Goal: Information Seeking & Learning: Learn about a topic

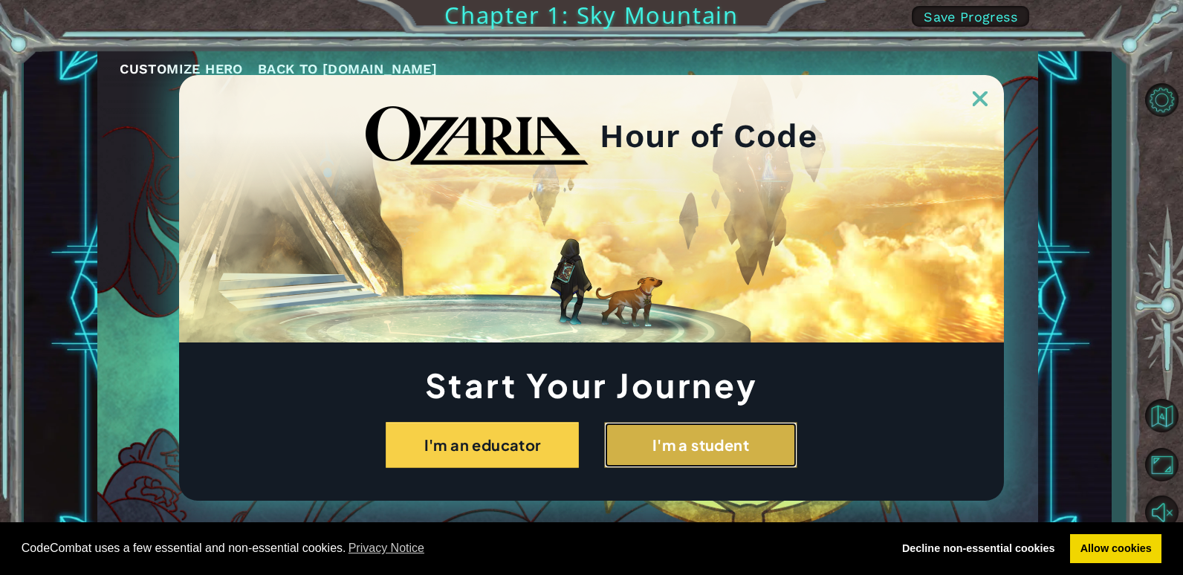
click at [713, 451] on button "I'm a student" at bounding box center [700, 445] width 193 height 46
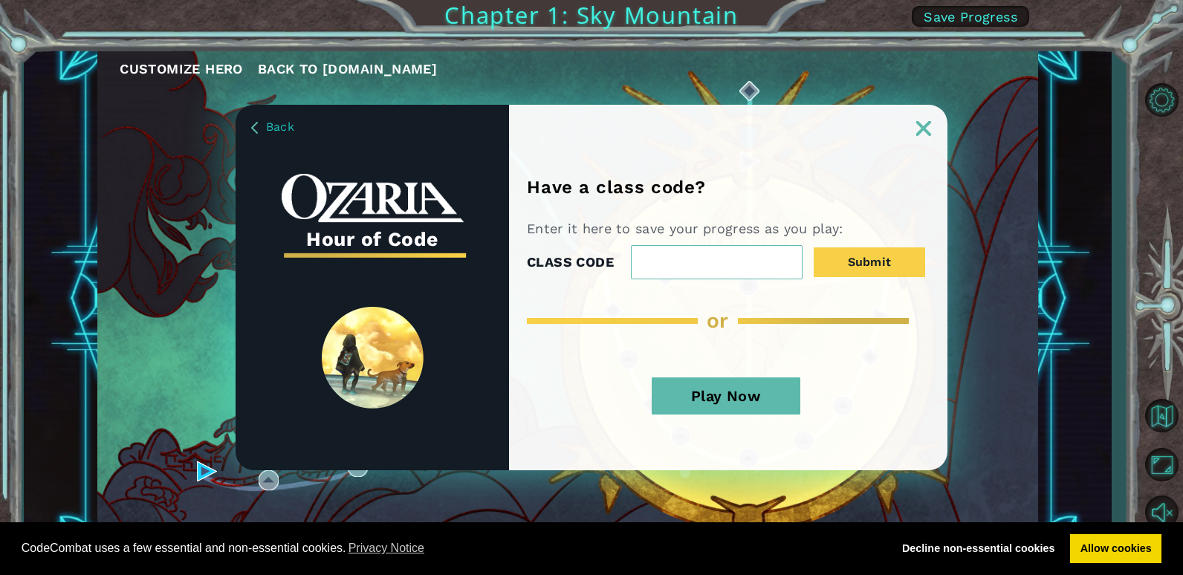
click at [930, 124] on img at bounding box center [923, 128] width 15 height 15
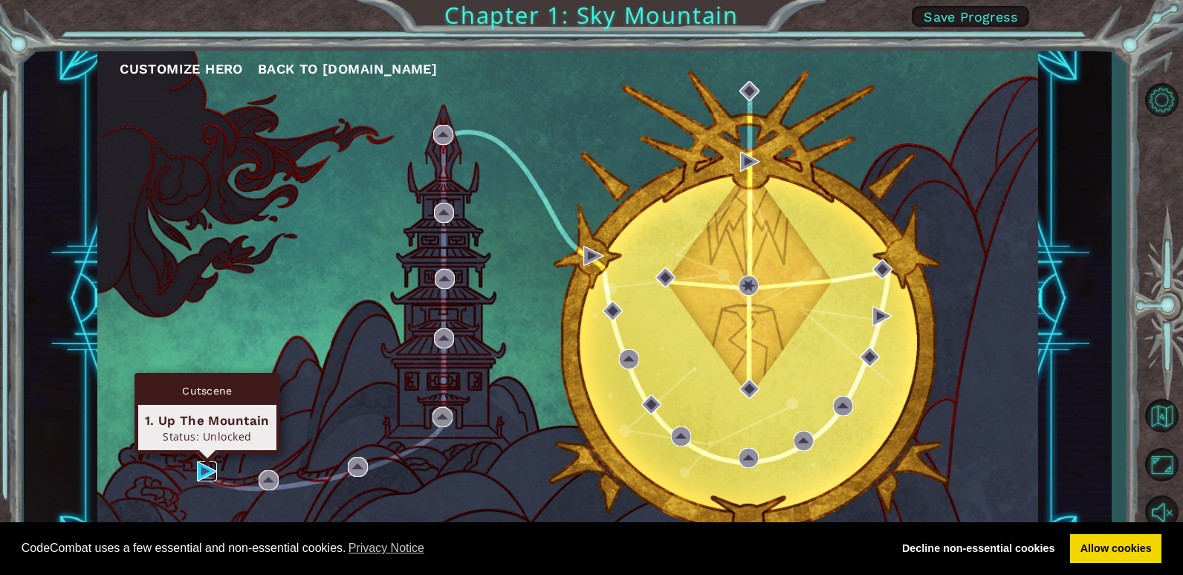
click at [216, 469] on img at bounding box center [207, 472] width 20 height 20
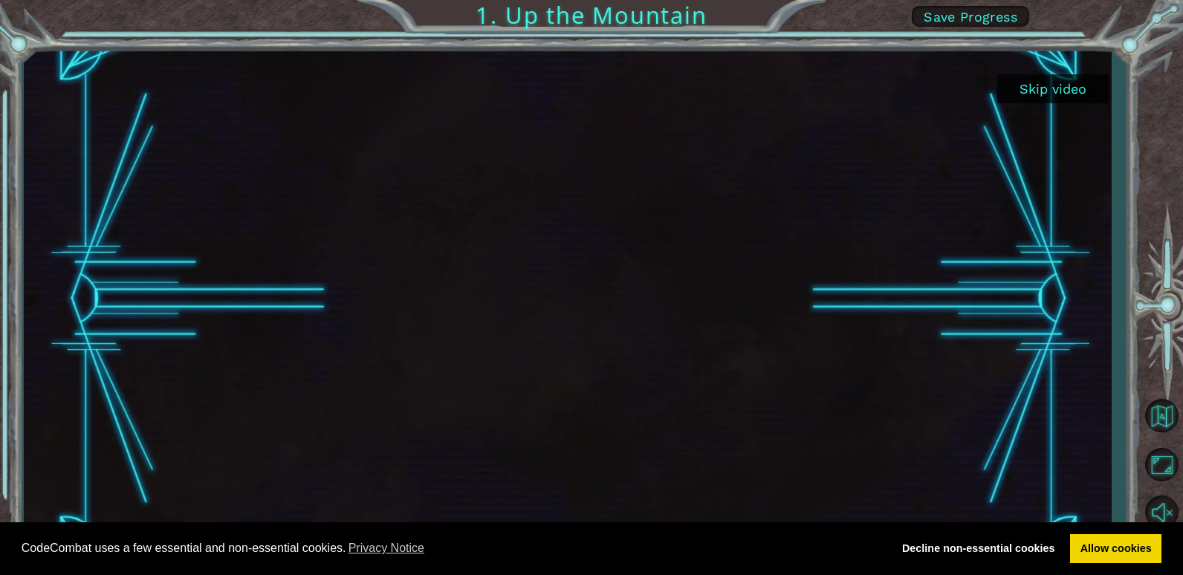
click at [1055, 84] on button "Skip video" at bounding box center [1052, 88] width 111 height 29
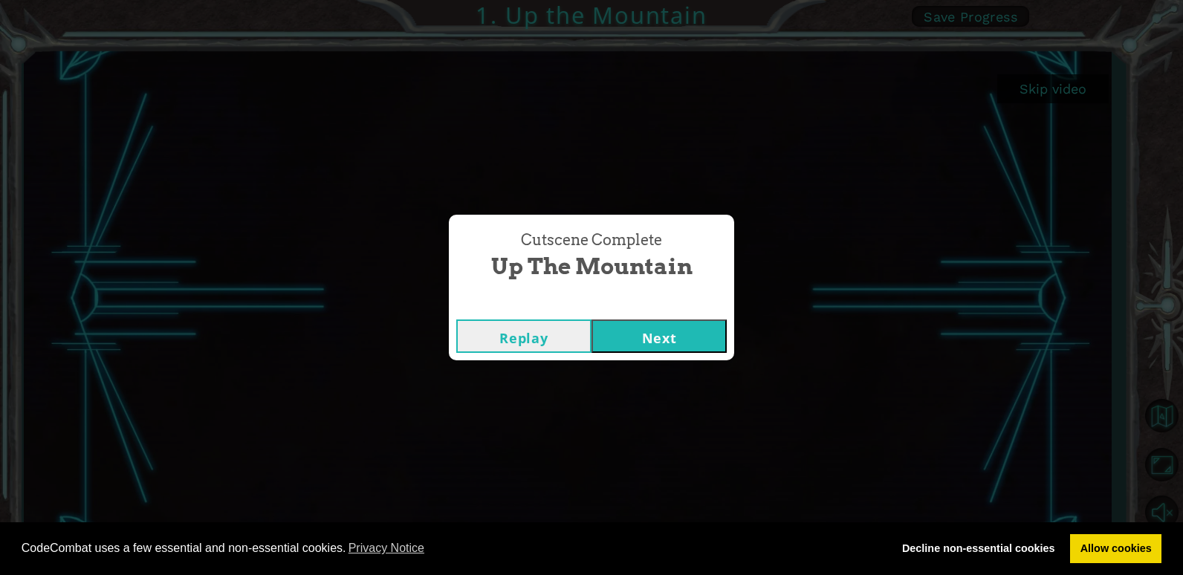
click at [692, 332] on button "Next" at bounding box center [659, 336] width 135 height 33
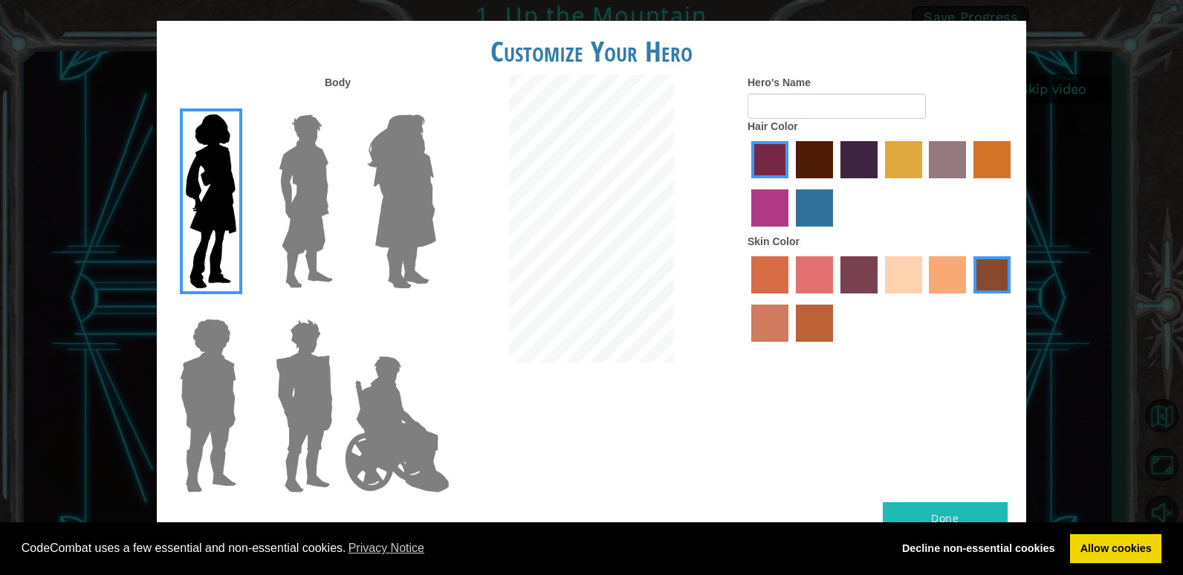
click at [304, 198] on img at bounding box center [306, 202] width 66 height 186
click at [339, 105] on input "Hero Lars" at bounding box center [339, 105] width 0 height 0
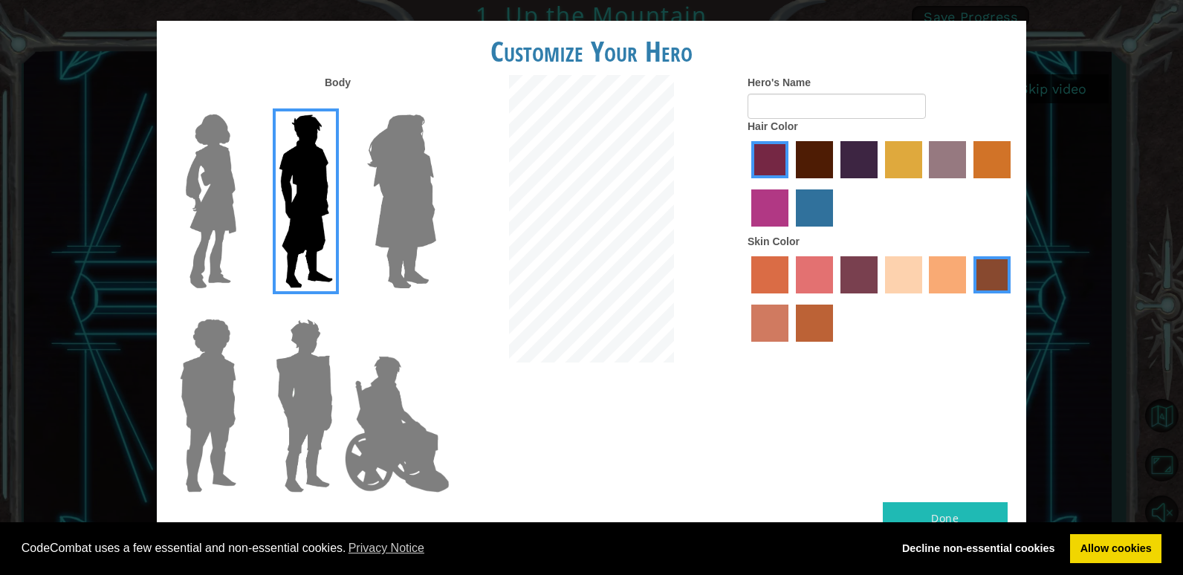
click at [399, 207] on img at bounding box center [401, 202] width 81 height 186
click at [436, 105] on input "Hero Amethyst" at bounding box center [436, 105] width 0 height 0
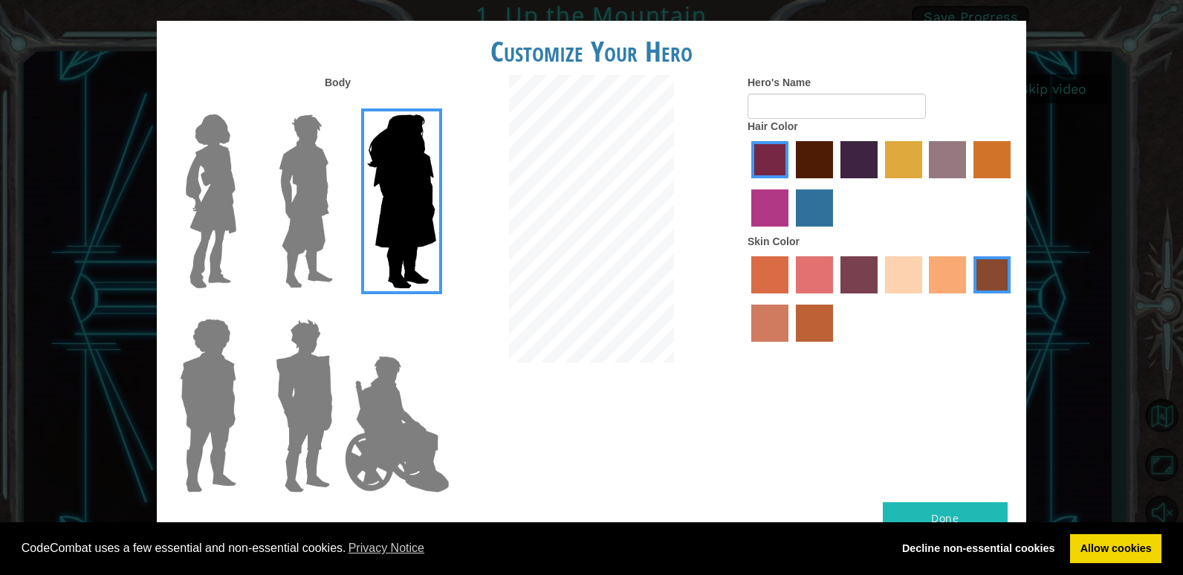
click at [220, 398] on img at bounding box center [208, 406] width 68 height 186
click at [242, 309] on input "Hero Steven" at bounding box center [242, 309] width 0 height 0
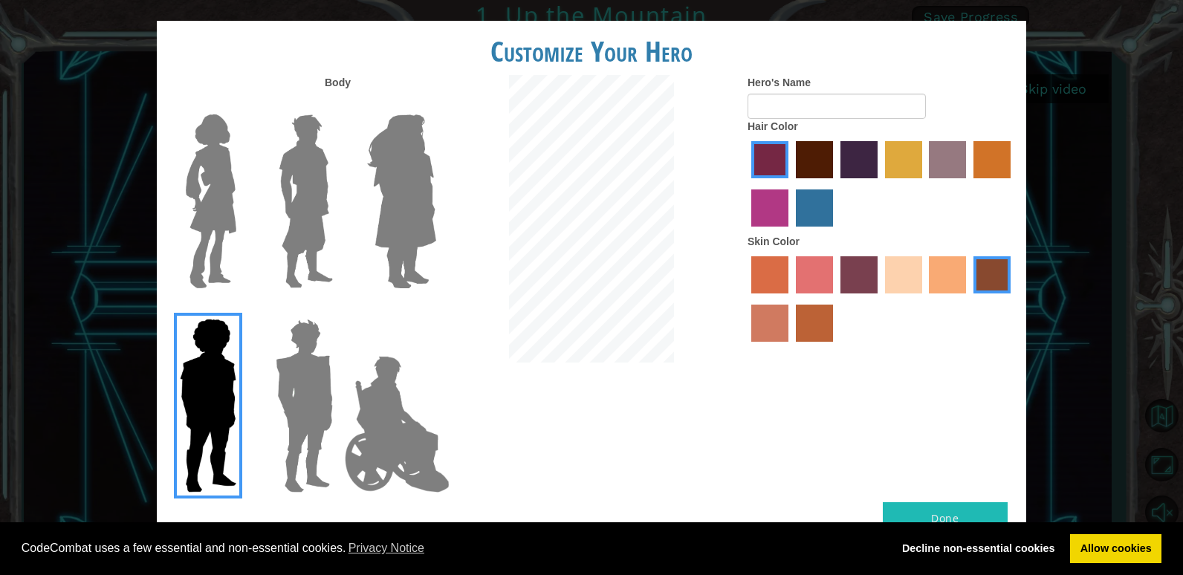
click at [324, 397] on img at bounding box center [304, 406] width 69 height 186
click at [339, 309] on input "Hero Garnet" at bounding box center [339, 309] width 0 height 0
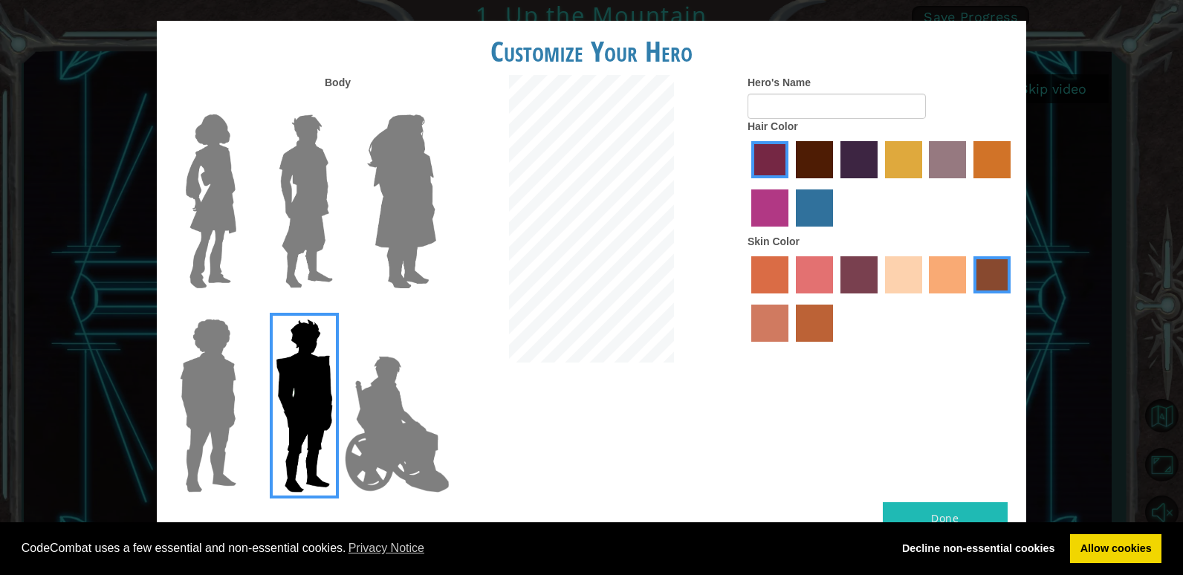
click at [387, 418] on img at bounding box center [397, 424] width 117 height 149
click at [436, 309] on input "Hero Jamie" at bounding box center [436, 309] width 0 height 0
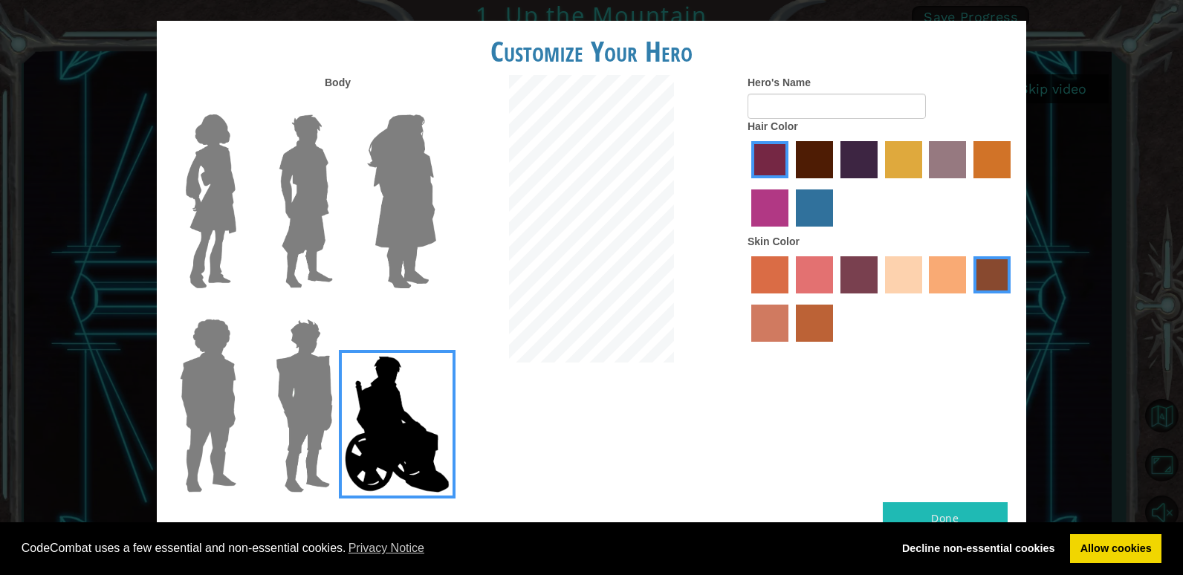
click at [202, 239] on img at bounding box center [211, 202] width 62 height 186
click at [242, 105] on input "Hero Connie" at bounding box center [242, 105] width 0 height 0
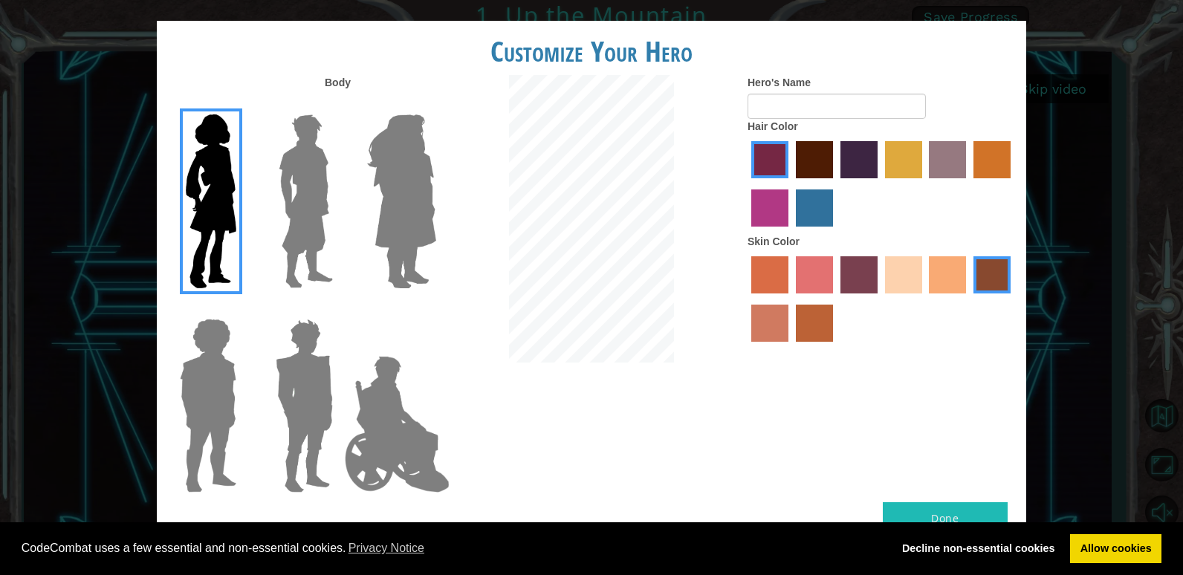
click at [936, 510] on button "Done" at bounding box center [945, 518] width 125 height 33
click at [815, 106] on input "Hero's Name" at bounding box center [837, 106] width 178 height 25
type input "badub"
click at [971, 504] on button "Done" at bounding box center [945, 518] width 125 height 33
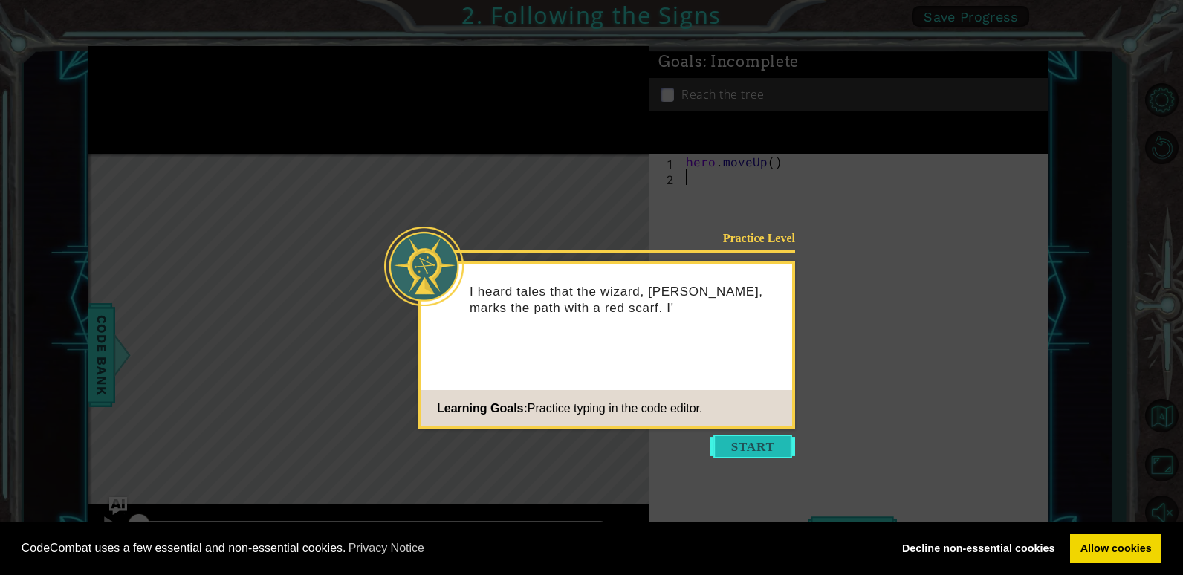
click at [739, 446] on button "Start" at bounding box center [752, 447] width 85 height 24
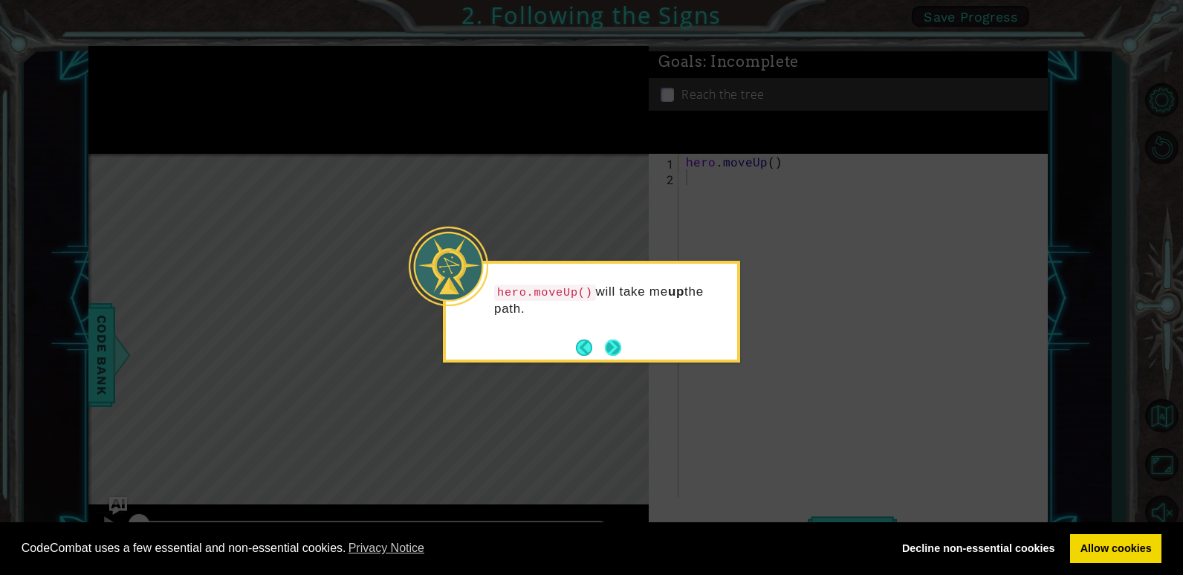
click at [611, 344] on button "Next" at bounding box center [613, 348] width 16 height 16
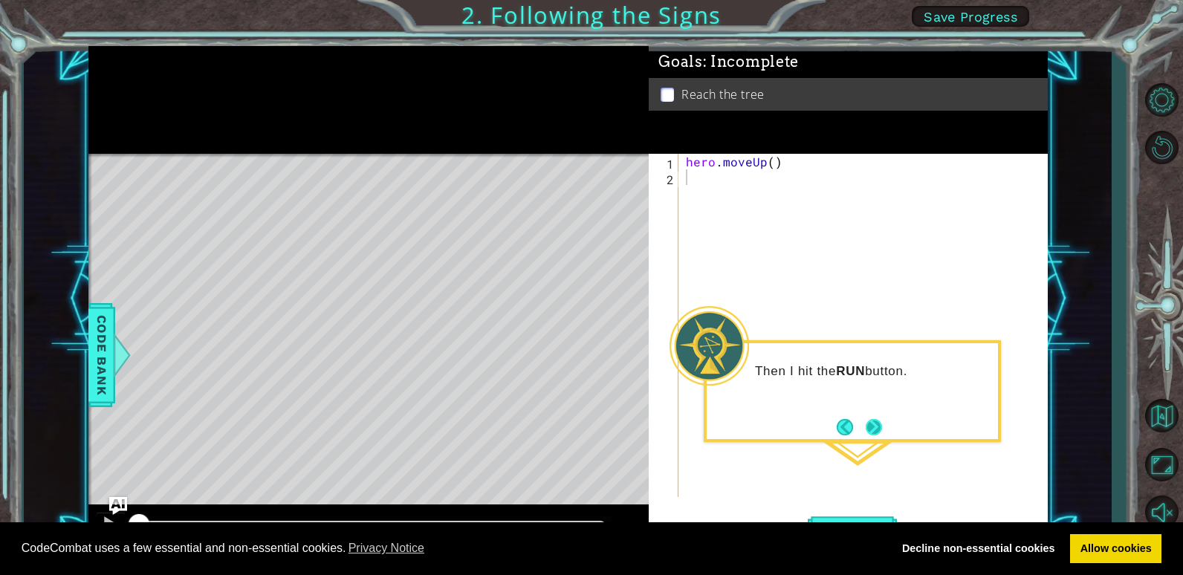
click at [877, 423] on button "Next" at bounding box center [874, 427] width 16 height 16
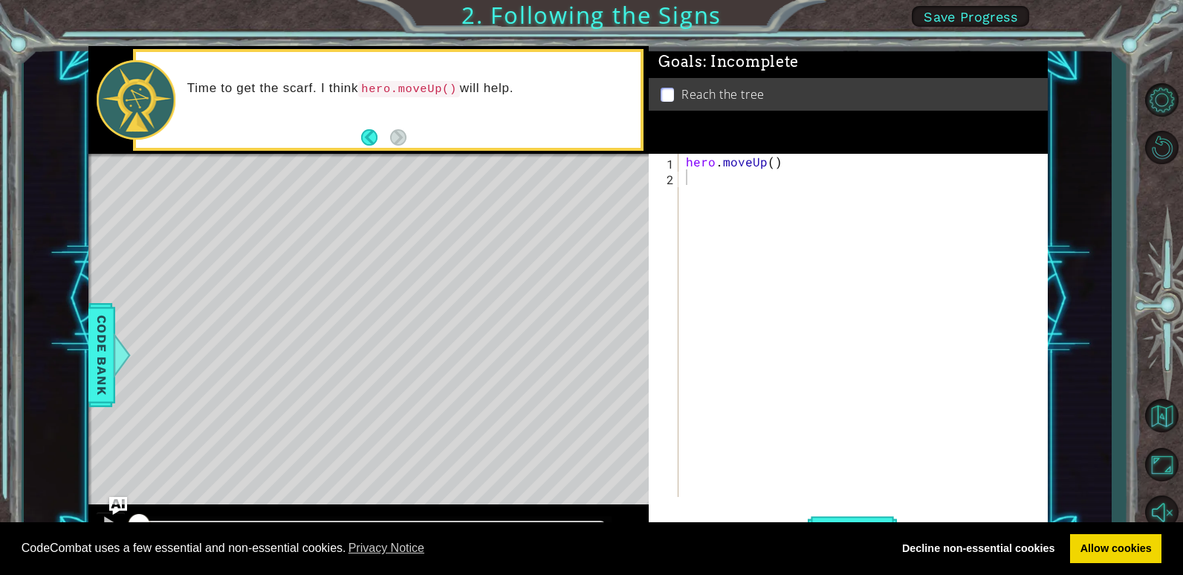
drag, startPoint x: 427, startPoint y: 85, endPoint x: 603, endPoint y: 150, distance: 186.9
click at [602, 149] on div "Time to get the scarf. I think hero.moveUp() will help." at bounding box center [388, 99] width 511 height 101
click at [695, 175] on div "hero . moveUp ( )" at bounding box center [867, 341] width 368 height 375
type textarea "her"
click at [860, 511] on button "Run" at bounding box center [852, 529] width 89 height 40
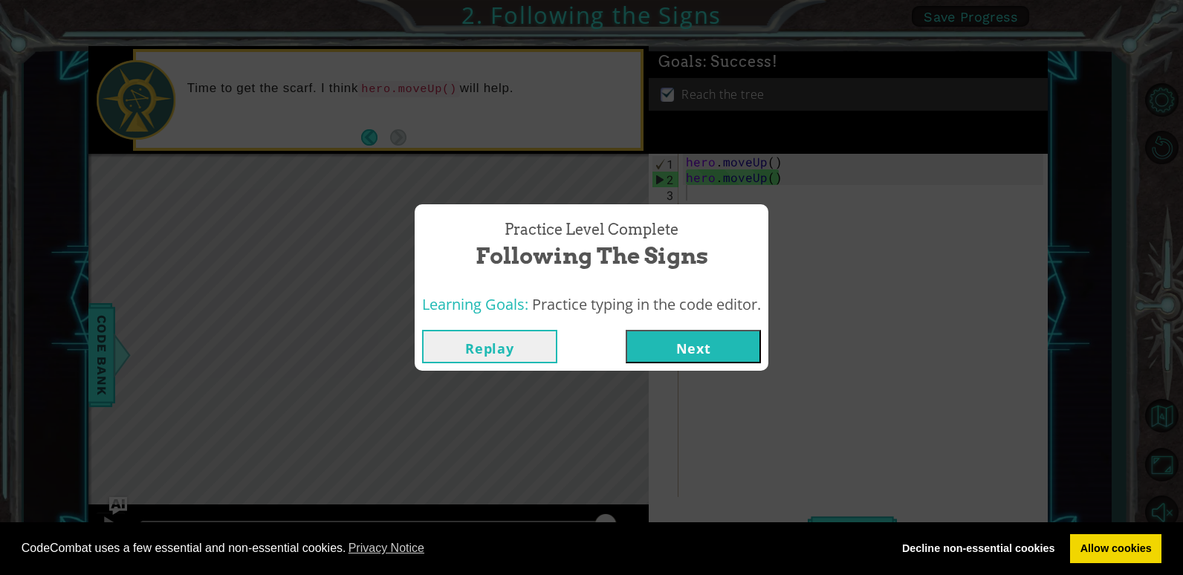
click at [675, 334] on button "Next" at bounding box center [693, 346] width 135 height 33
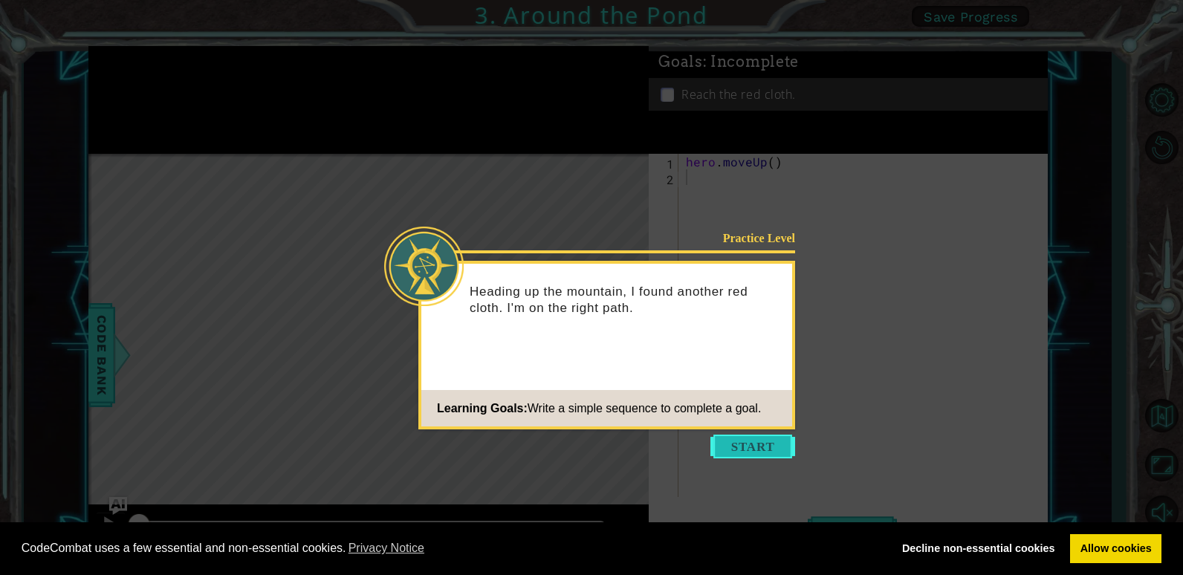
click at [737, 441] on button "Start" at bounding box center [752, 447] width 85 height 24
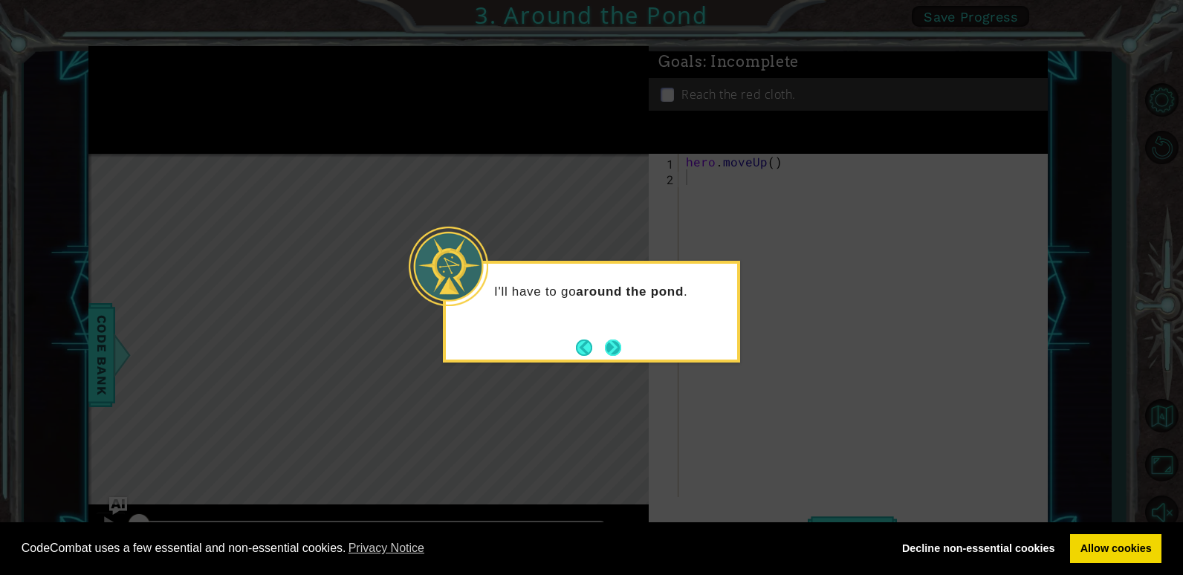
click at [610, 346] on button "Next" at bounding box center [613, 348] width 16 height 16
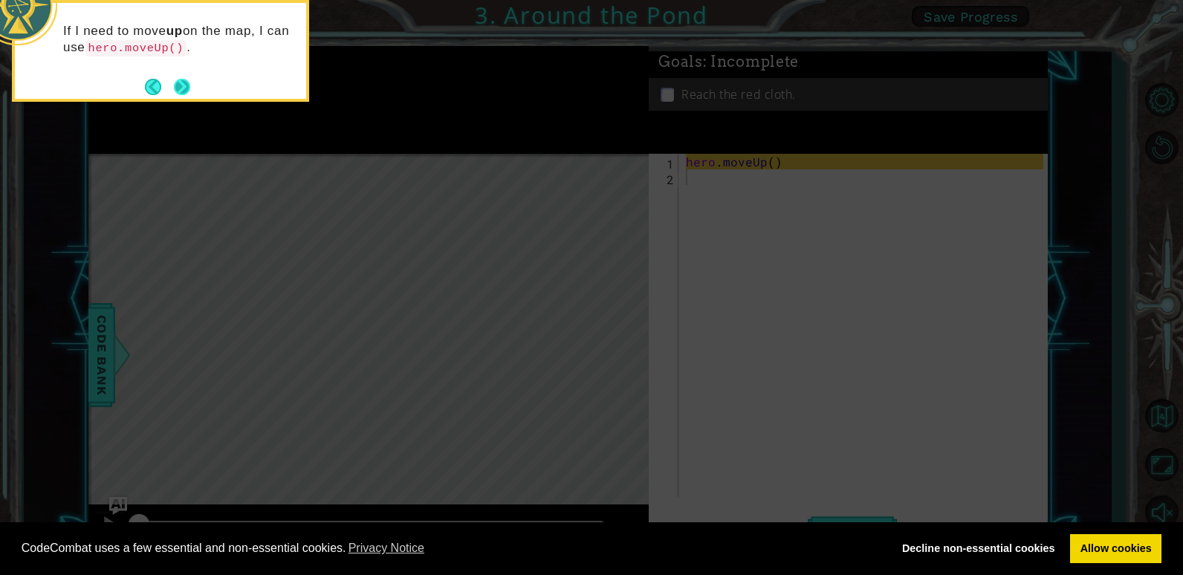
click at [183, 84] on button "Next" at bounding box center [182, 86] width 23 height 23
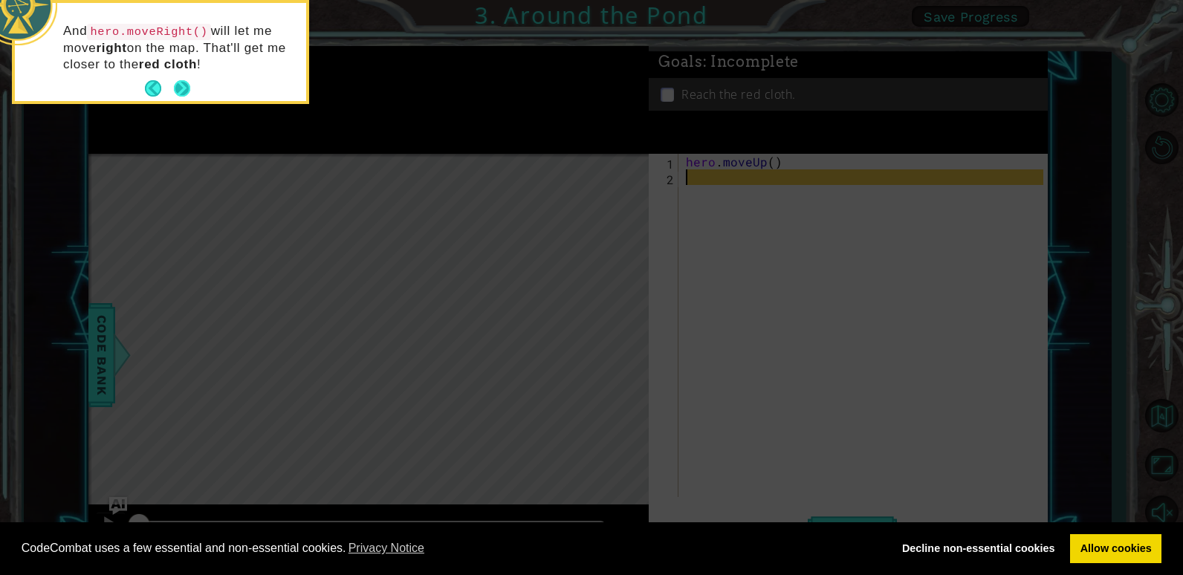
click at [179, 85] on button "Next" at bounding box center [182, 88] width 16 height 16
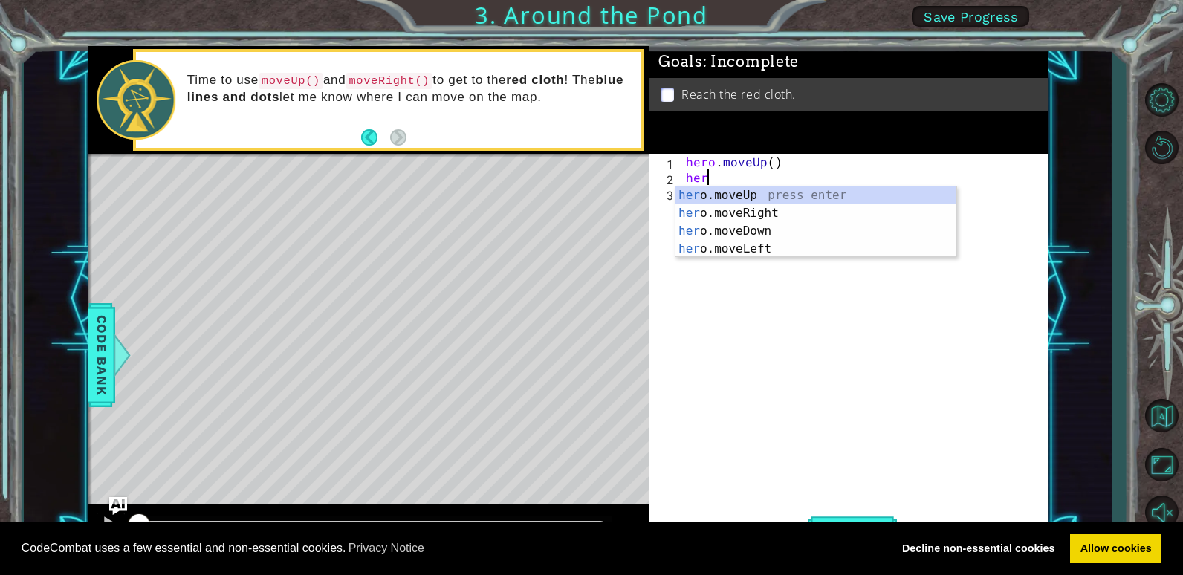
scroll to position [0, 1]
type textarea "hero"
click at [718, 194] on div "hero .moveUp press enter hero .moveRight press enter hero .moveDown press enter…" at bounding box center [816, 240] width 281 height 107
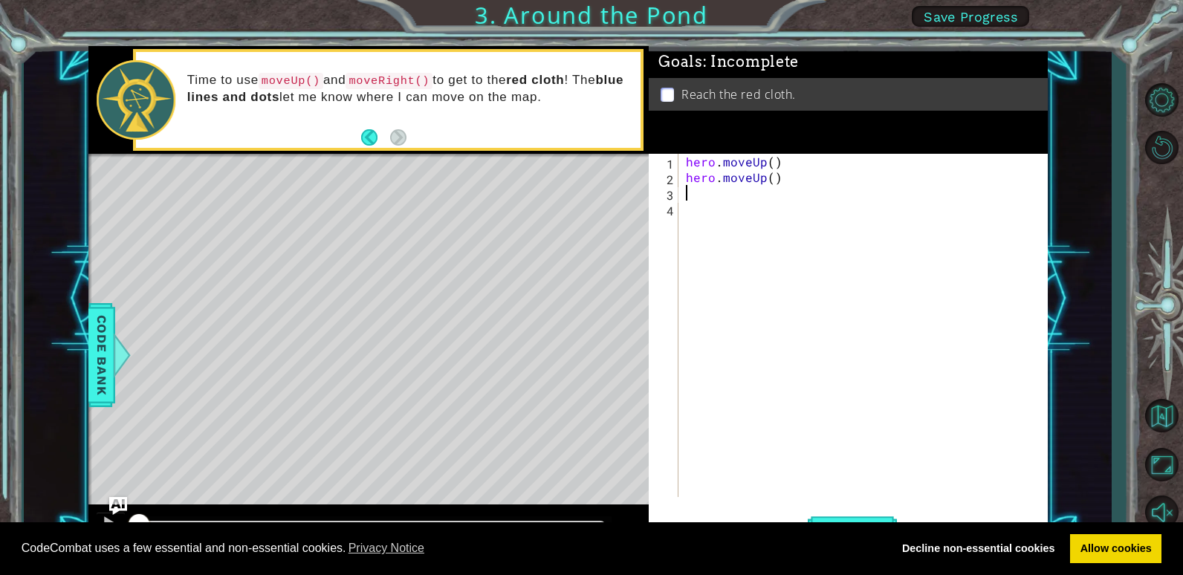
scroll to position [0, 0]
type textarea "h"
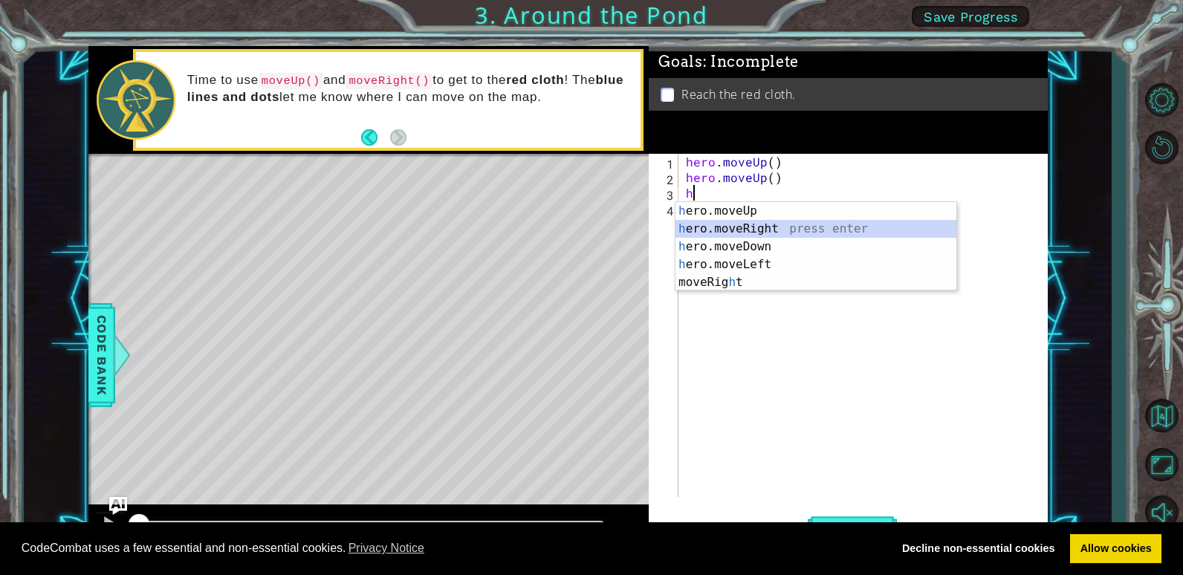
click at [725, 231] on div "h ero.moveUp press enter h ero.moveRight press enter h ero.moveDown press enter…" at bounding box center [816, 264] width 281 height 125
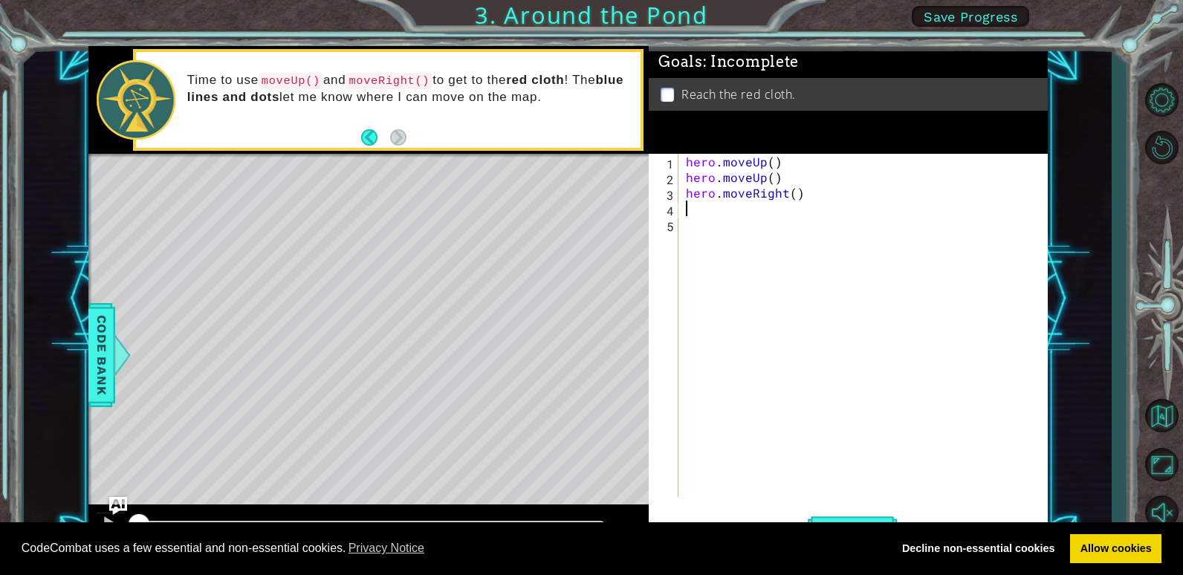
type textarea "b"
type textarea "h"
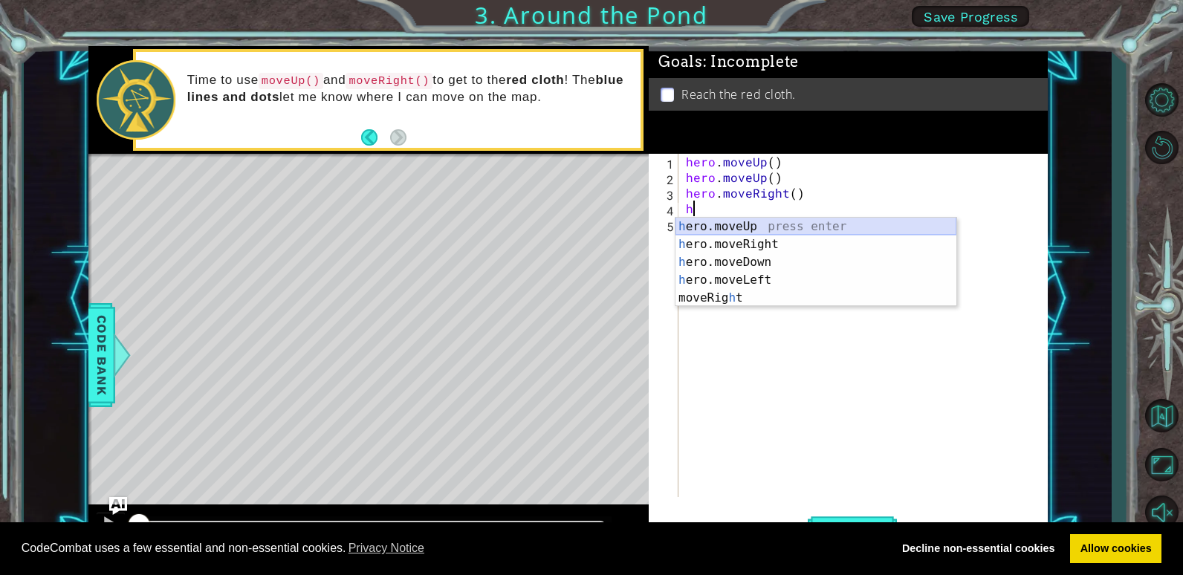
click at [728, 222] on div "h ero.moveUp press enter h ero.moveRight press enter h ero.moveDown press enter…" at bounding box center [816, 280] width 281 height 125
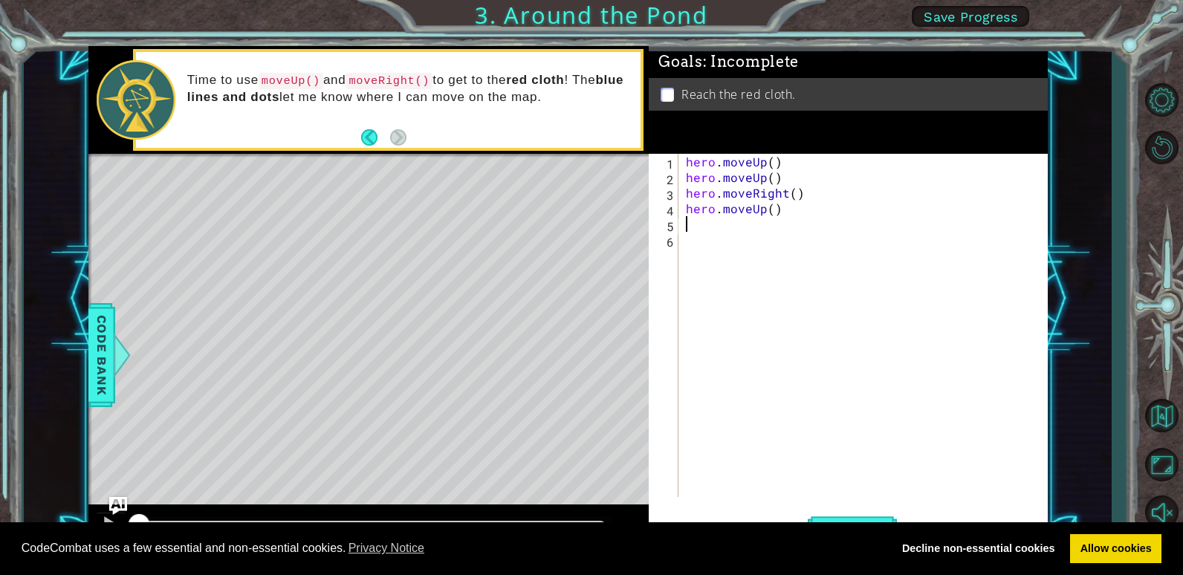
click at [859, 525] on div "CodeCombat uses a few essential and non-essential cookies. Privacy Notice Decli…" at bounding box center [591, 549] width 1183 height 54
click at [857, 519] on button "Run" at bounding box center [852, 529] width 89 height 40
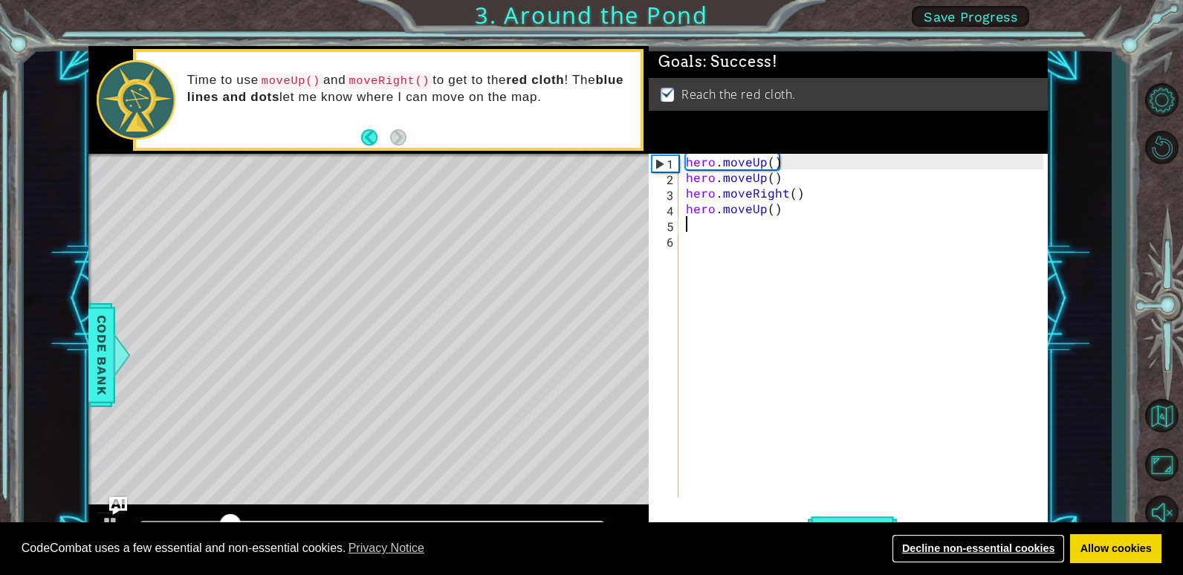
click at [948, 551] on link "Decline non-essential cookies" at bounding box center [978, 549] width 173 height 30
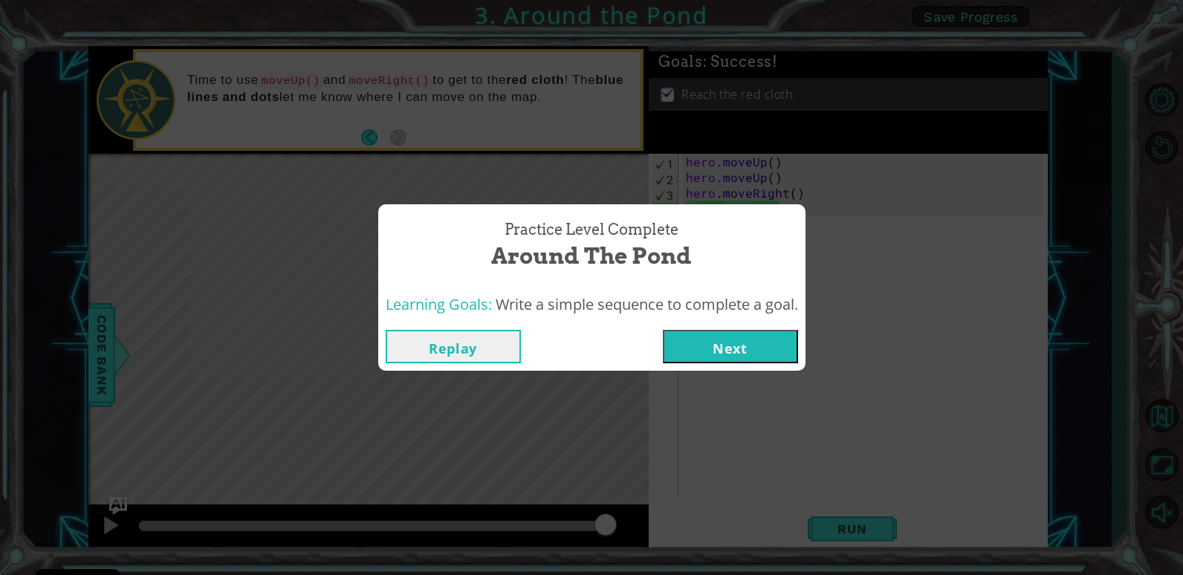
click at [760, 349] on button "Next" at bounding box center [730, 346] width 135 height 33
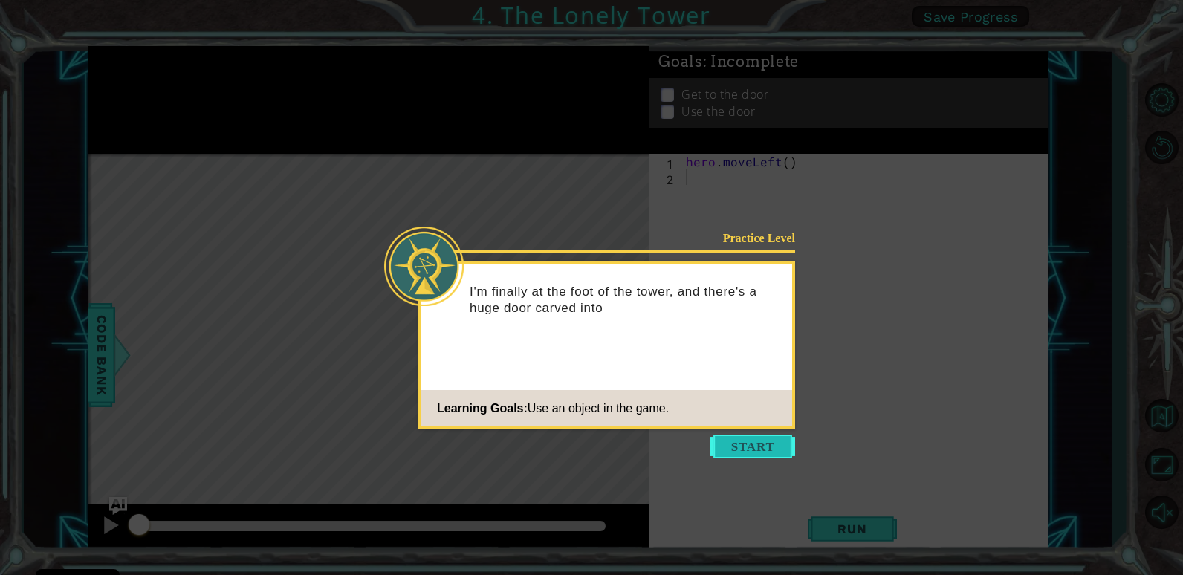
click at [734, 447] on button "Start" at bounding box center [752, 447] width 85 height 24
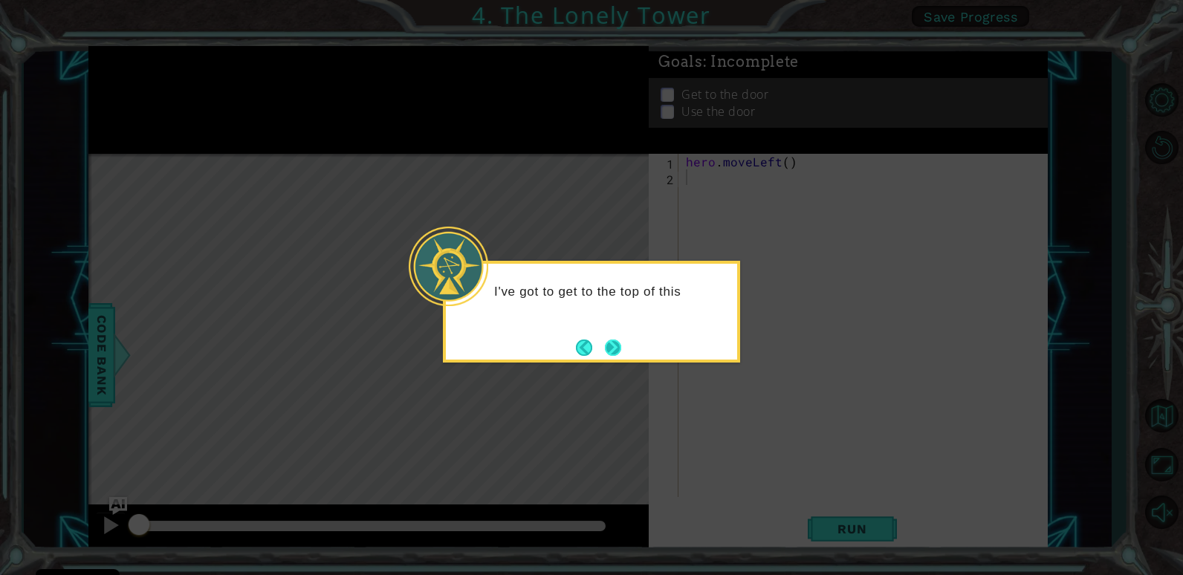
click at [612, 346] on button "Next" at bounding box center [613, 348] width 16 height 16
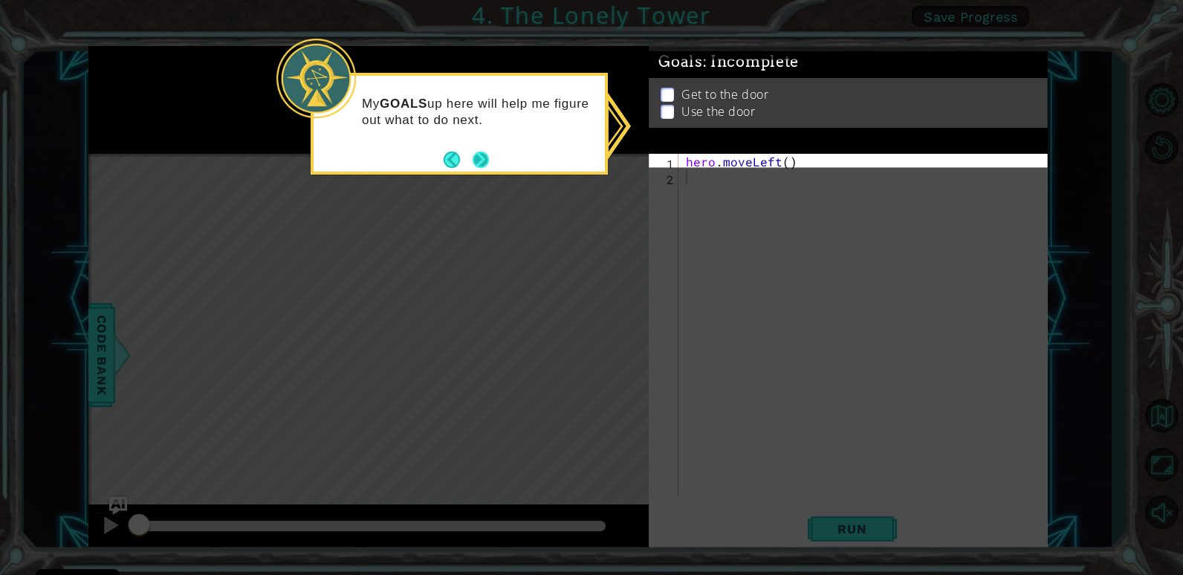
click at [476, 155] on button "Next" at bounding box center [480, 159] width 23 height 23
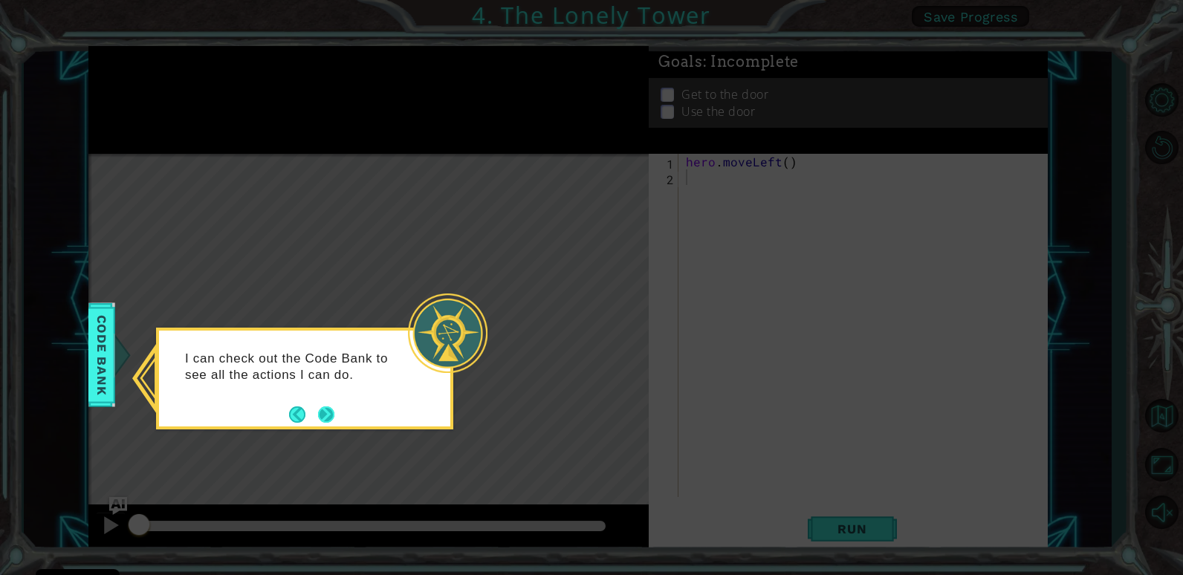
click at [320, 413] on button "Next" at bounding box center [326, 415] width 16 height 16
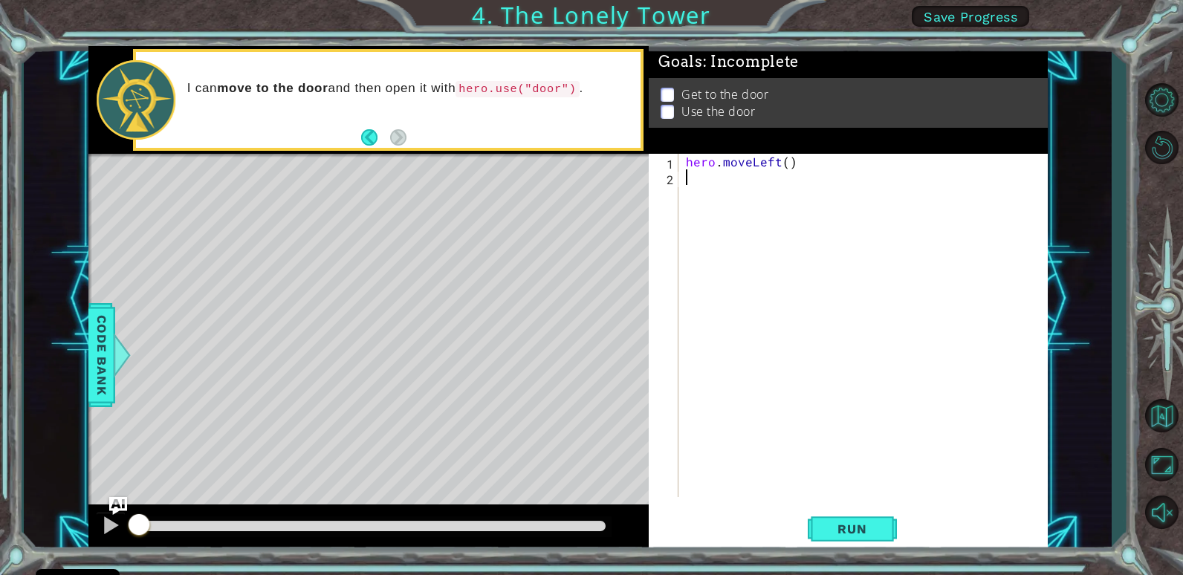
type textarea "h"
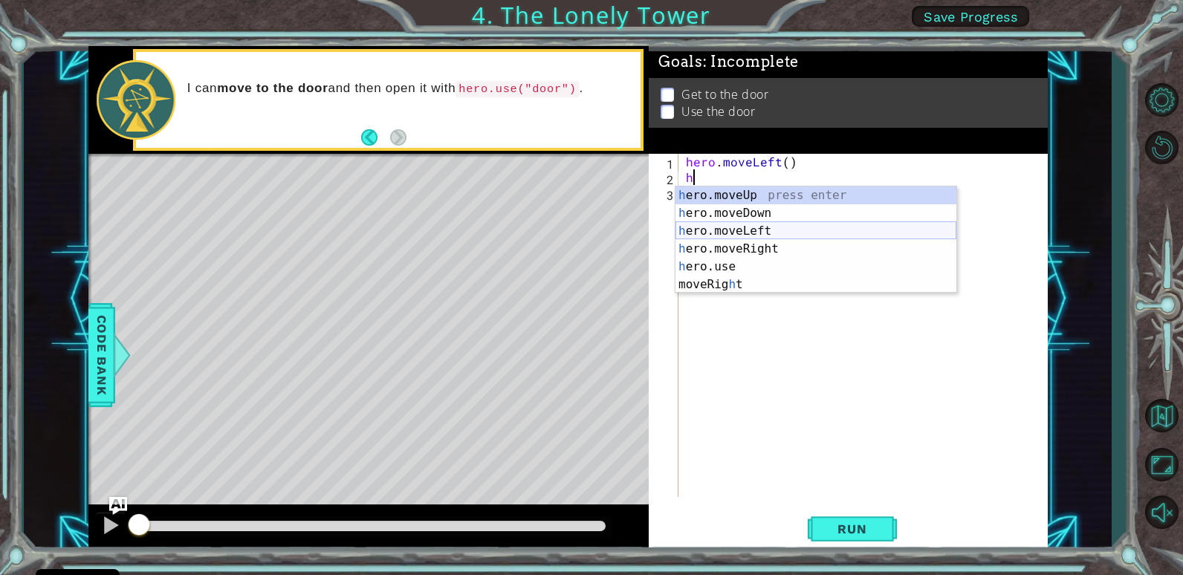
click at [713, 228] on div "h ero.moveUp press enter h ero.moveDown press enter h ero.moveLeft press enter …" at bounding box center [816, 258] width 281 height 143
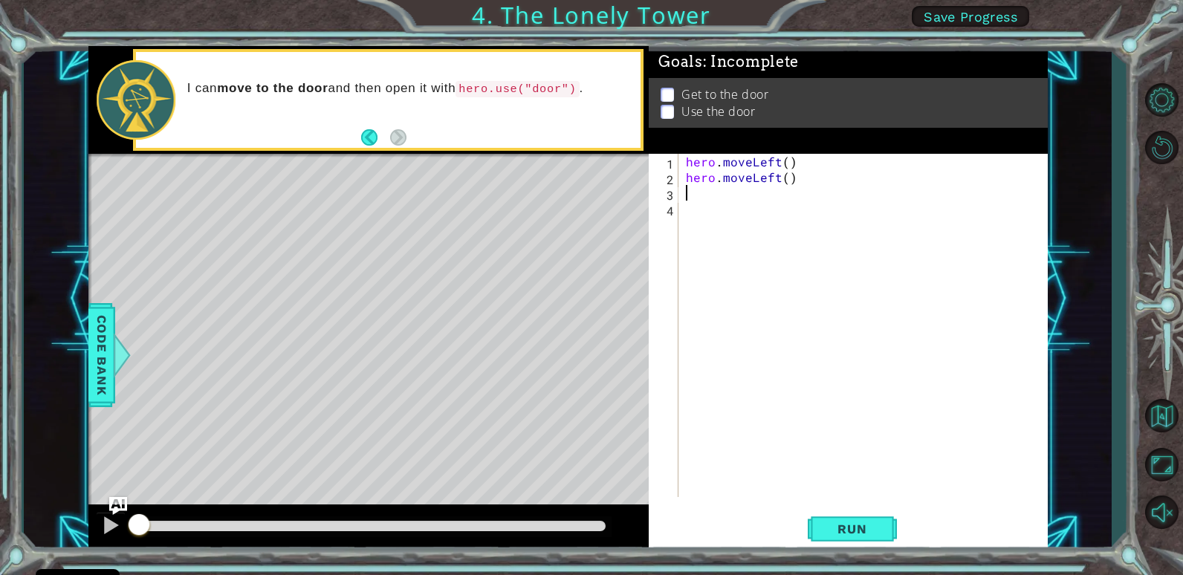
type textarea "h"
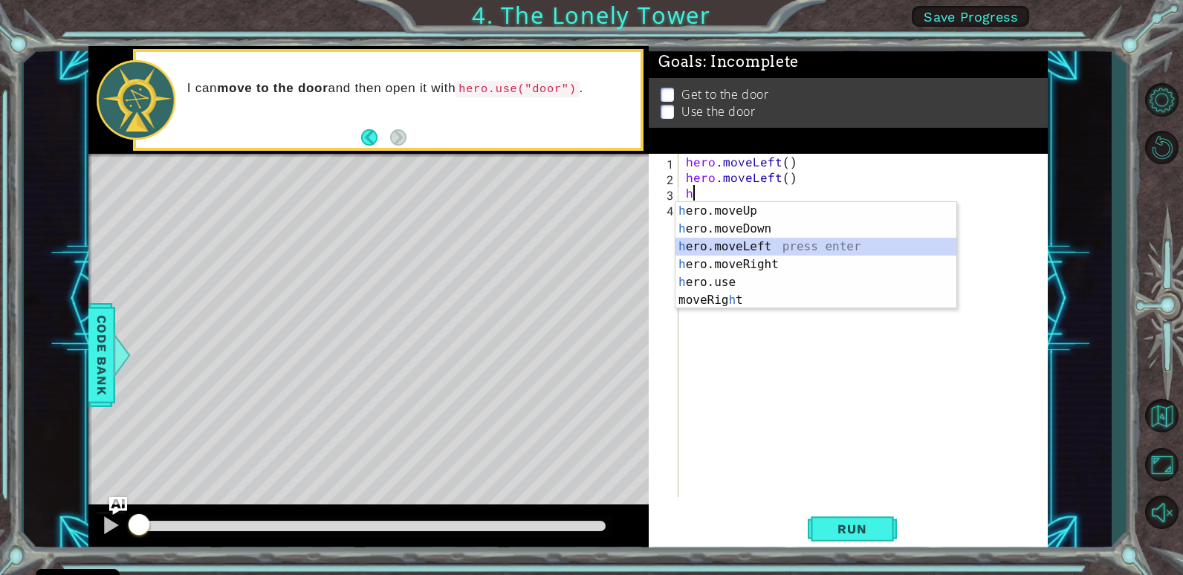
click at [719, 248] on div "h ero.moveUp press enter h ero.moveDown press enter h ero.moveLeft press enter …" at bounding box center [816, 273] width 281 height 143
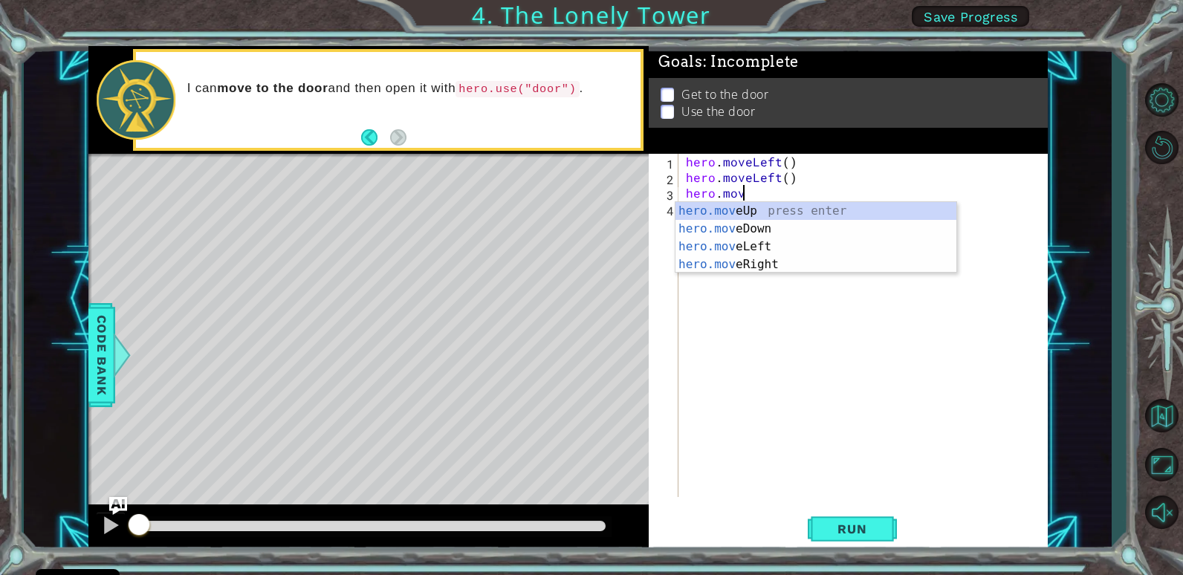
type textarea "[DOMAIN_NAME]"
click at [728, 211] on div "[DOMAIN_NAME] veUp press enter [DOMAIN_NAME] veDown press enter [DOMAIN_NAME] v…" at bounding box center [816, 255] width 281 height 107
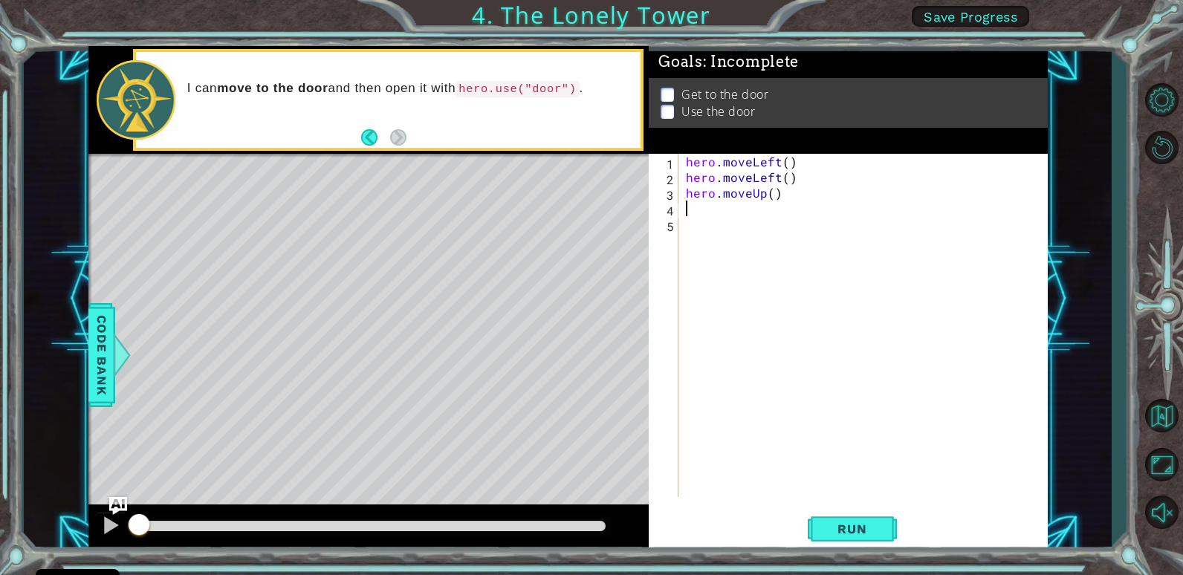
type textarea "h"
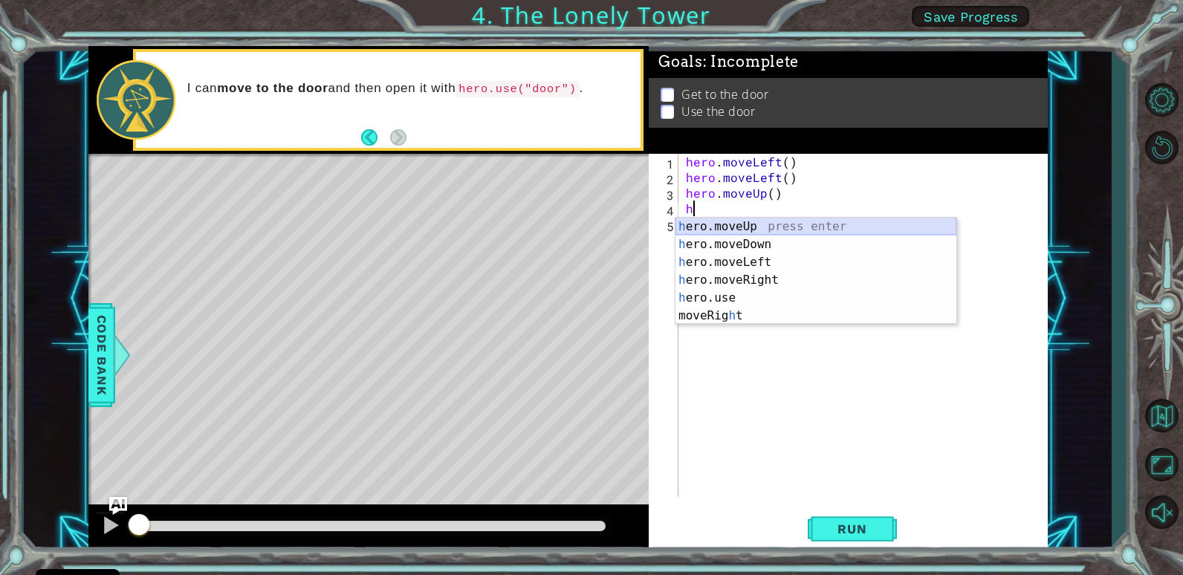
click at [728, 230] on div "h ero.moveUp press enter h ero.moveDown press enter h ero.moveLeft press enter …" at bounding box center [816, 289] width 281 height 143
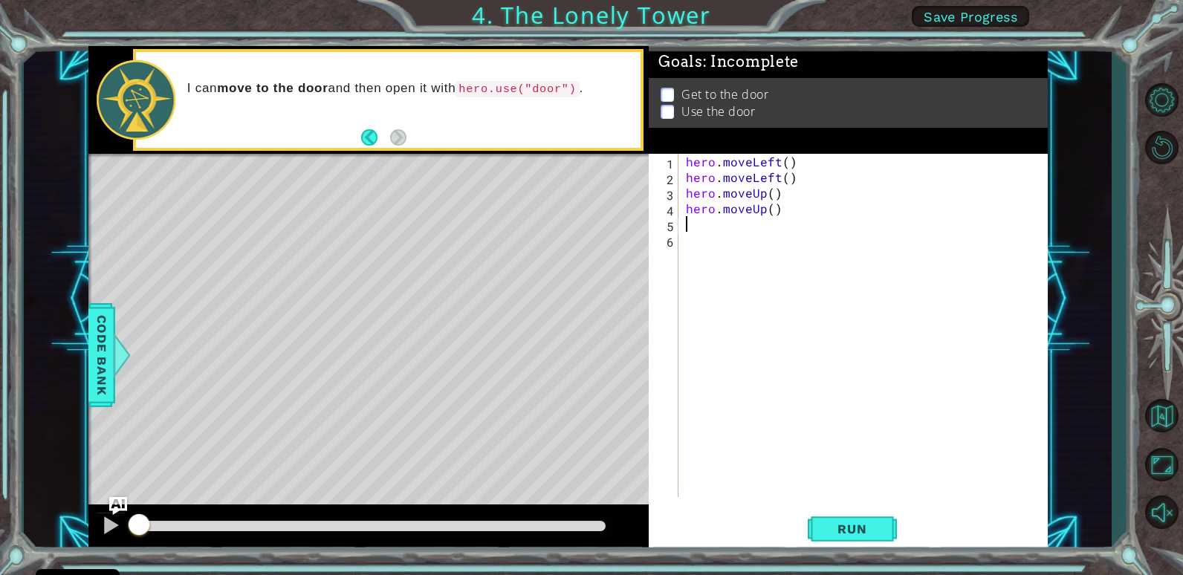
type textarea "h"
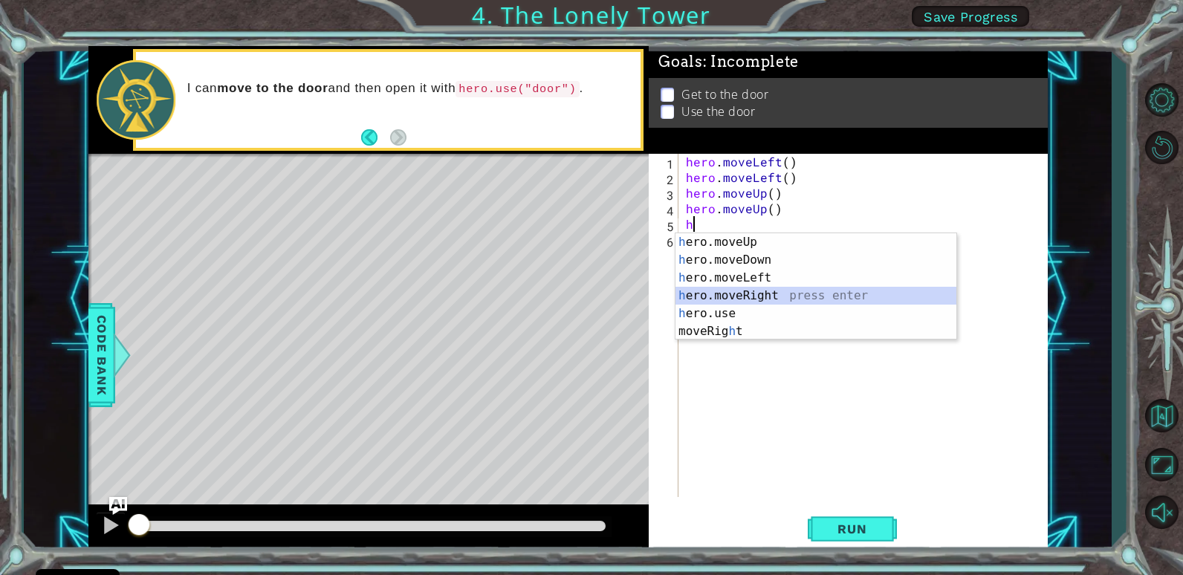
click at [749, 291] on div "h ero.moveUp press enter h ero.moveDown press enter h ero.moveLeft press enter …" at bounding box center [816, 304] width 281 height 143
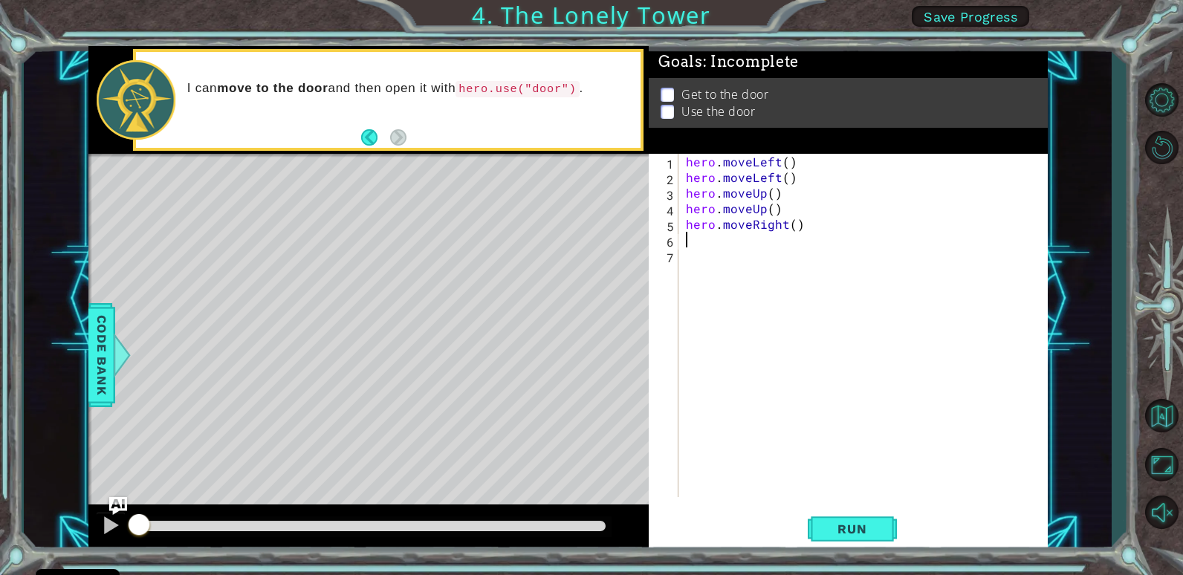
type textarea "h"
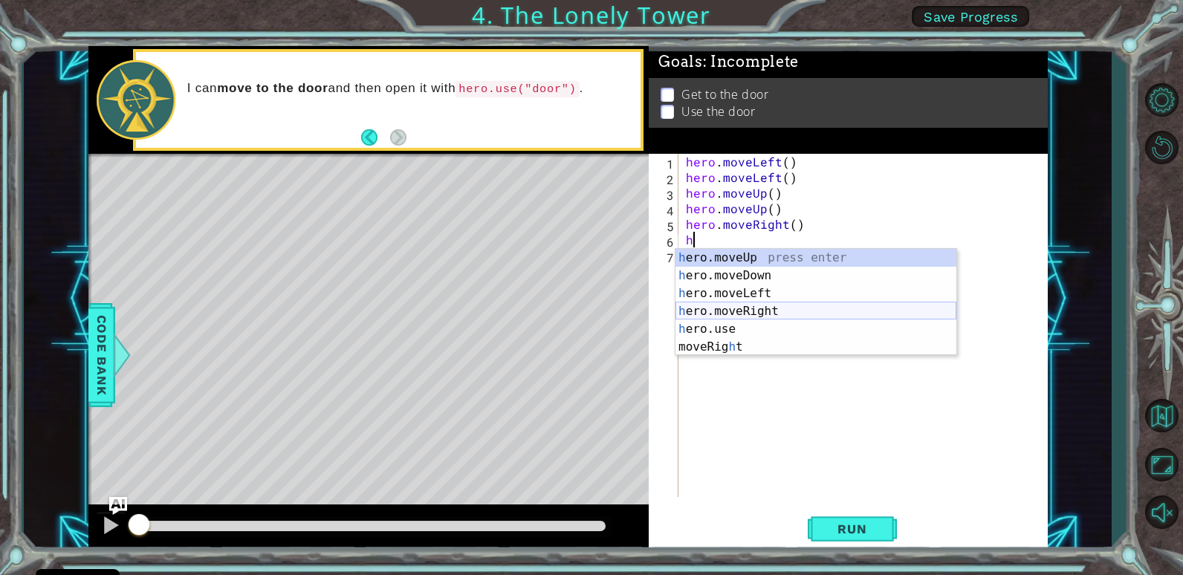
click at [744, 313] on div "h ero.moveUp press enter h ero.moveDown press enter h ero.moveLeft press enter …" at bounding box center [816, 320] width 281 height 143
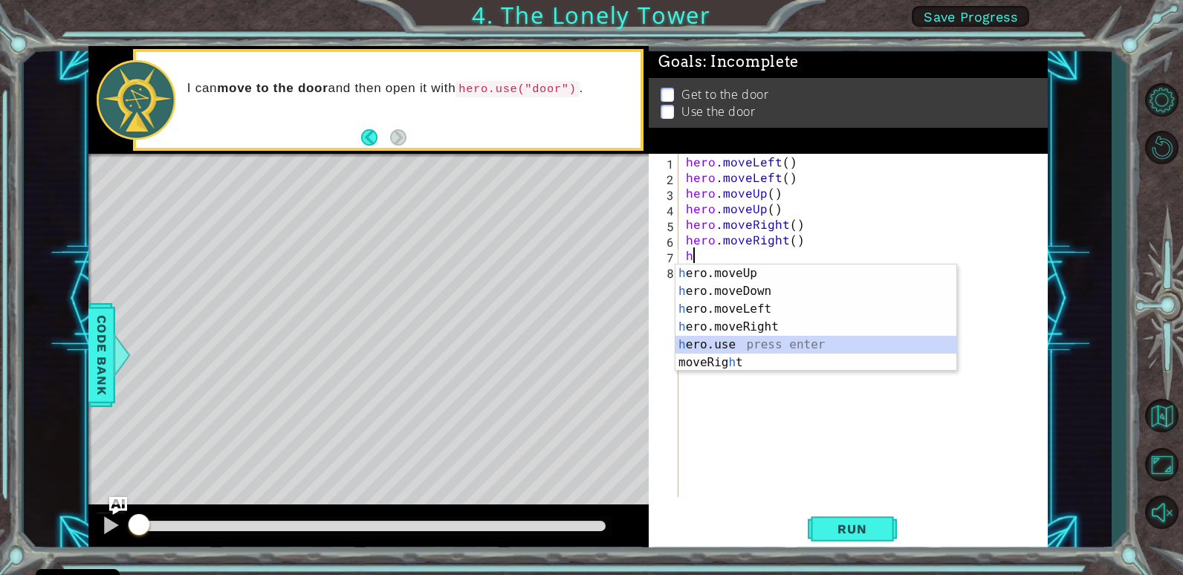
click at [744, 348] on div "h ero.moveUp press enter h ero.moveDown press enter h ero.moveLeft press enter …" at bounding box center [816, 336] width 281 height 143
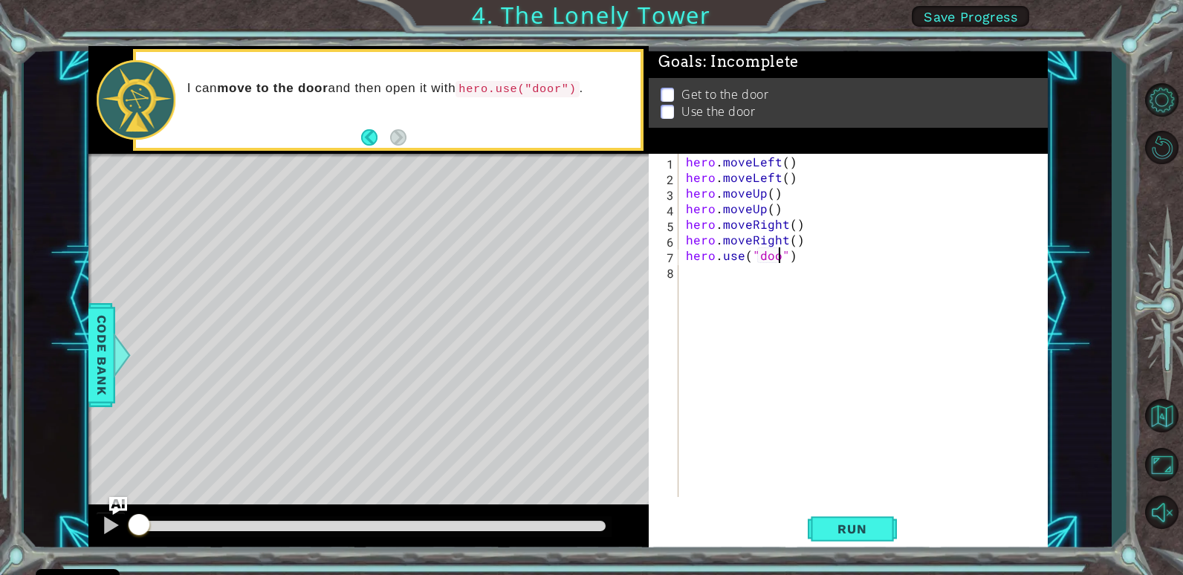
scroll to position [0, 7]
type textarea "hero.use("door")"
click at [864, 531] on span "Run" at bounding box center [852, 529] width 59 height 15
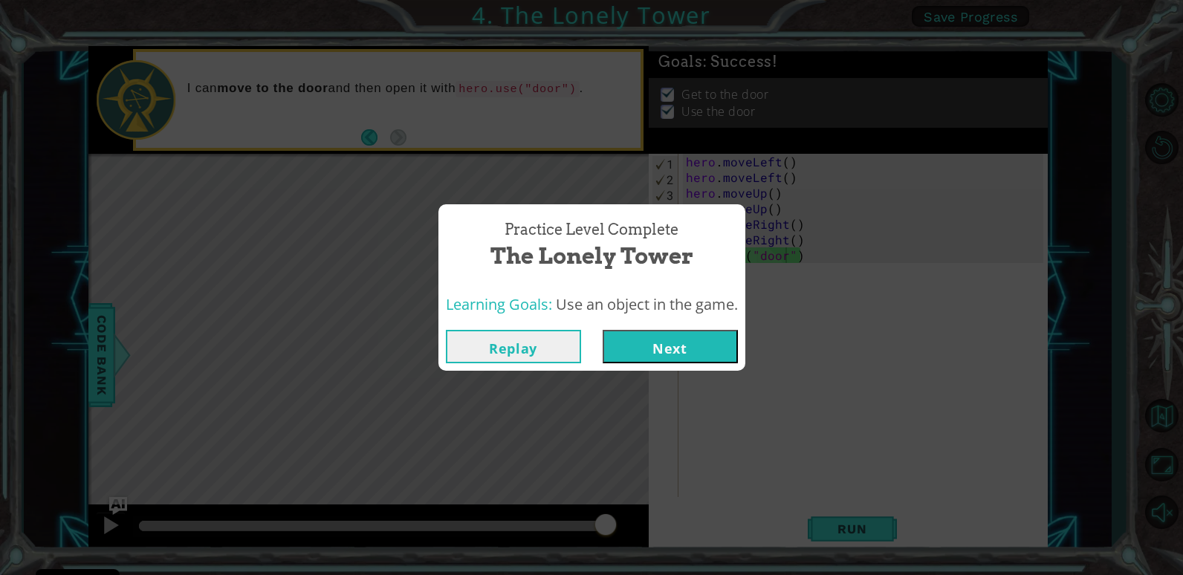
click at [678, 345] on button "Next" at bounding box center [670, 346] width 135 height 33
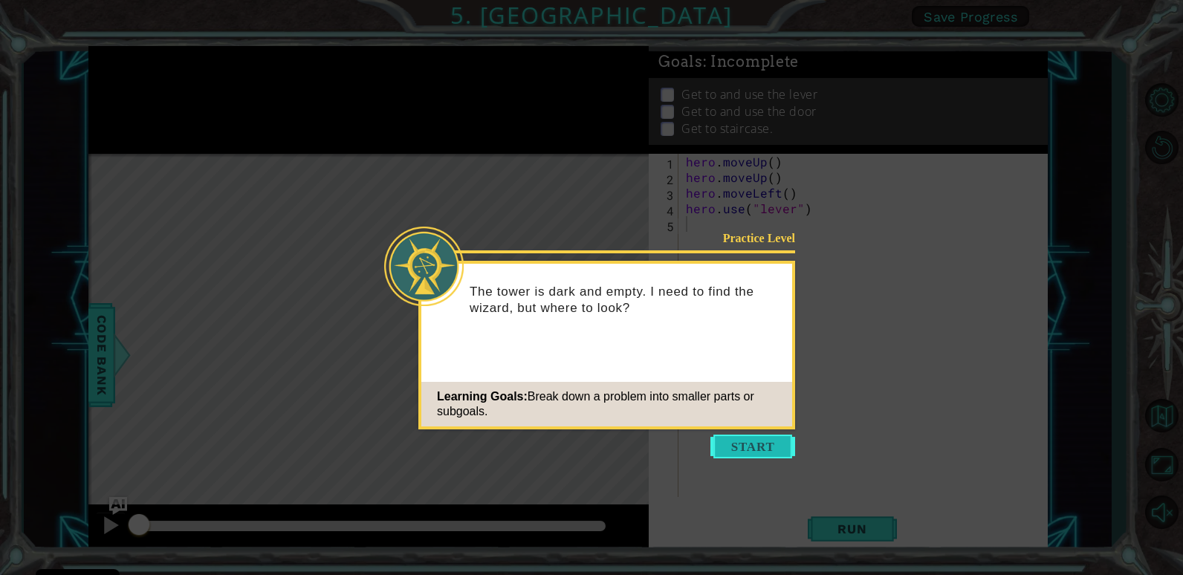
click at [728, 447] on button "Start" at bounding box center [752, 447] width 85 height 24
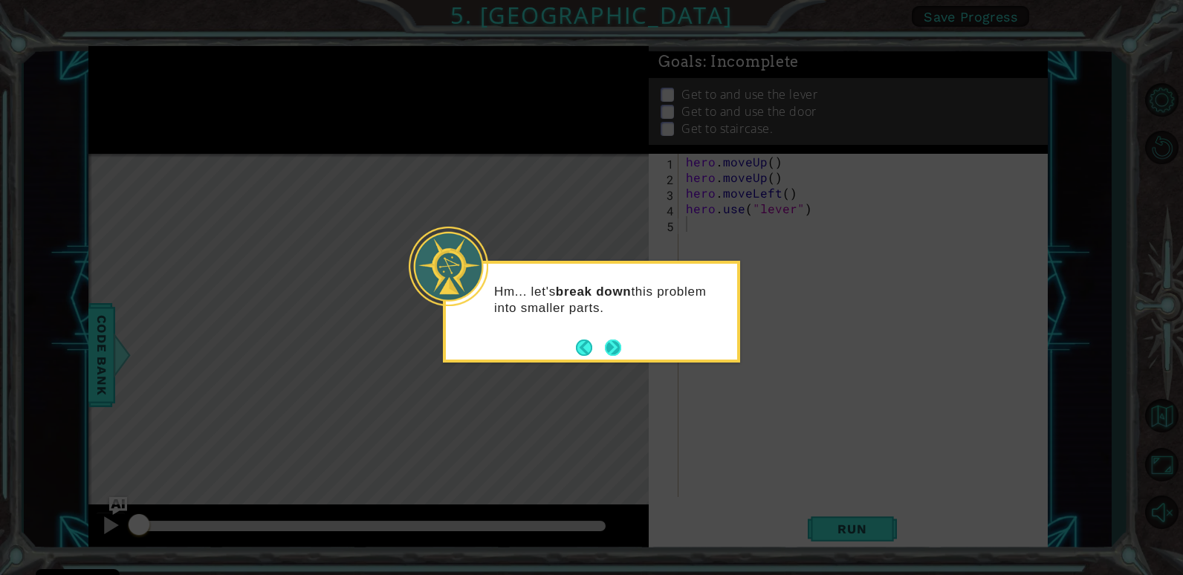
click at [608, 347] on button "Next" at bounding box center [613, 348] width 16 height 16
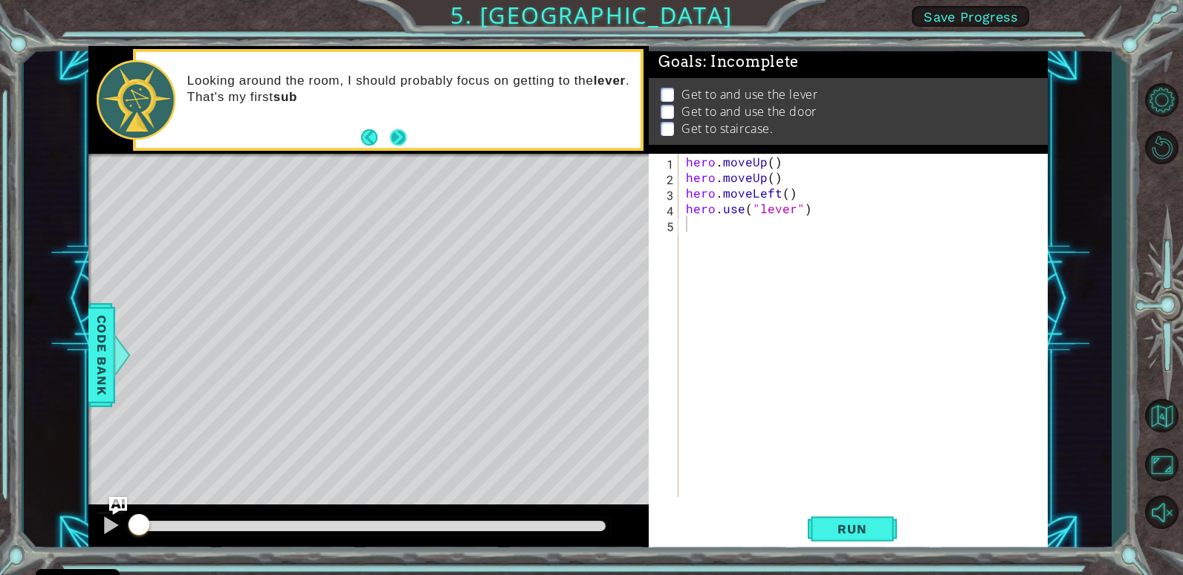
click at [401, 139] on button "Next" at bounding box center [398, 137] width 16 height 16
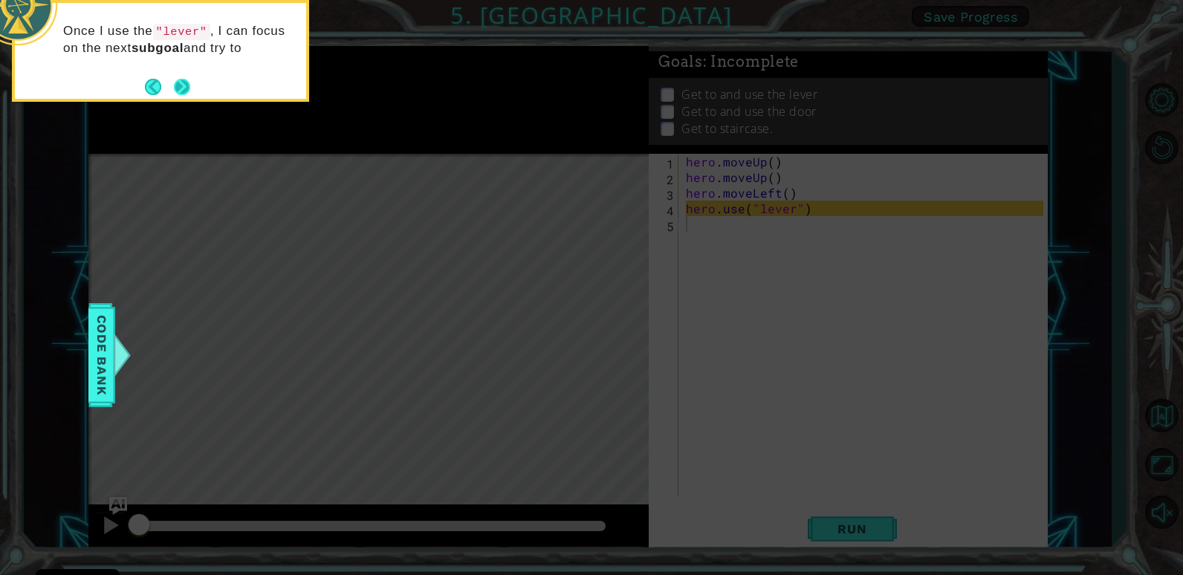
click at [174, 85] on button "Next" at bounding box center [182, 87] width 16 height 16
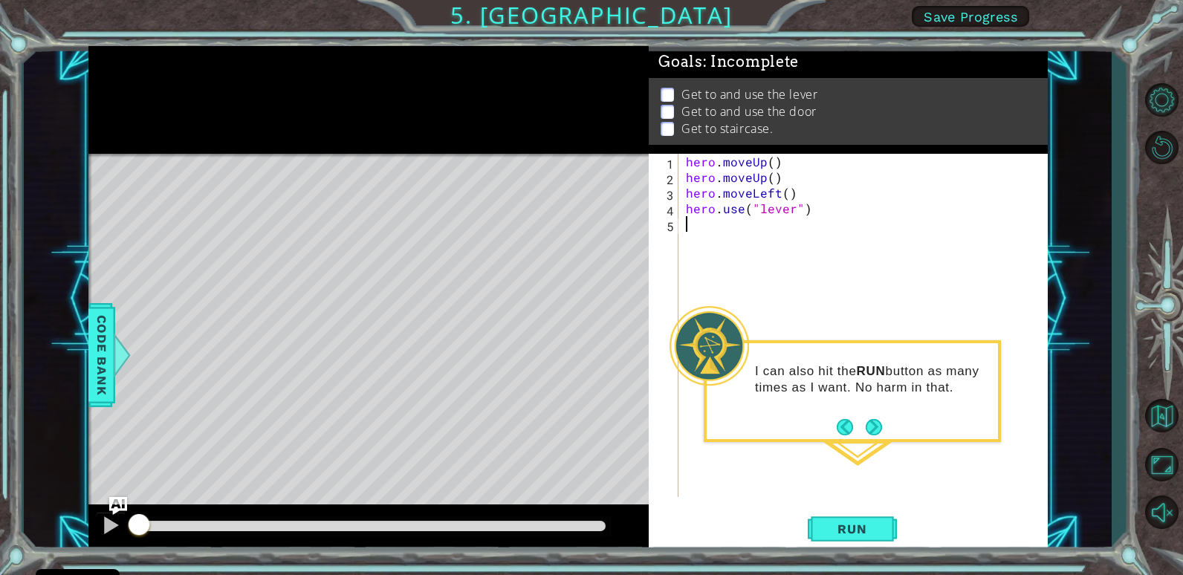
click at [744, 450] on div "hero . moveUp ( ) hero . moveUp ( ) hero . moveLeft ( ) hero . use ( "lever" )" at bounding box center [867, 341] width 368 height 375
click at [874, 429] on button "Next" at bounding box center [874, 427] width 16 height 16
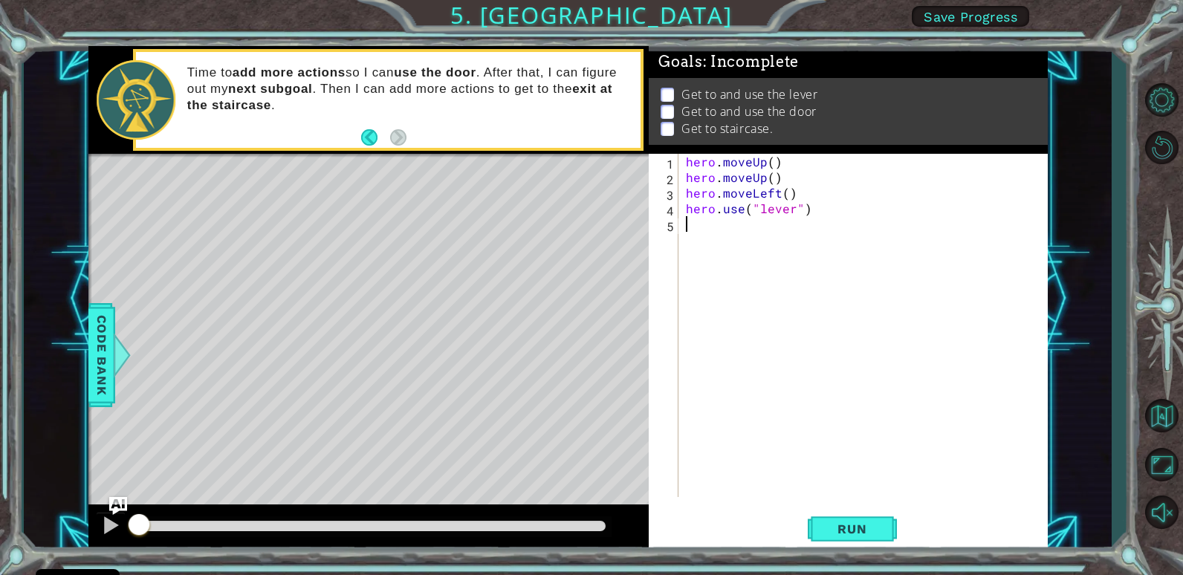
type textarea "h"
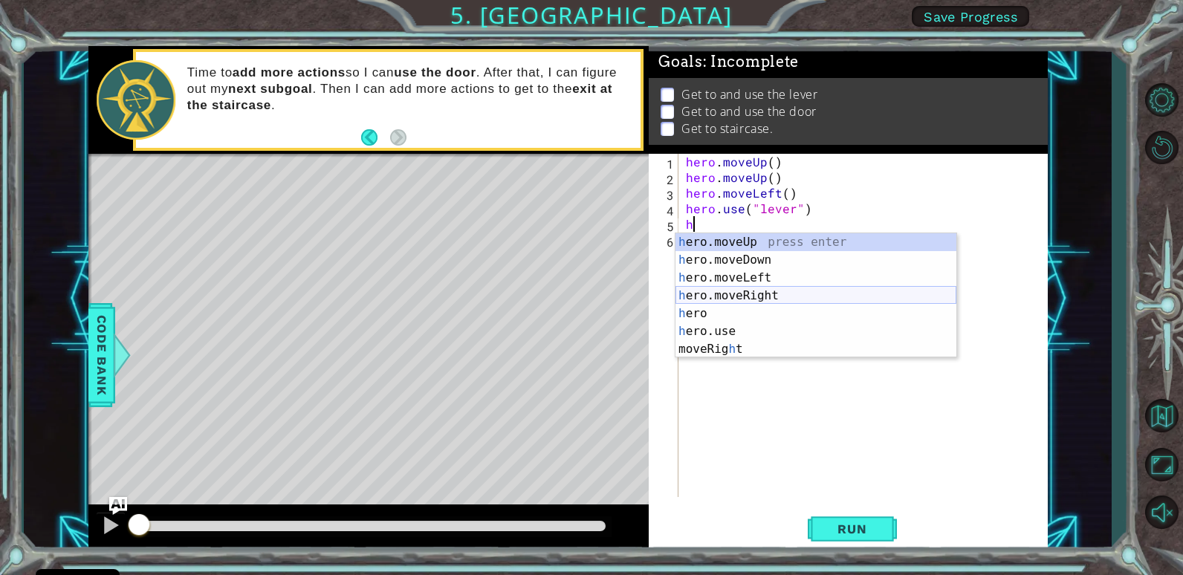
click at [748, 298] on div "h ero.moveUp press enter h ero.moveDown press enter h ero.moveLeft press enter …" at bounding box center [816, 313] width 281 height 161
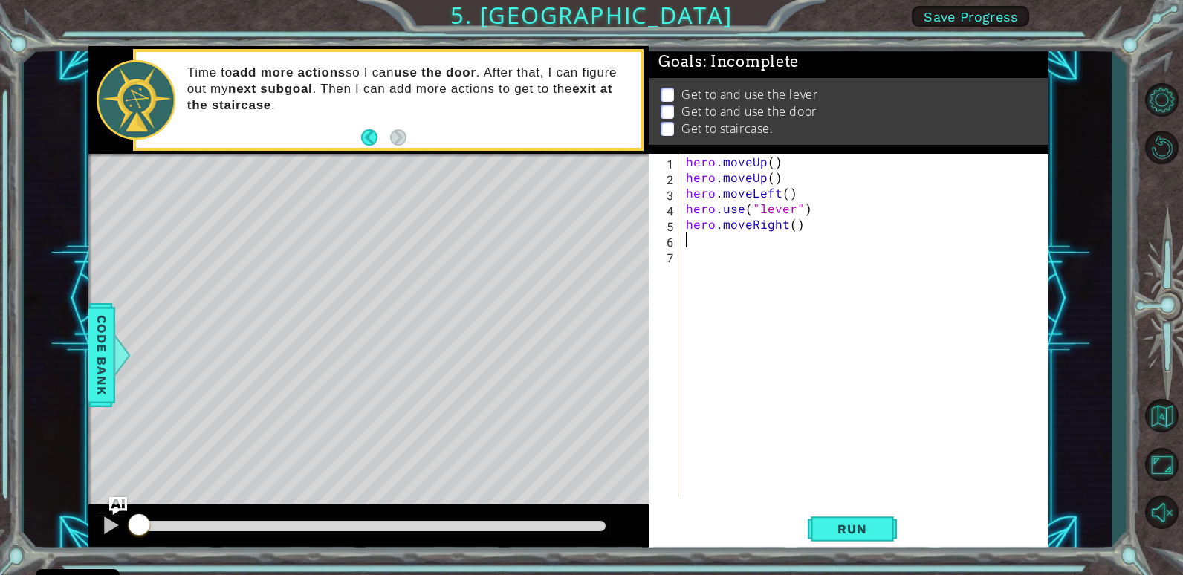
type textarea "h"
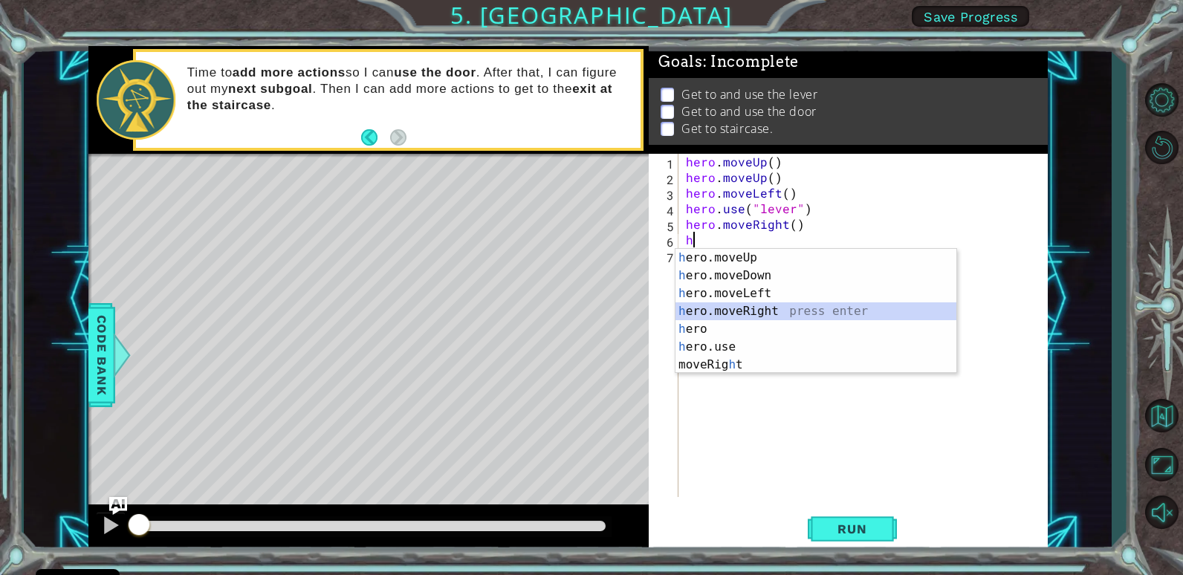
click at [747, 320] on div "h ero.moveUp press enter h ero.moveDown press enter h ero.moveLeft press enter …" at bounding box center [816, 329] width 281 height 161
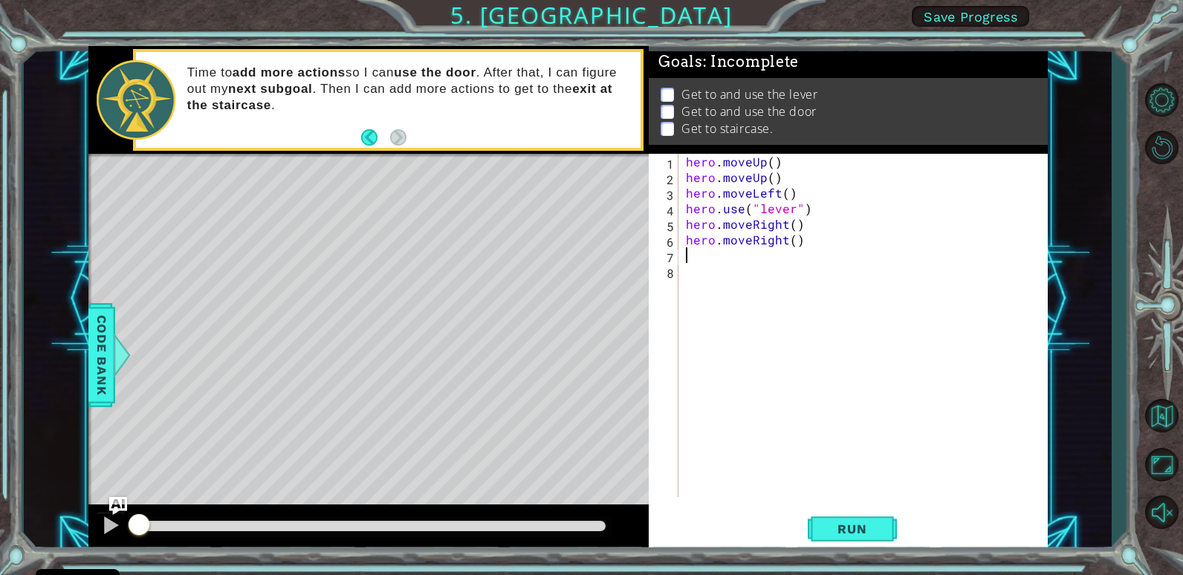
type textarea "h"
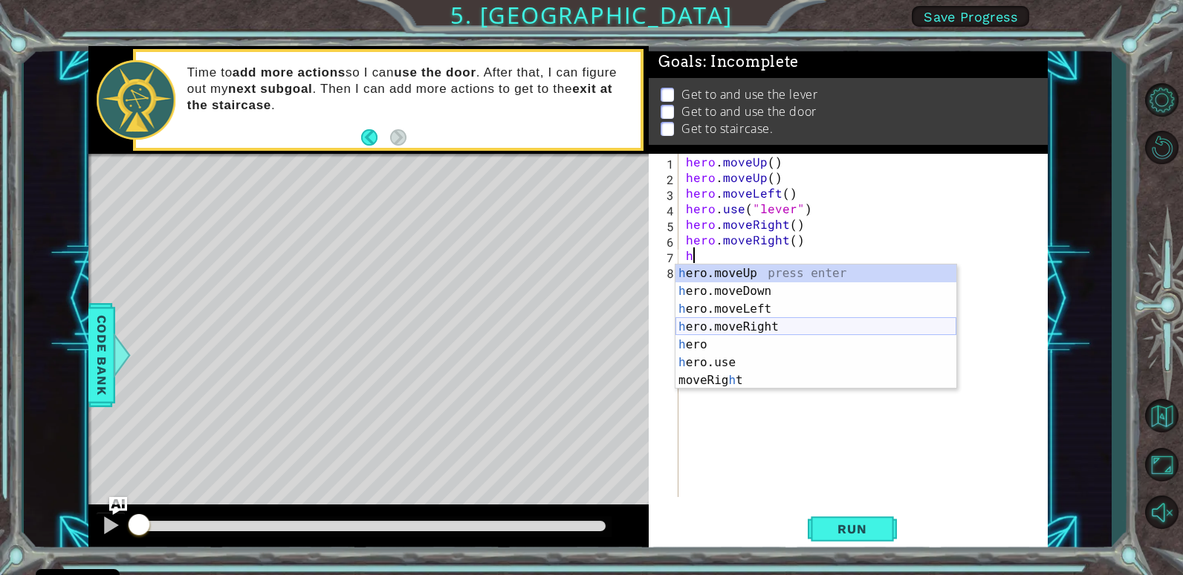
click at [745, 328] on div "h ero.moveUp press enter h ero.moveDown press enter h ero.moveLeft press enter …" at bounding box center [816, 345] width 281 height 161
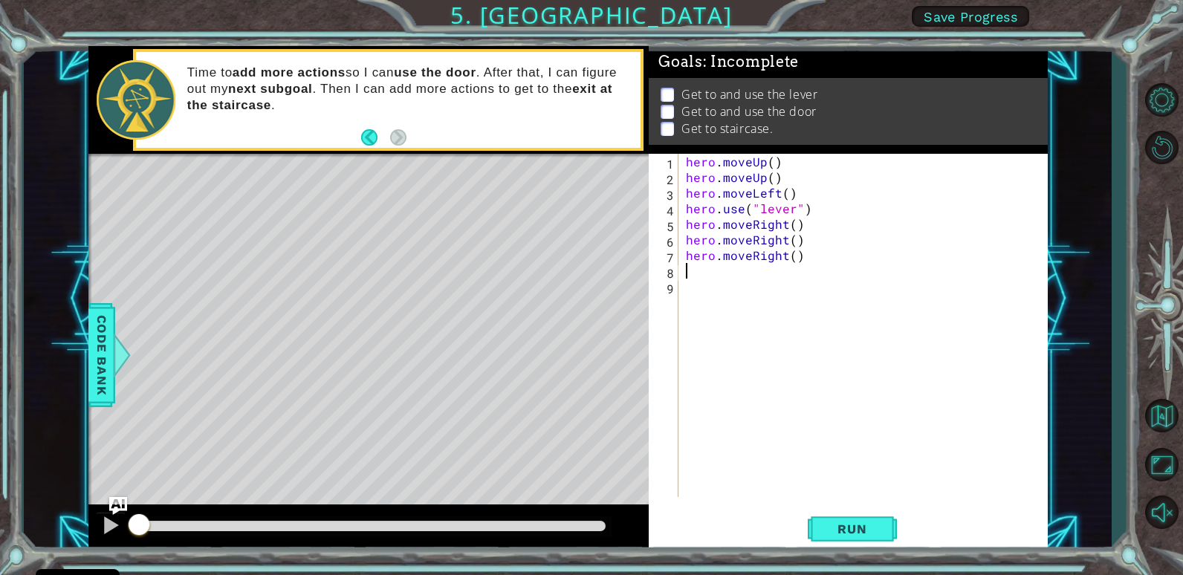
type textarea "h"
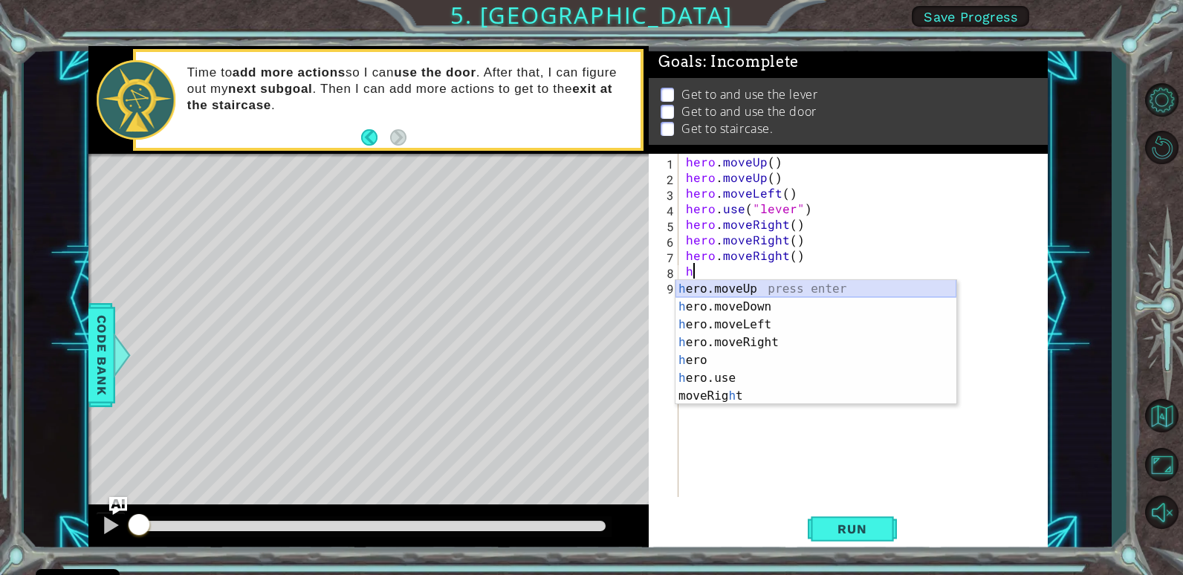
click at [732, 291] on div "h ero.moveUp press enter h ero.moveDown press enter h ero.moveLeft press enter …" at bounding box center [816, 360] width 281 height 161
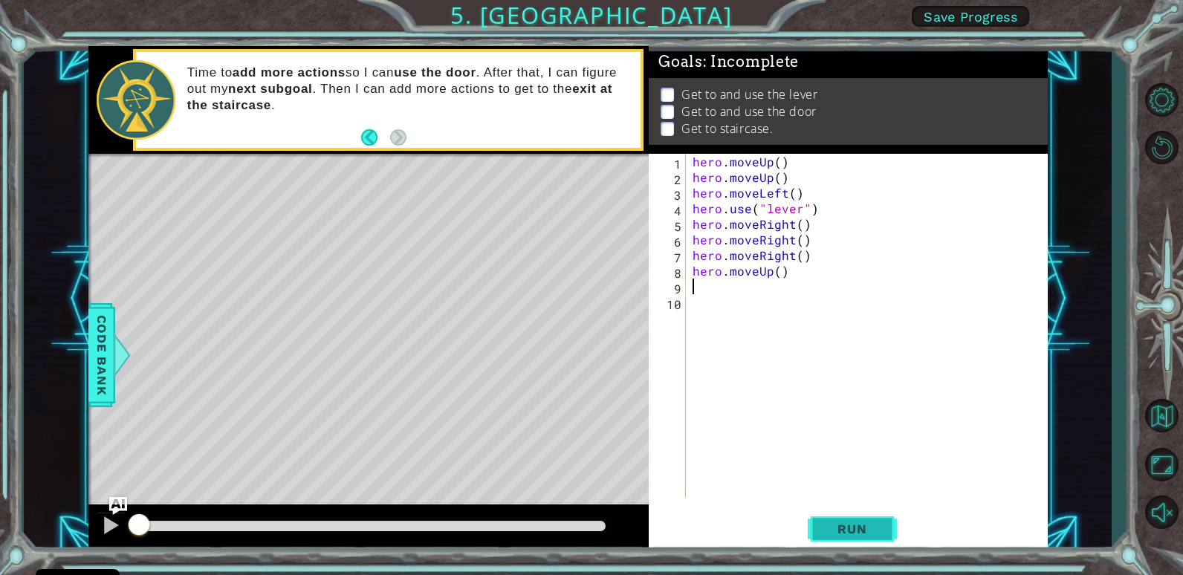
click at [849, 521] on button "Run" at bounding box center [852, 529] width 89 height 40
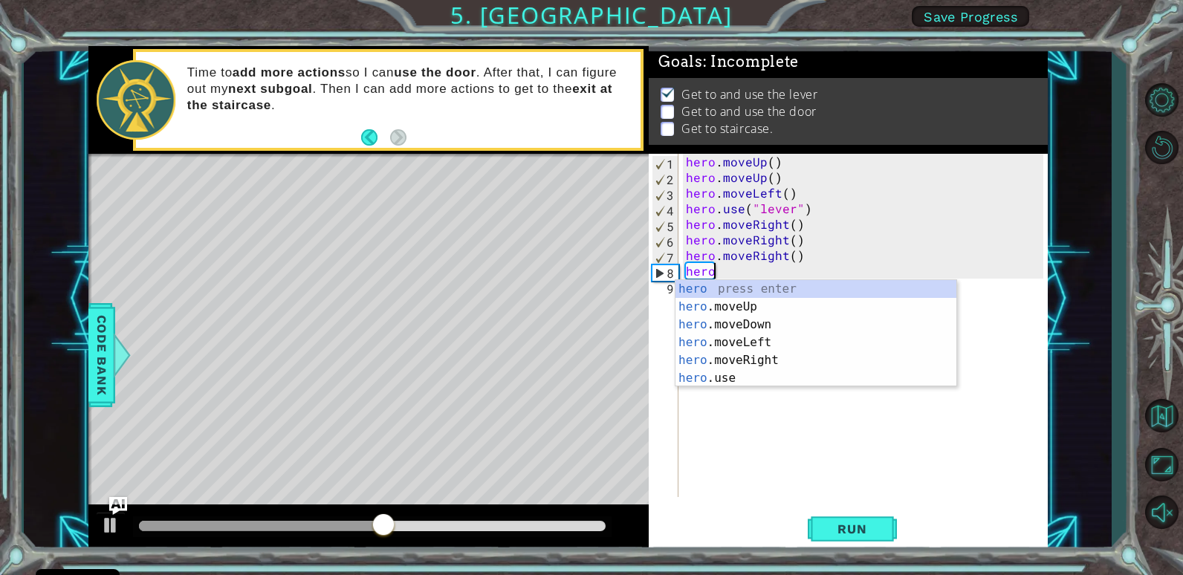
type textarea "h"
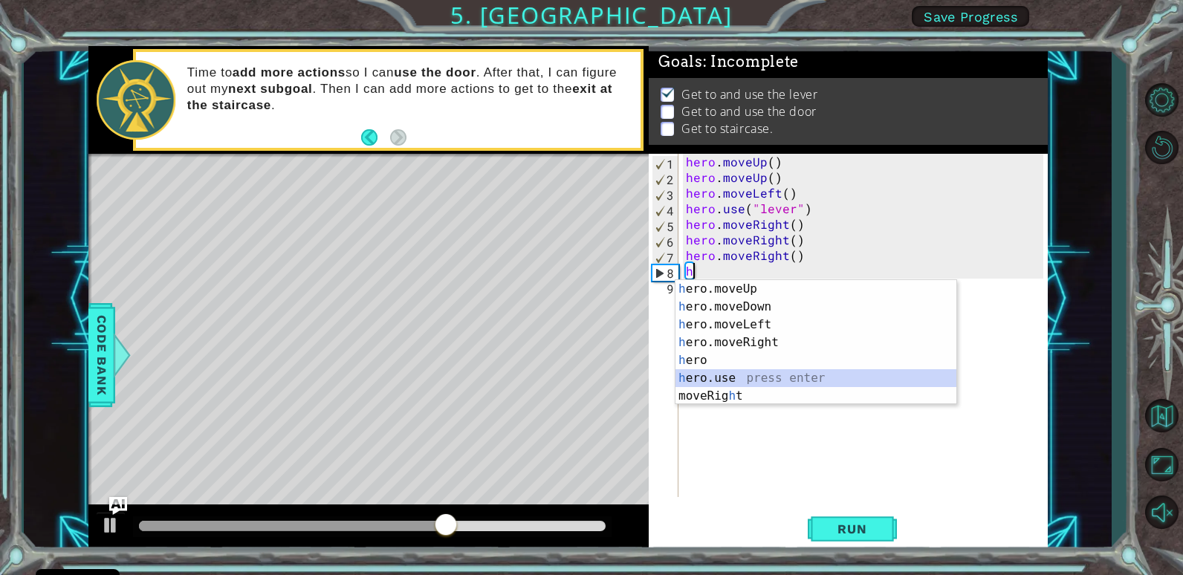
click at [755, 375] on div "h ero.moveUp press enter h ero.moveDown press enter h ero.moveLeft press enter …" at bounding box center [816, 360] width 281 height 161
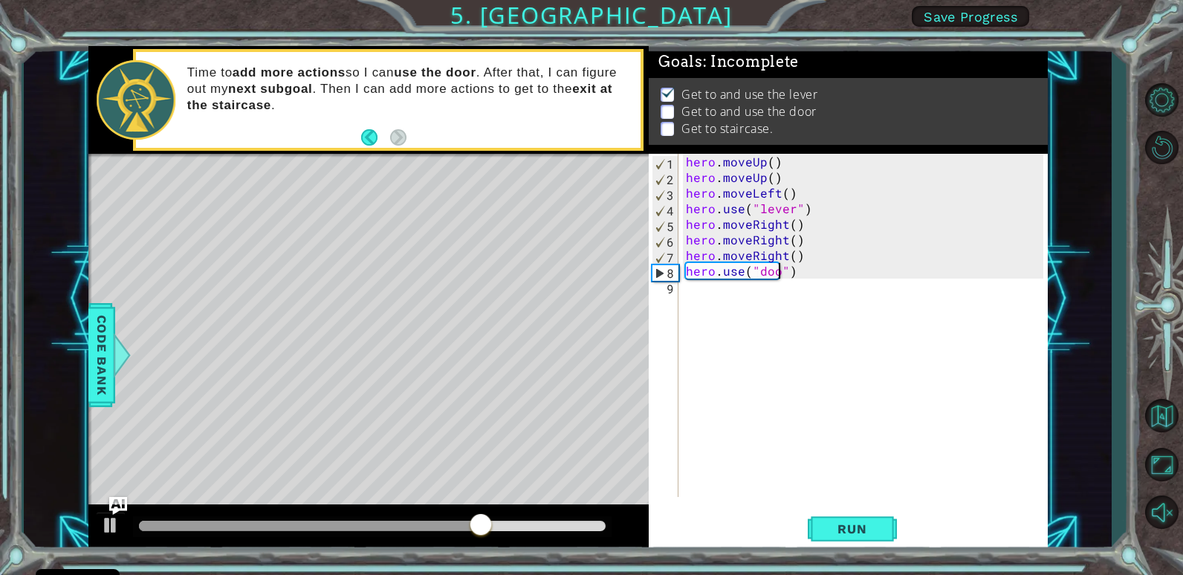
type textarea "hero.use("door")"
click at [809, 268] on div "hero . moveUp ( ) hero . moveUp ( ) hero . moveLeft ( ) hero . use ( "lever" ) …" at bounding box center [867, 341] width 368 height 375
type textarea "h"
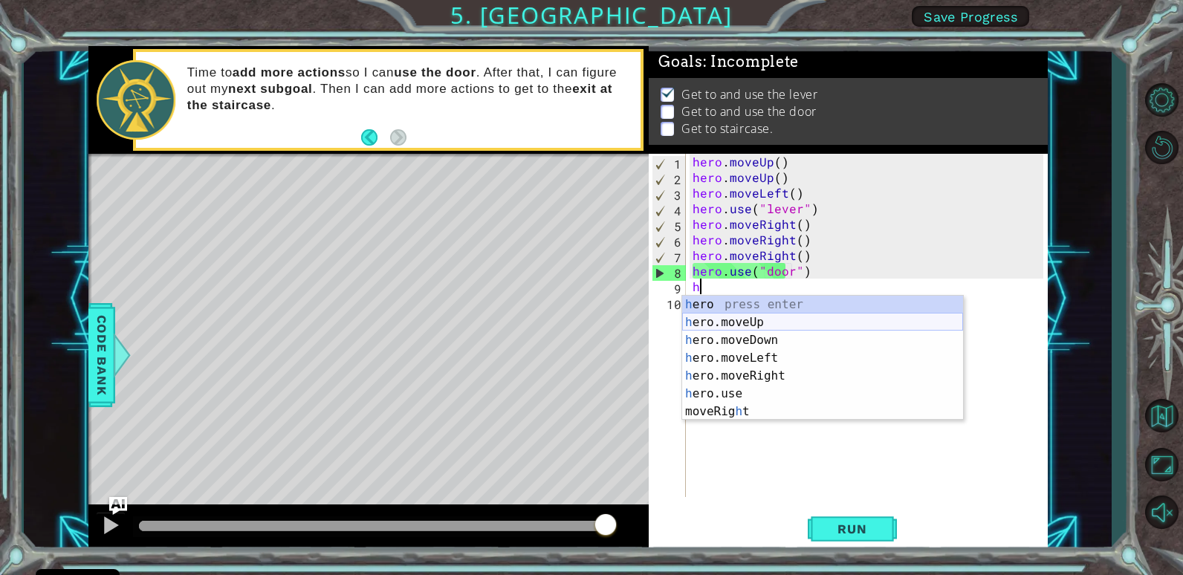
click at [779, 324] on div "h ero press enter h ero.moveUp press enter h ero.moveDown press enter h ero.mov…" at bounding box center [822, 376] width 281 height 161
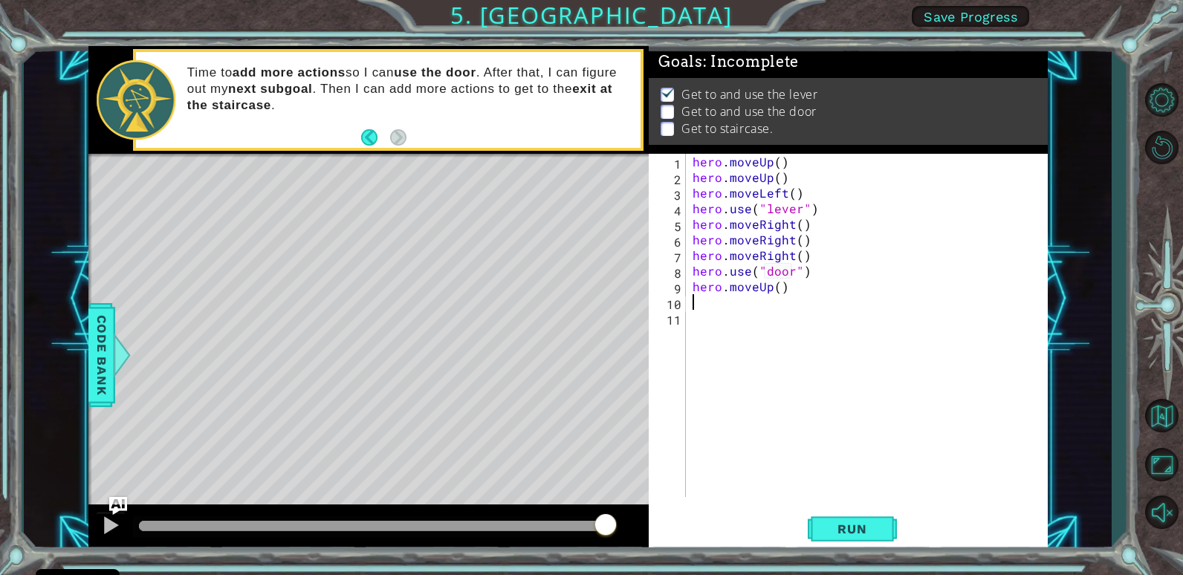
type textarea "h"
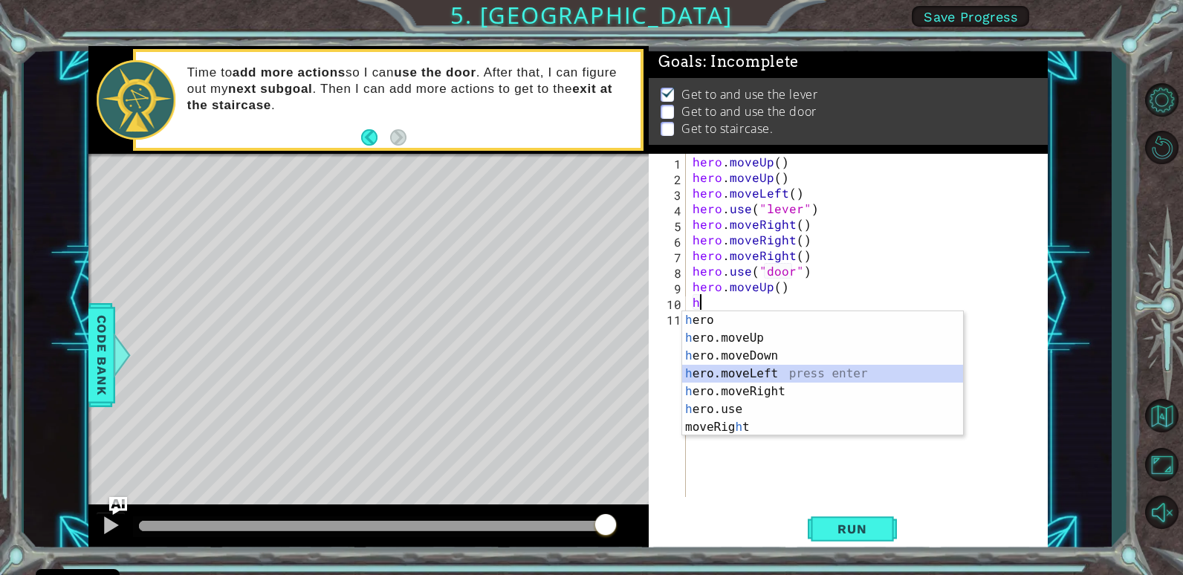
click at [771, 372] on div "h ero press enter h ero.moveUp press enter h ero.moveDown press enter h ero.mov…" at bounding box center [822, 391] width 281 height 161
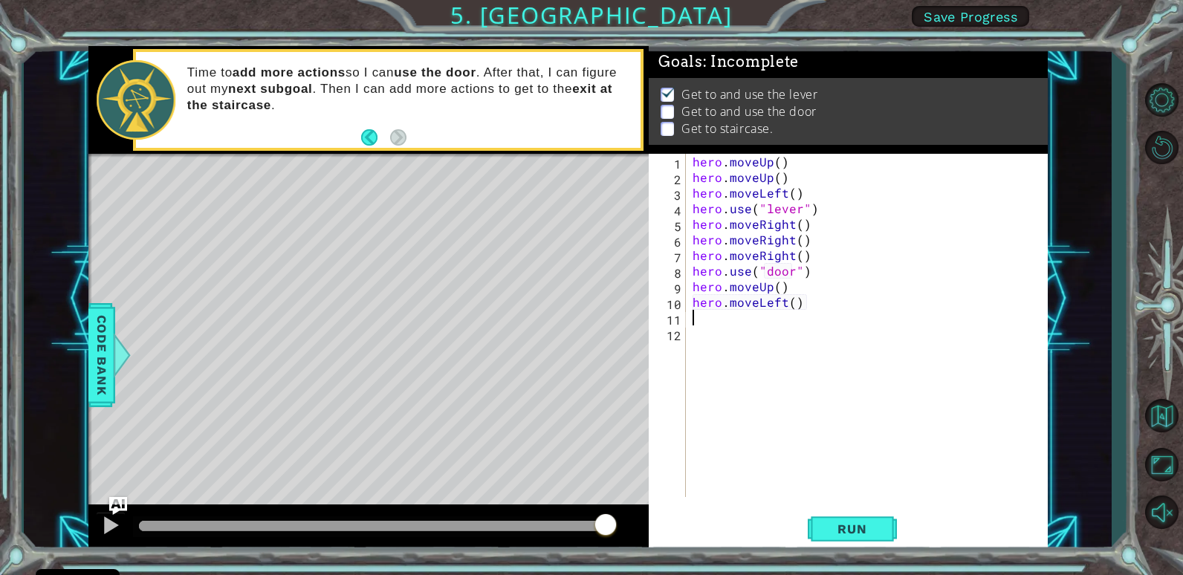
type textarea "h"
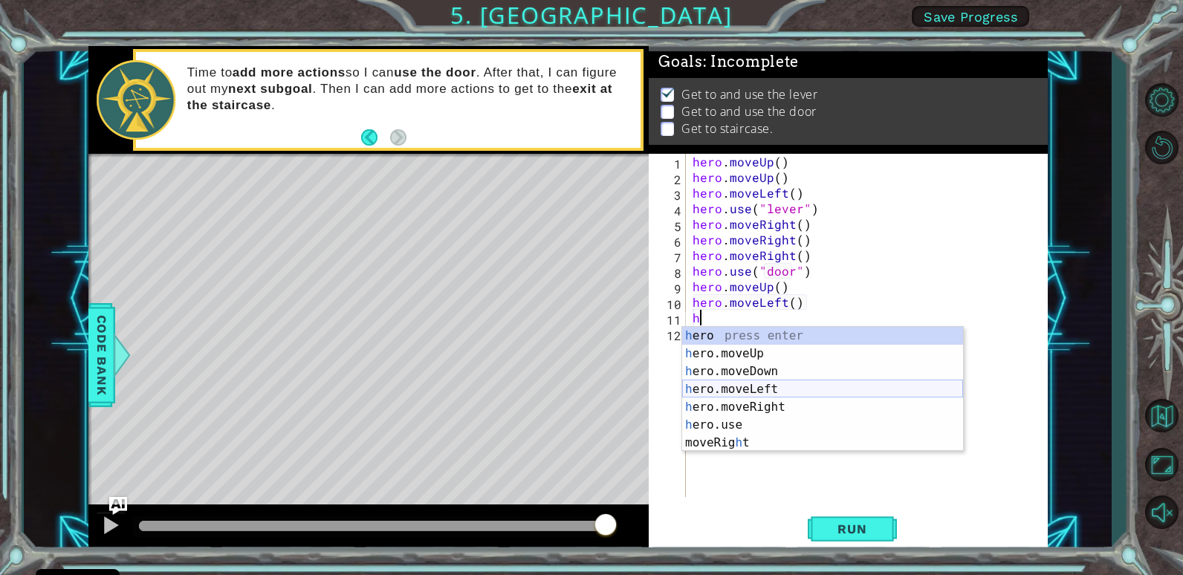
click at [767, 381] on div "h ero press enter h ero.moveUp press enter h ero.moveDown press enter h ero.mov…" at bounding box center [822, 407] width 281 height 161
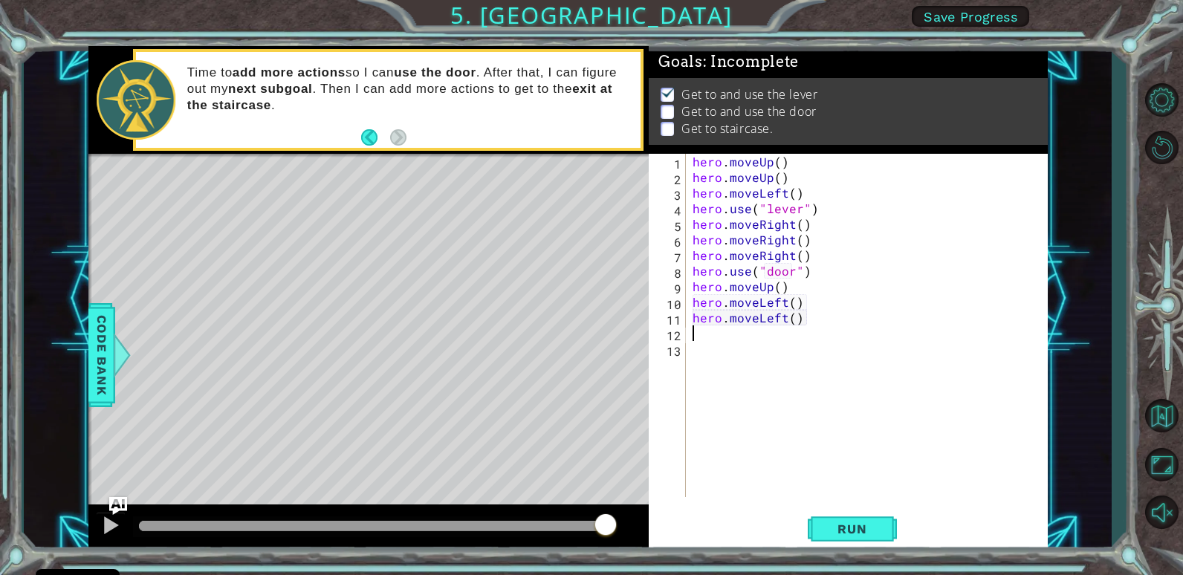
type textarea "h"
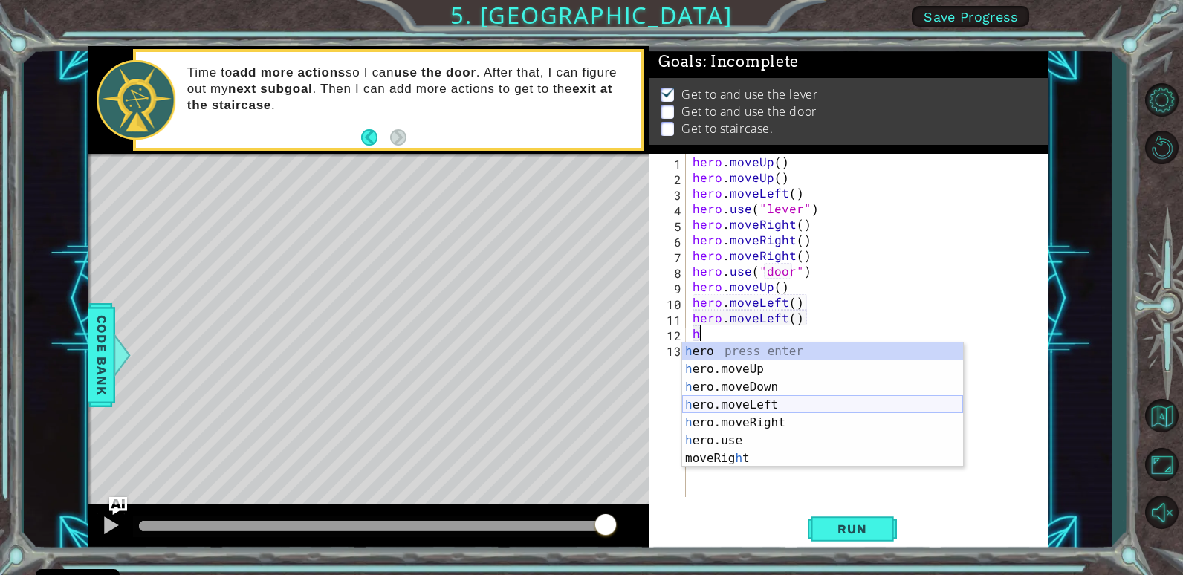
click at [765, 398] on div "h ero press enter h ero.moveUp press enter h ero.moveDown press enter h ero.mov…" at bounding box center [822, 423] width 281 height 161
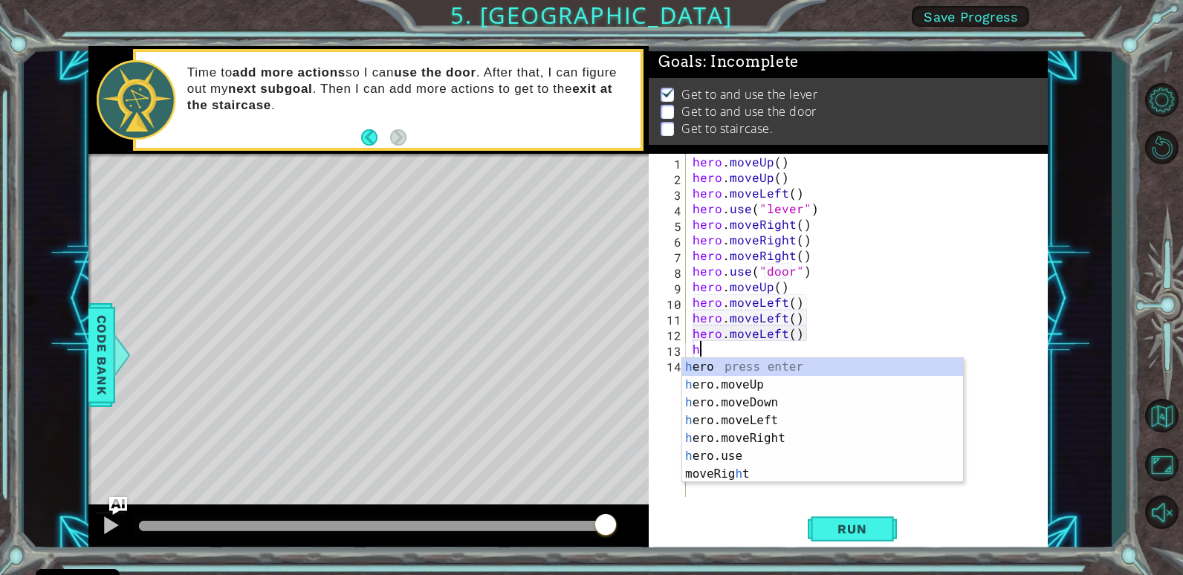
type textarea "h"
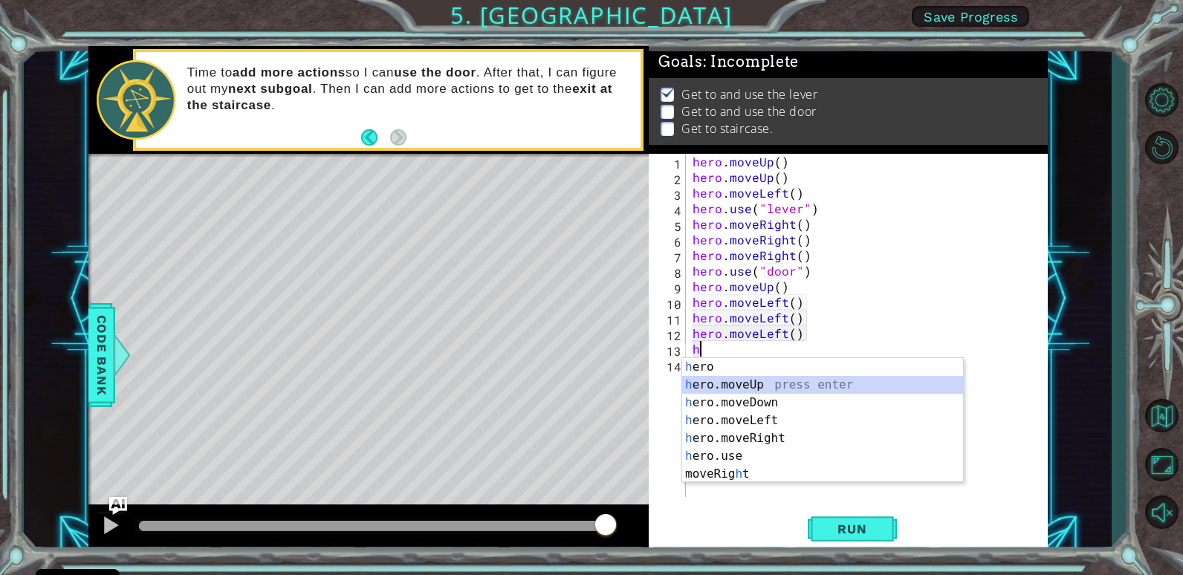
click at [763, 378] on div "h ero press enter h ero.moveUp press enter h ero.moveDown press enter h ero.mov…" at bounding box center [822, 438] width 281 height 161
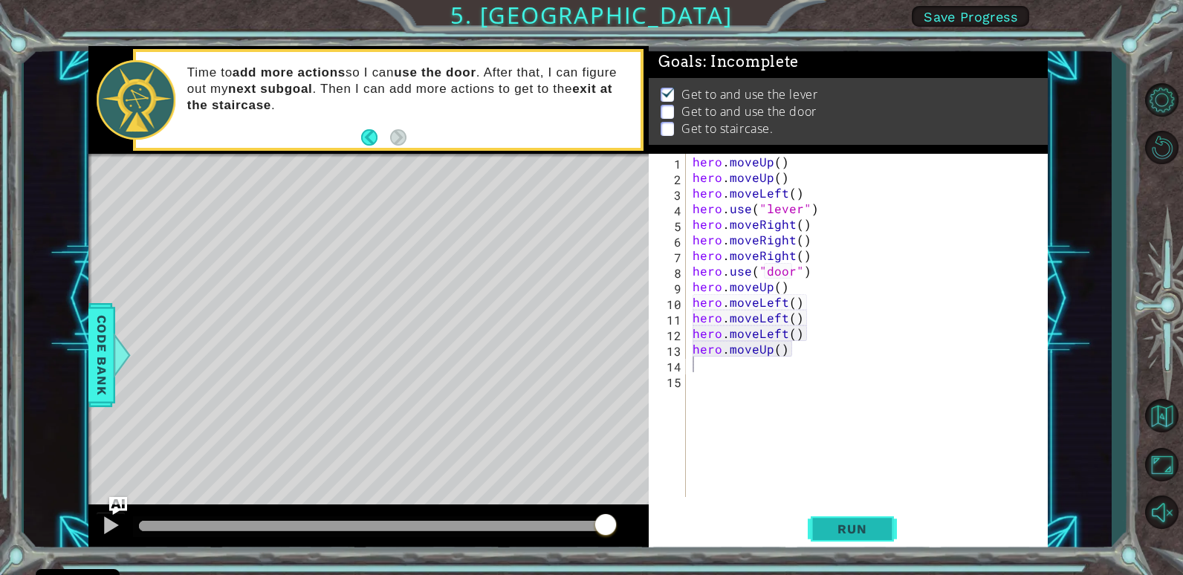
click at [837, 529] on span "Run" at bounding box center [852, 529] width 59 height 15
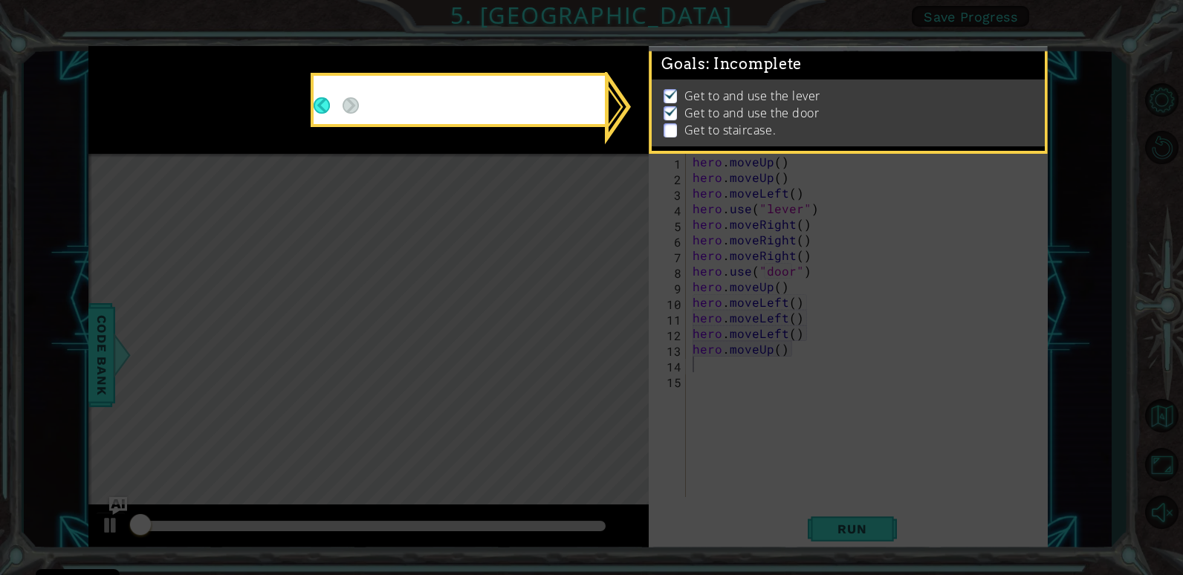
scroll to position [5, 0]
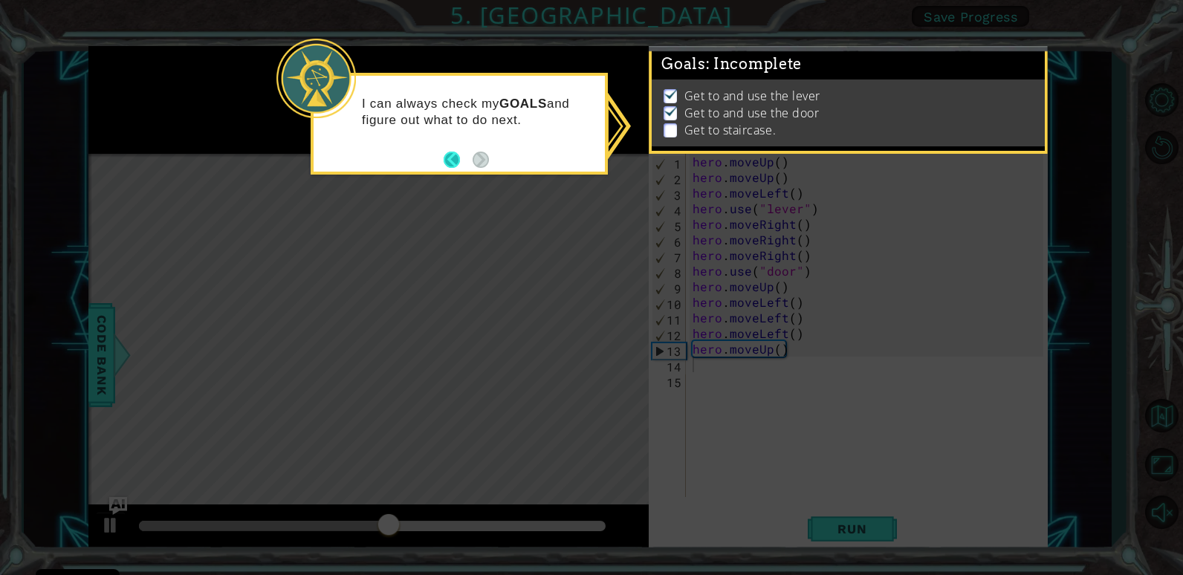
click at [453, 164] on button "Back" at bounding box center [458, 160] width 29 height 16
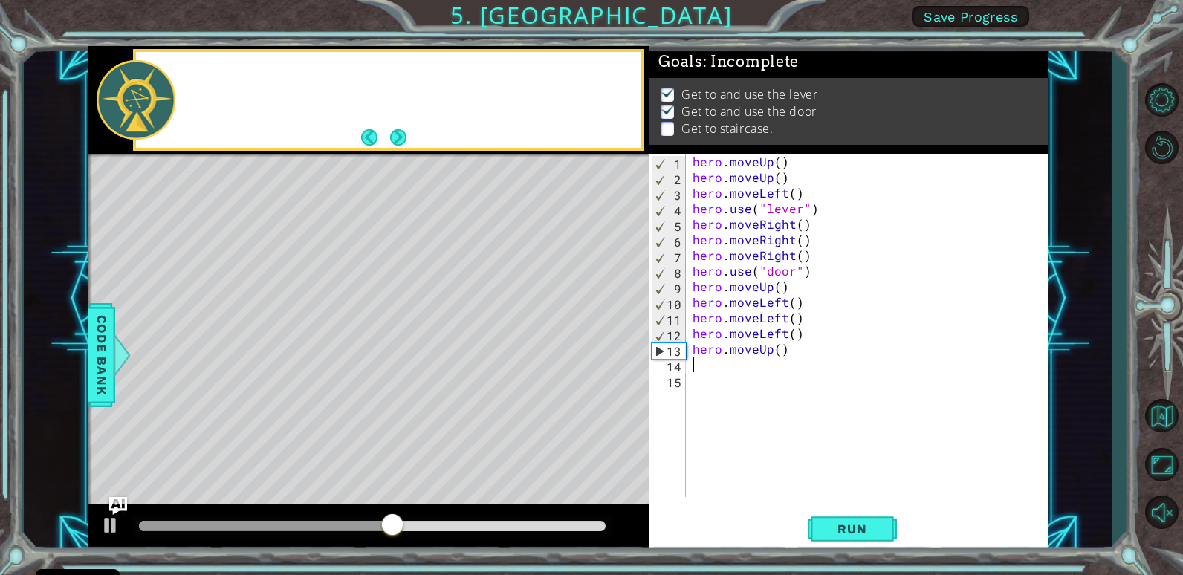
scroll to position [3, 0]
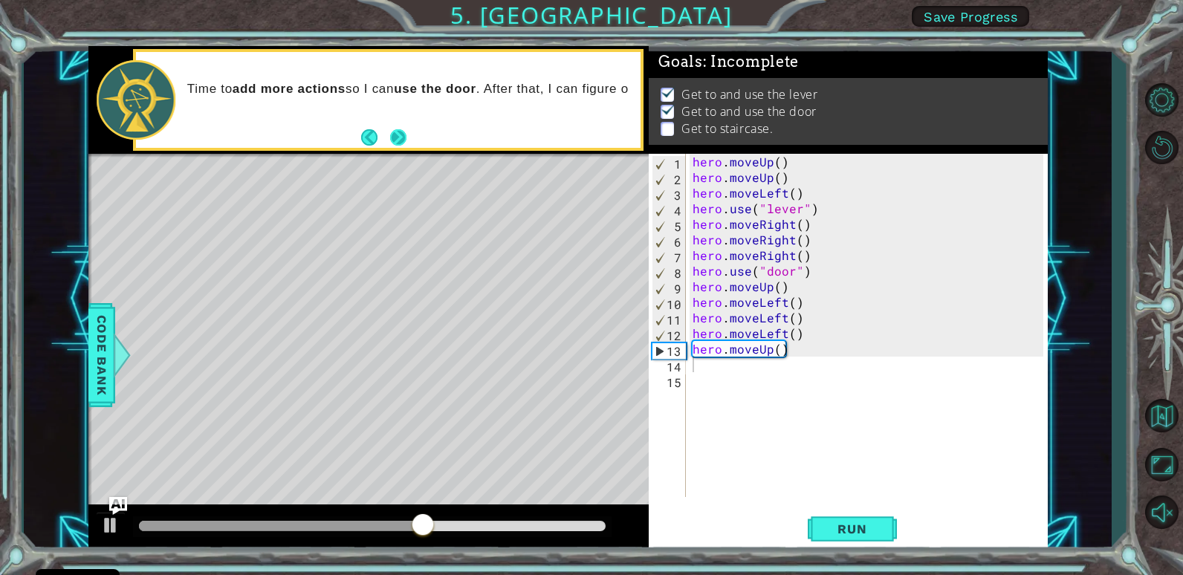
click at [401, 133] on button "Next" at bounding box center [398, 137] width 16 height 16
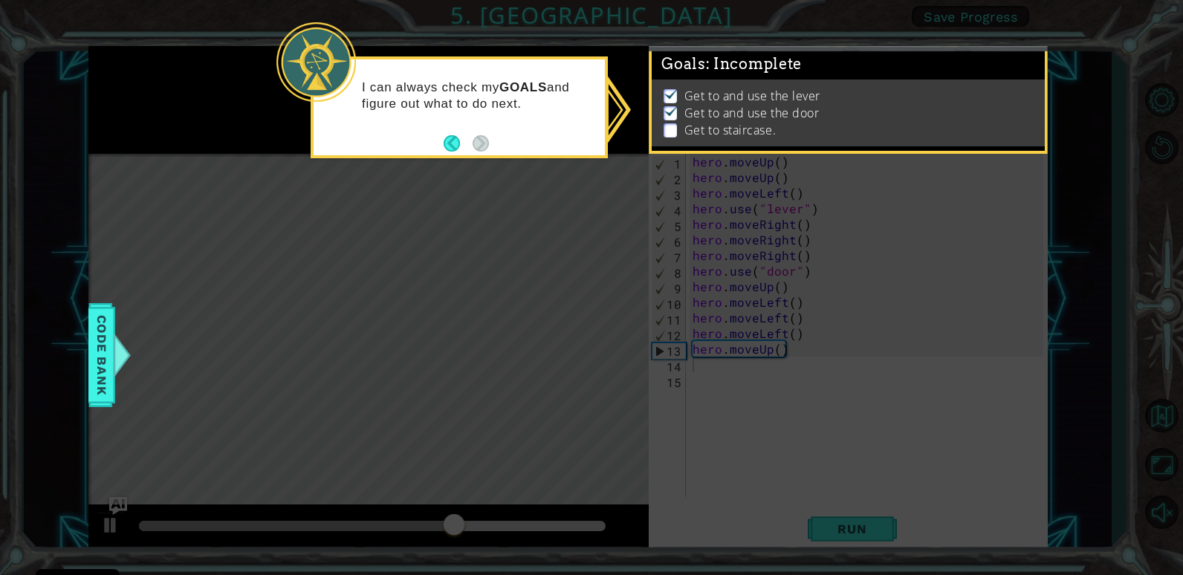
click at [673, 123] on p at bounding box center [670, 130] width 13 height 14
click at [1019, 134] on div "Get to and use the lever Get to and use the door Get to staircase." at bounding box center [848, 113] width 392 height 67
click at [587, 297] on icon at bounding box center [591, 287] width 1183 height 575
click at [578, 289] on icon at bounding box center [591, 287] width 1183 height 575
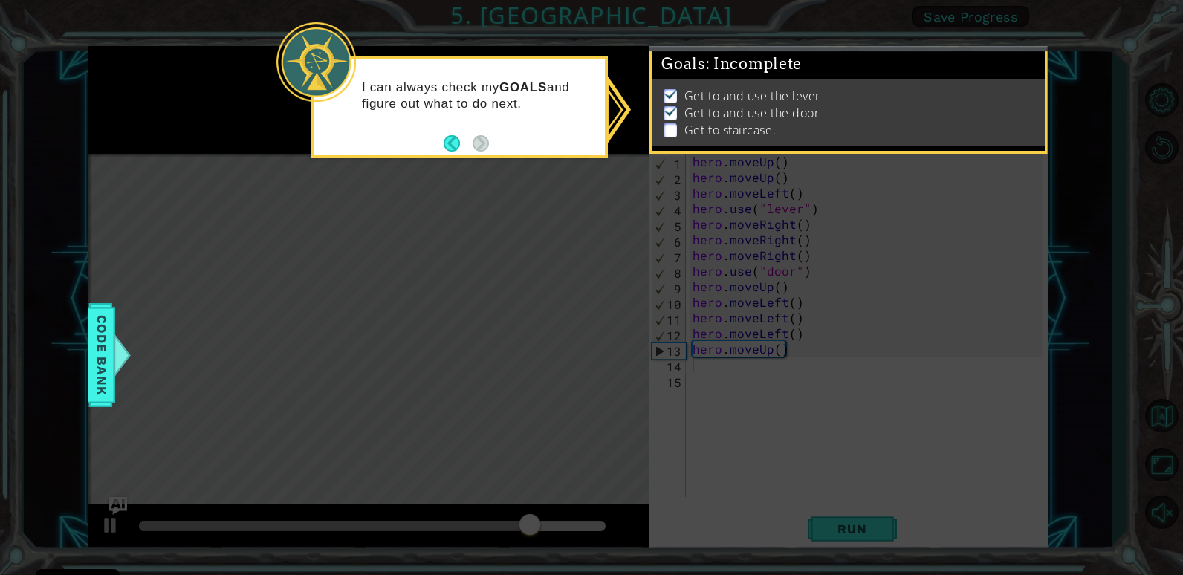
click at [578, 289] on icon at bounding box center [591, 287] width 1183 height 575
click at [701, 93] on p "Get to and use the lever" at bounding box center [752, 96] width 136 height 16
click at [427, 146] on div "I can always check my GOALS and figure out what to do next." at bounding box center [459, 107] width 297 height 102
click at [455, 146] on button "Back" at bounding box center [458, 143] width 29 height 16
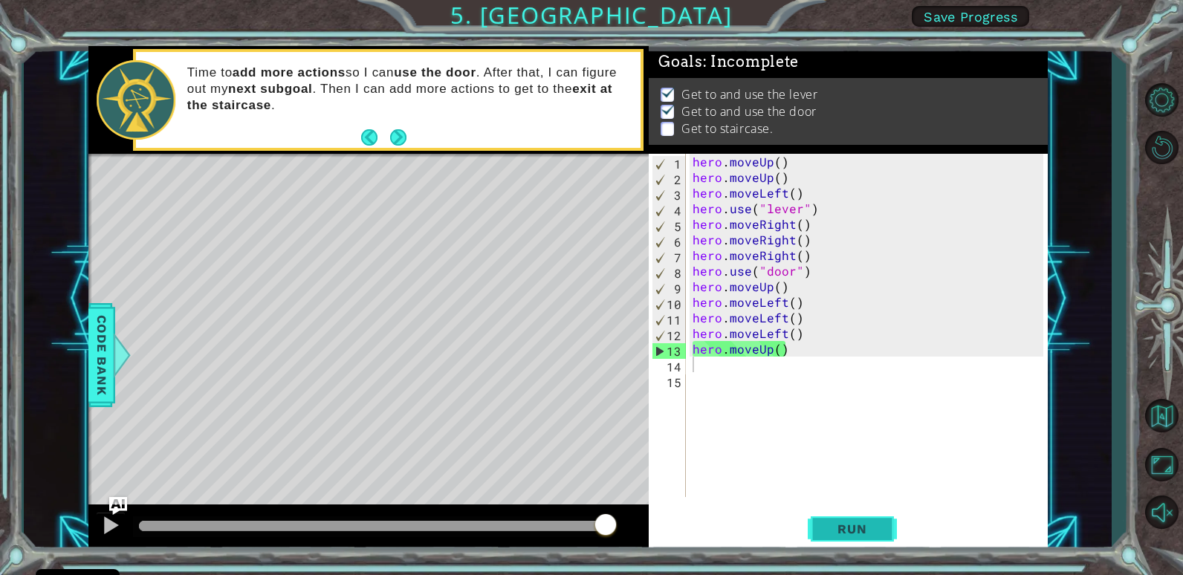
click at [873, 531] on span "Run" at bounding box center [852, 529] width 59 height 15
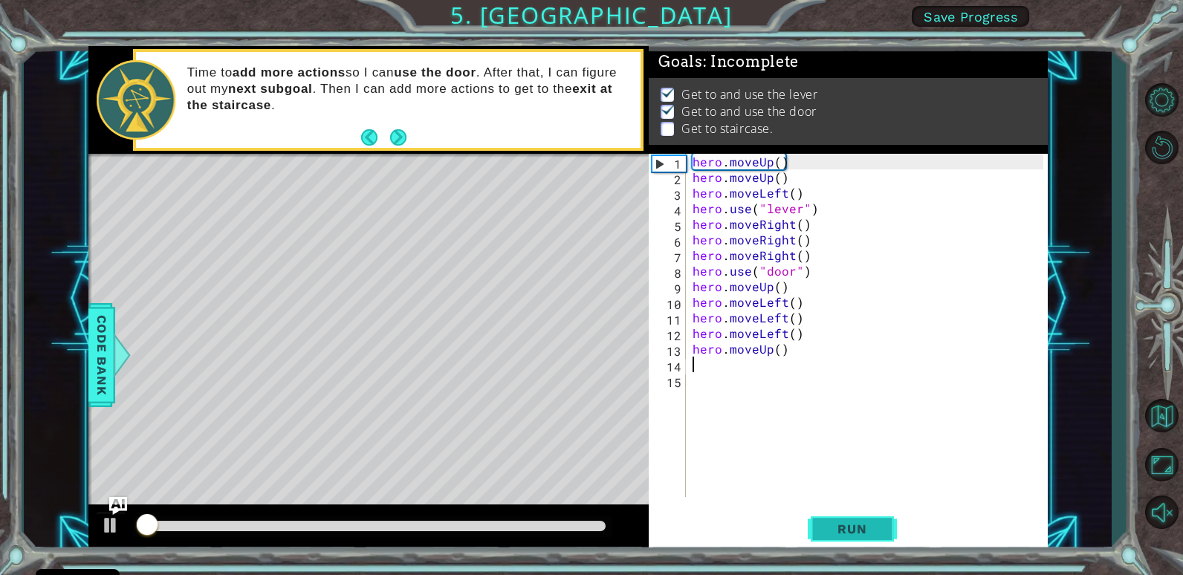
scroll to position [5, 0]
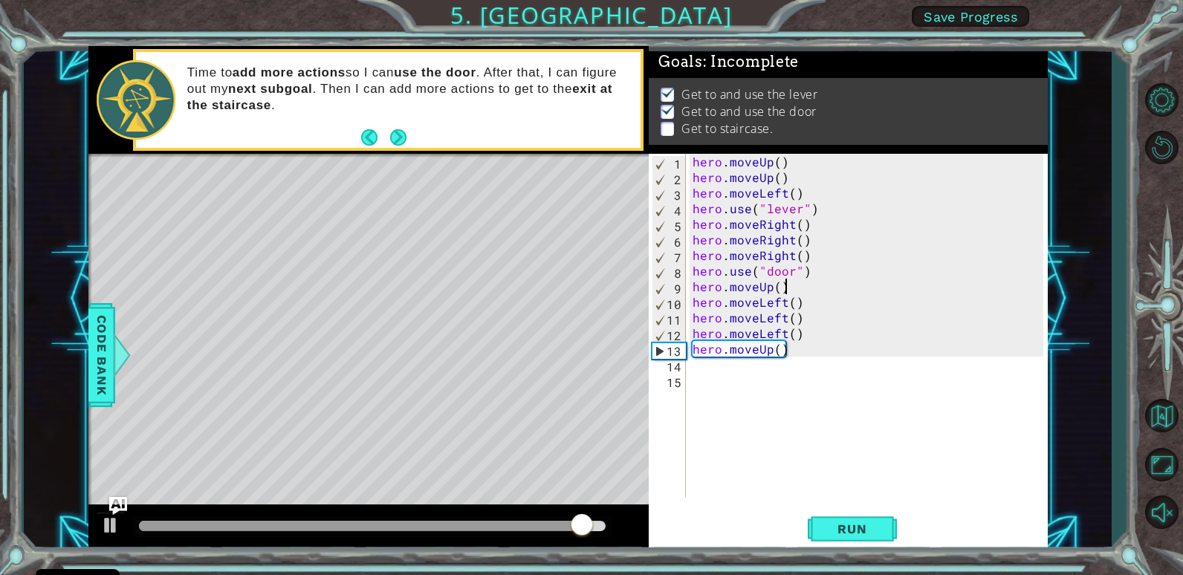
click at [794, 286] on div "hero . moveUp ( ) hero . moveUp ( ) hero . moveLeft ( ) hero . use ( "lever" ) …" at bounding box center [870, 341] width 361 height 375
type textarea "hero.moveUp()"
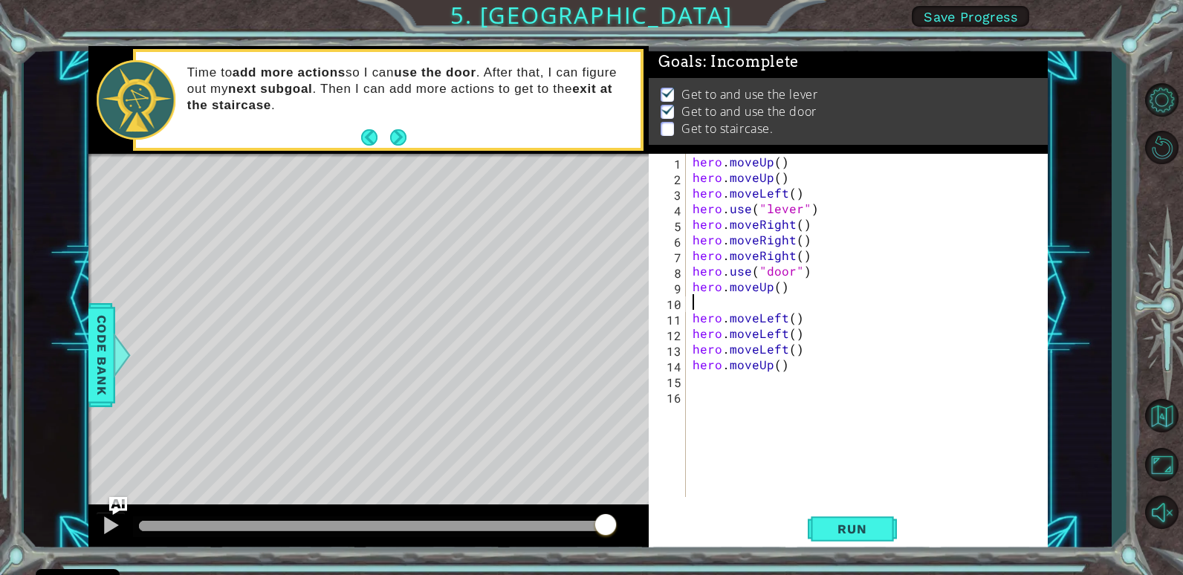
type textarea "h"
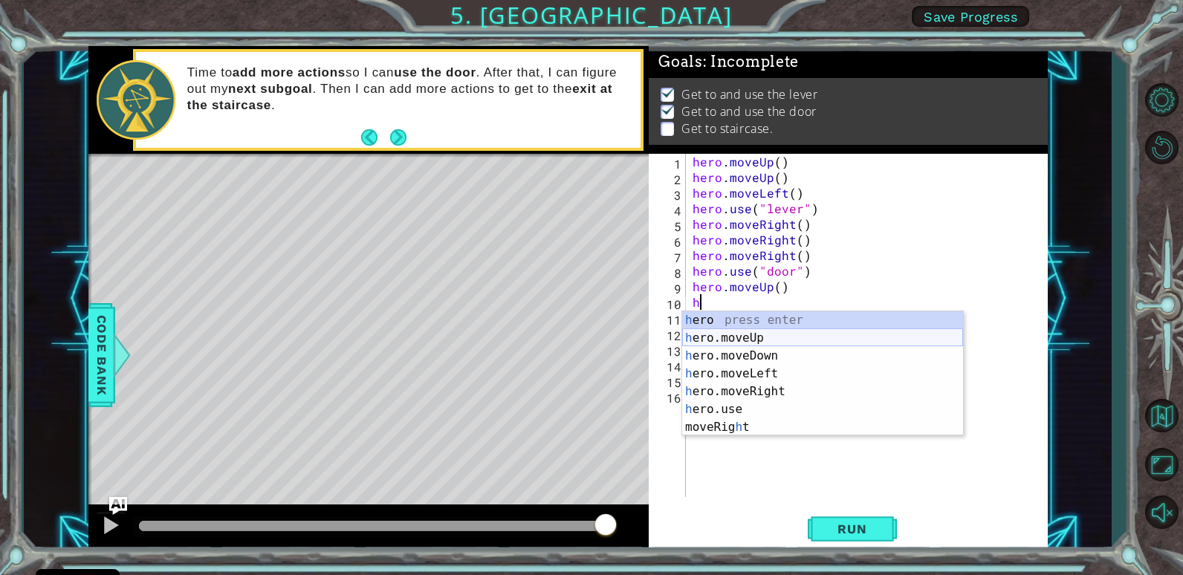
click at [758, 338] on div "h ero press enter h ero.moveUp press enter h ero.moveDown press enter h ero.mov…" at bounding box center [822, 391] width 281 height 161
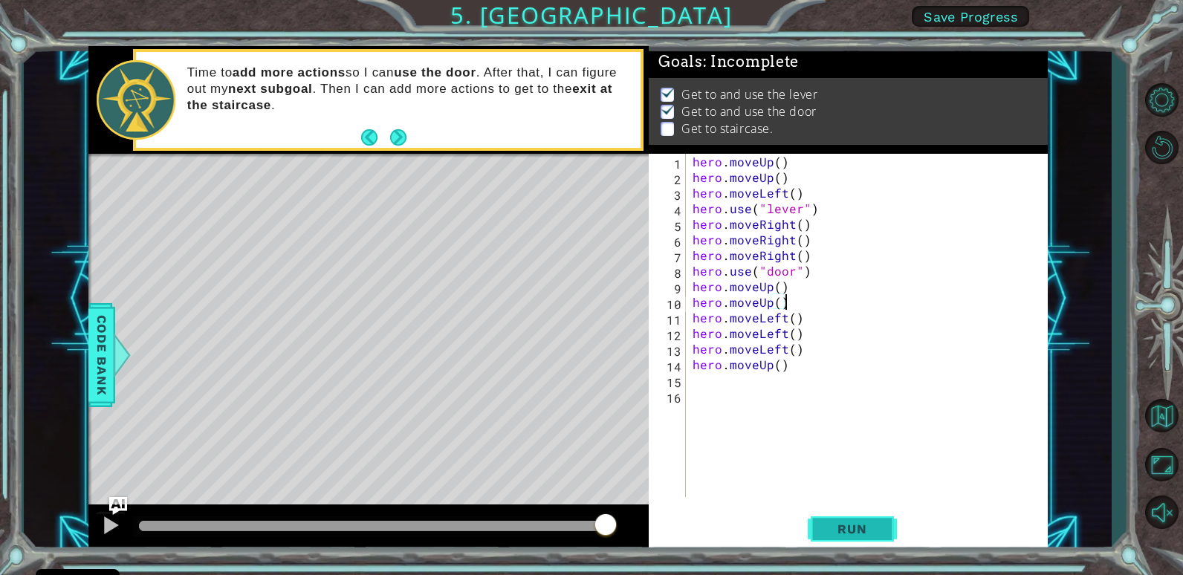
type textarea "hero.moveUp()"
click at [858, 534] on span "Run" at bounding box center [852, 529] width 59 height 15
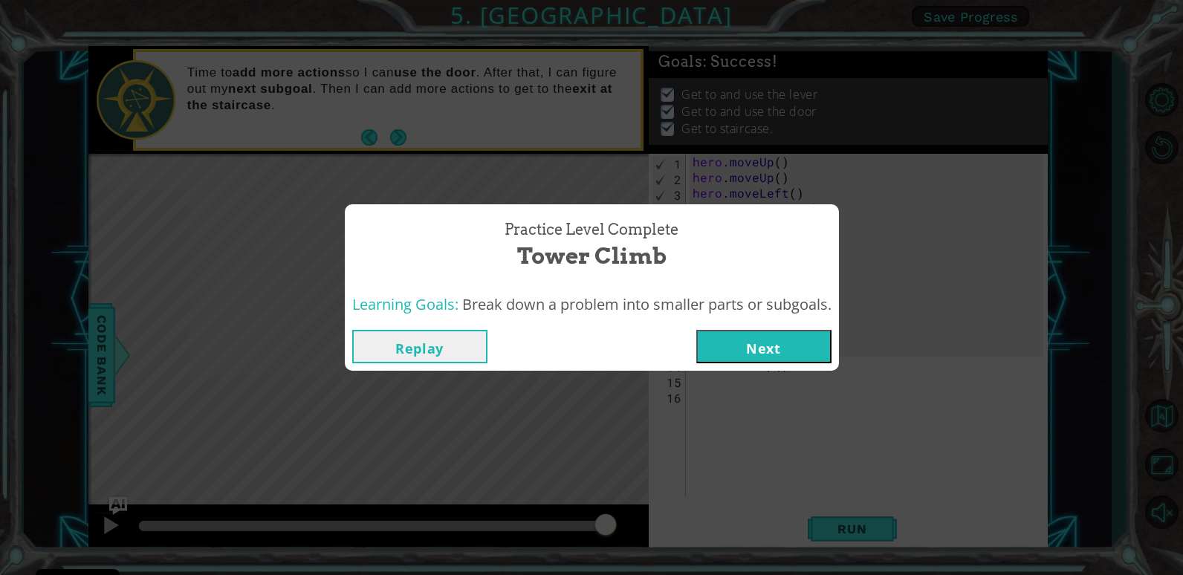
click at [783, 354] on button "Next" at bounding box center [763, 346] width 135 height 33
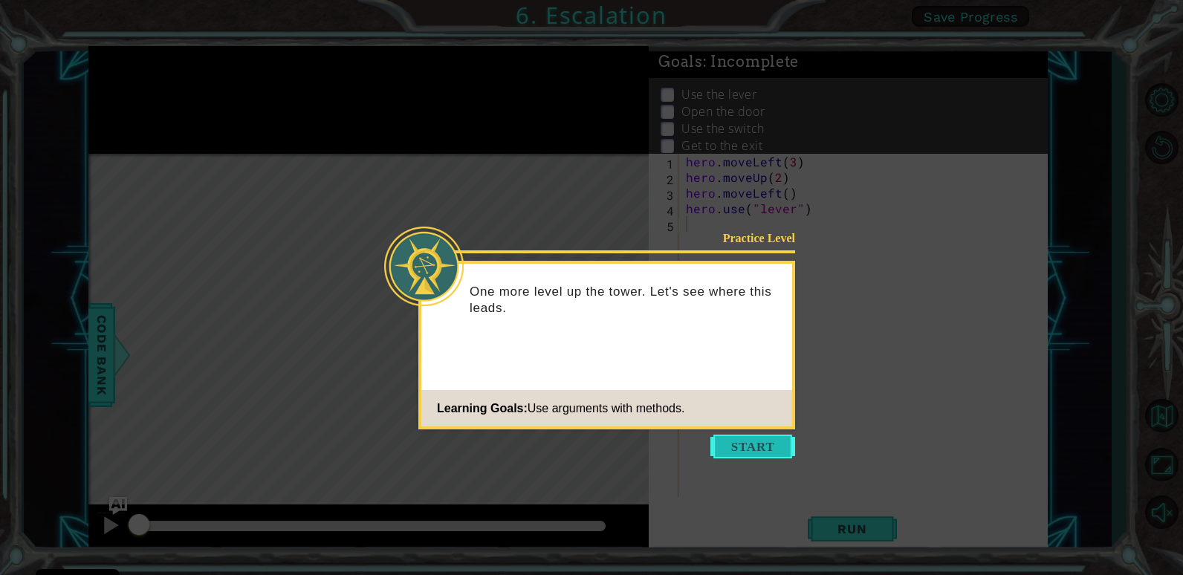
click at [757, 450] on button "Start" at bounding box center [752, 447] width 85 height 24
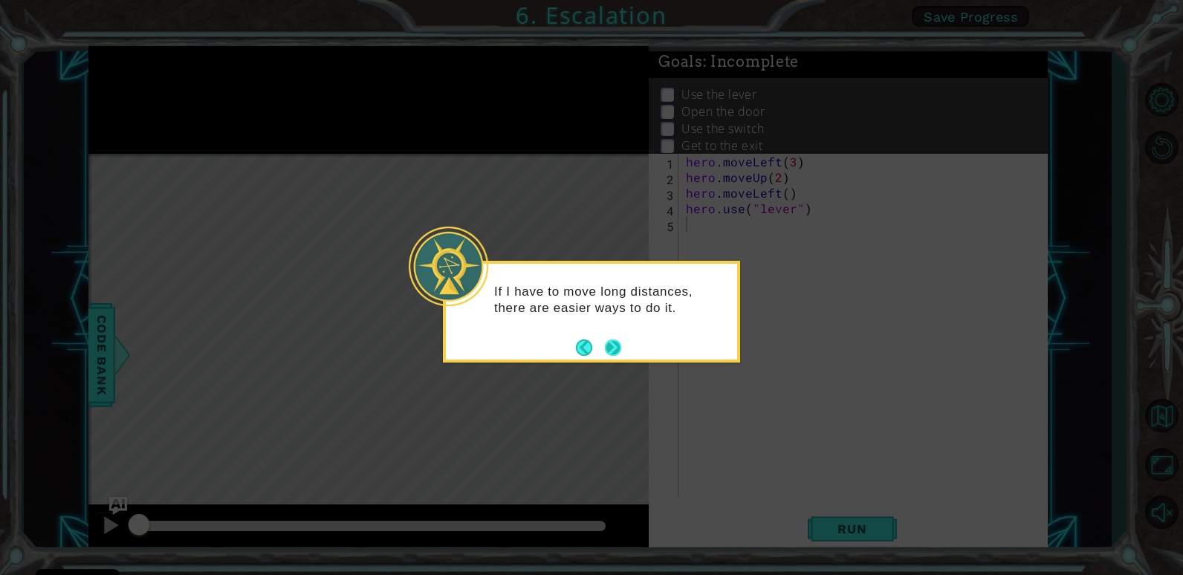
click at [605, 349] on button "Next" at bounding box center [613, 348] width 16 height 16
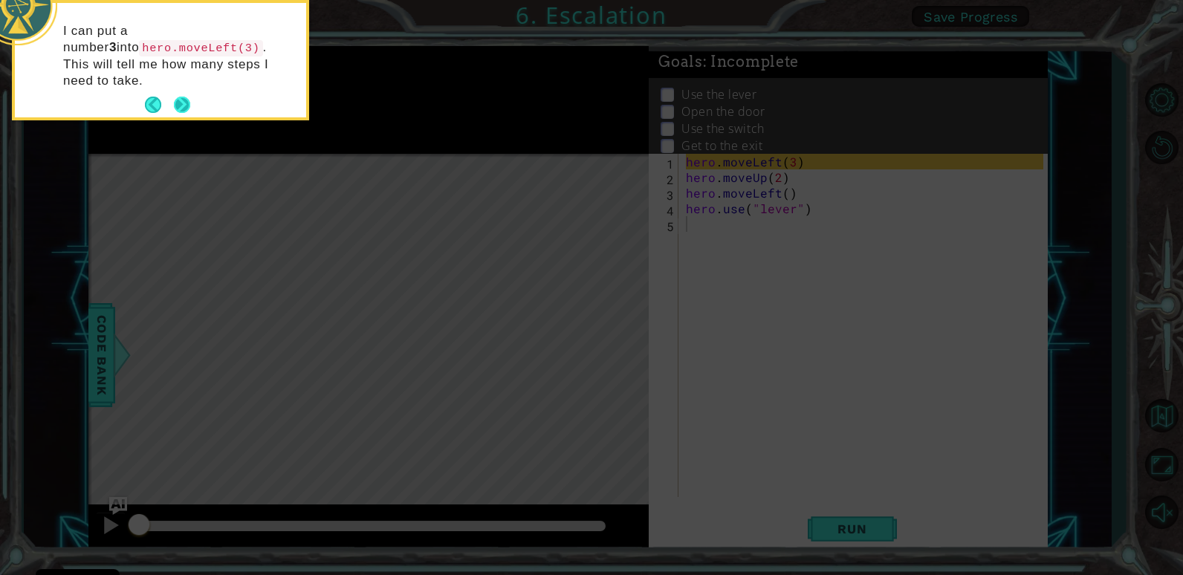
click at [181, 97] on button "Next" at bounding box center [182, 105] width 16 height 16
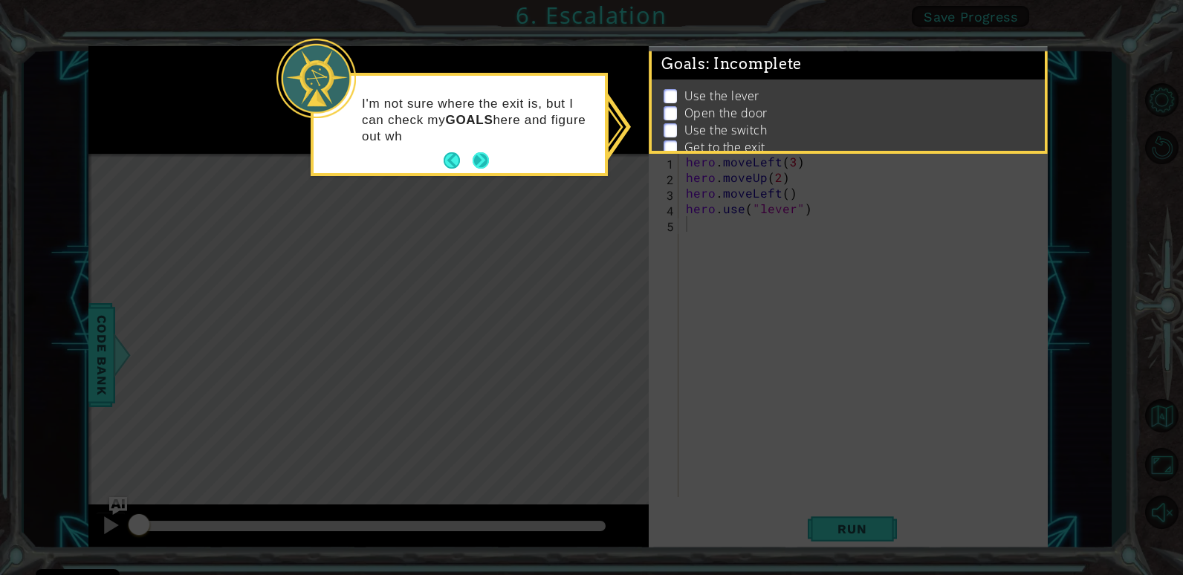
click at [476, 156] on button "Next" at bounding box center [481, 160] width 16 height 16
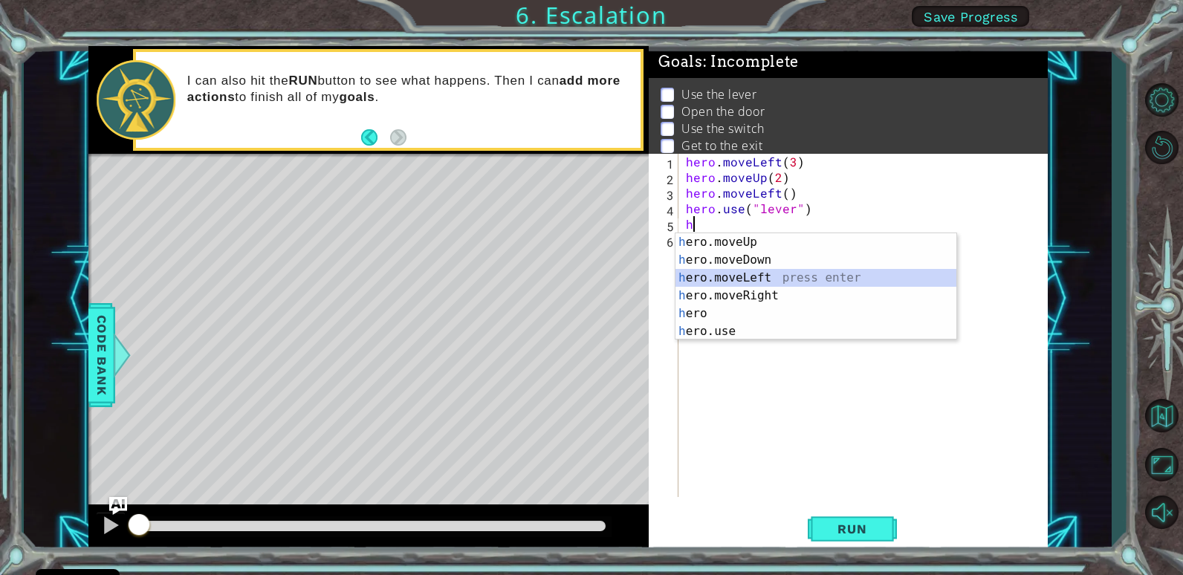
click at [716, 275] on div "h ero.moveUp press enter h ero.moveDown press enter h ero.moveLeft press enter …" at bounding box center [816, 304] width 281 height 143
type textarea "hero.moveLeft(1)"
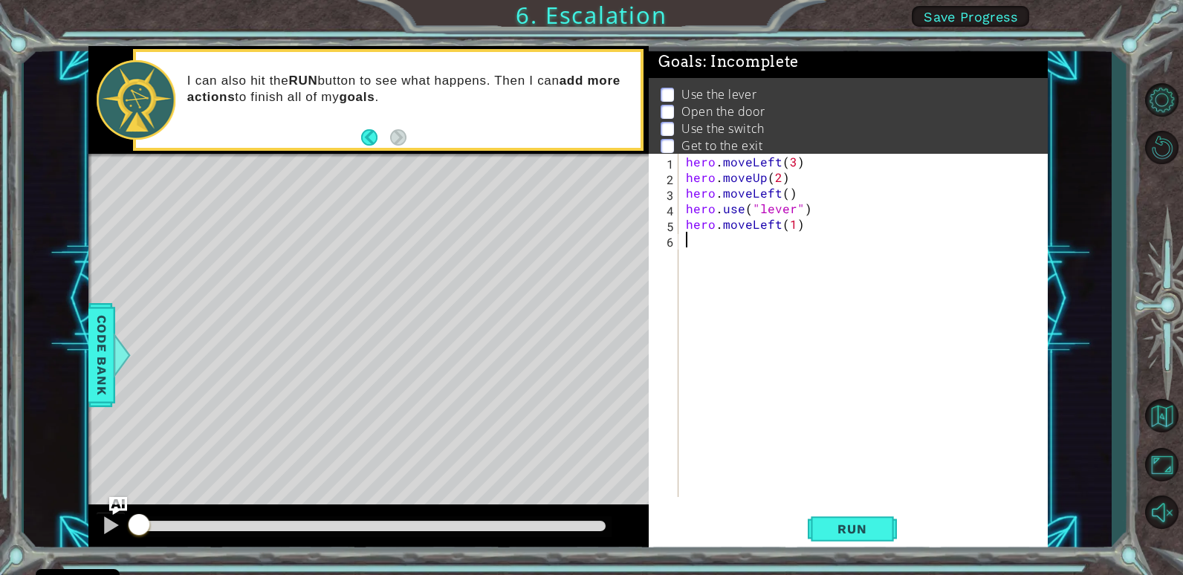
click at [841, 238] on div "hero . moveLeft ( 3 ) hero . moveUp ( 2 ) hero . moveLeft ( ) hero . use ( "lev…" at bounding box center [867, 341] width 368 height 375
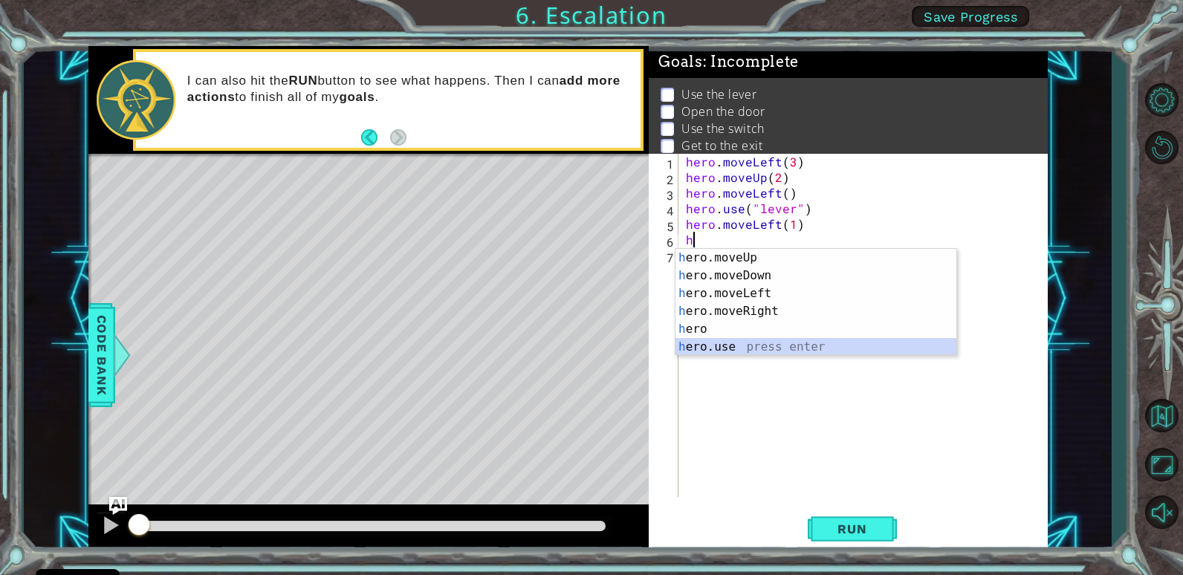
click at [760, 343] on div "h ero.moveUp press enter h ero.moveDown press enter h ero.moveLeft press enter …" at bounding box center [816, 320] width 281 height 143
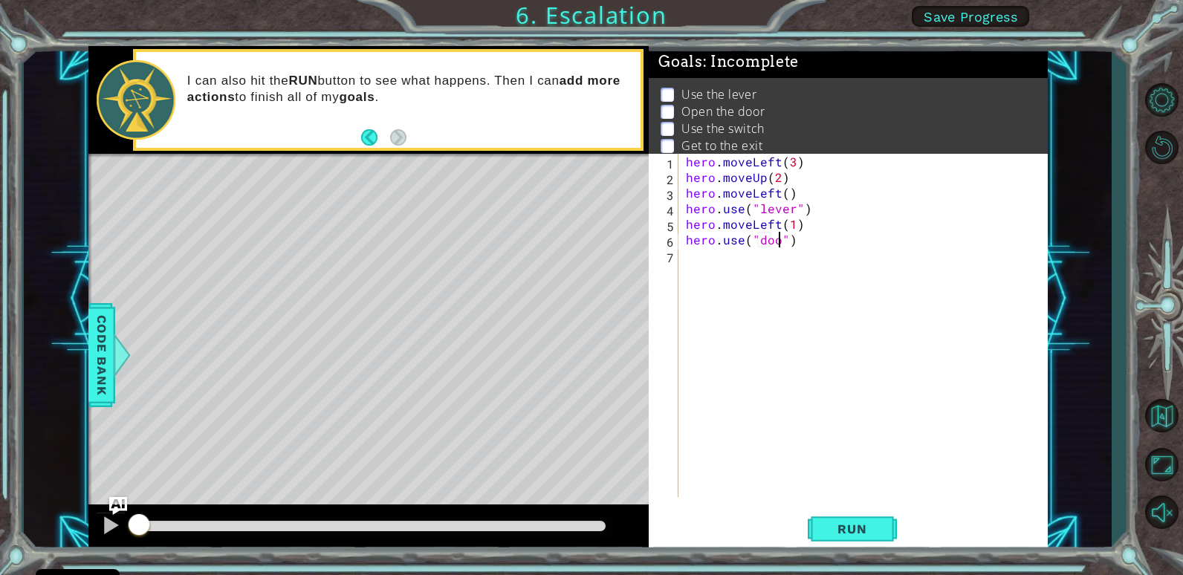
type textarea "hero.use("door")"
click at [786, 266] on div "hero . moveLeft ( 3 ) hero . moveUp ( 2 ) hero . moveLeft ( ) hero . use ( "lev…" at bounding box center [867, 341] width 368 height 375
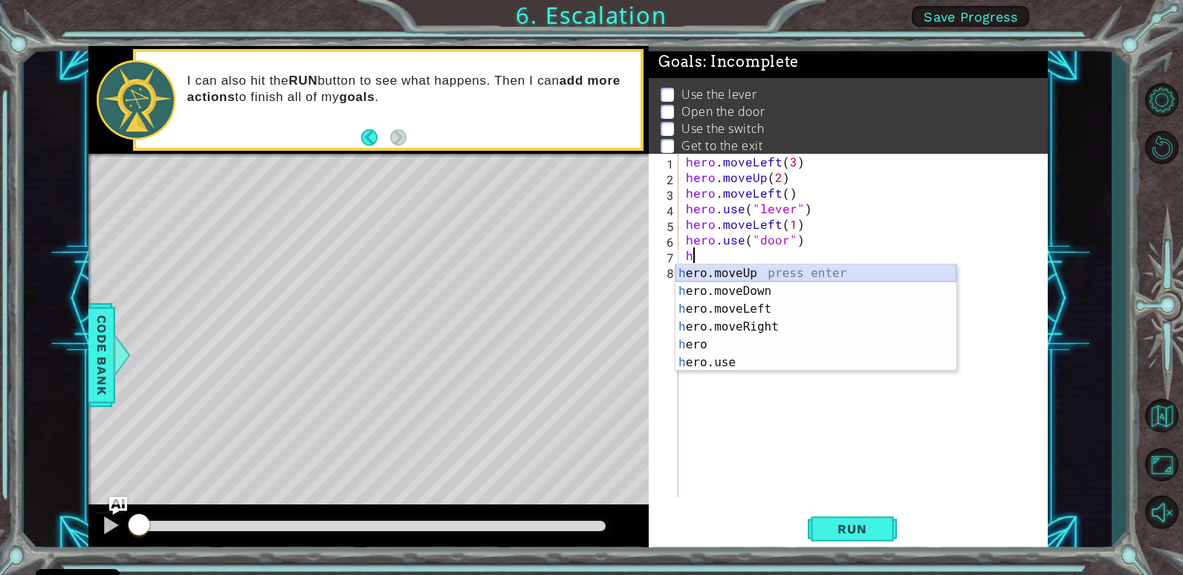
click at [781, 269] on div "h ero.moveUp press enter h ero.moveDown press enter h ero.moveLeft press enter …" at bounding box center [816, 336] width 281 height 143
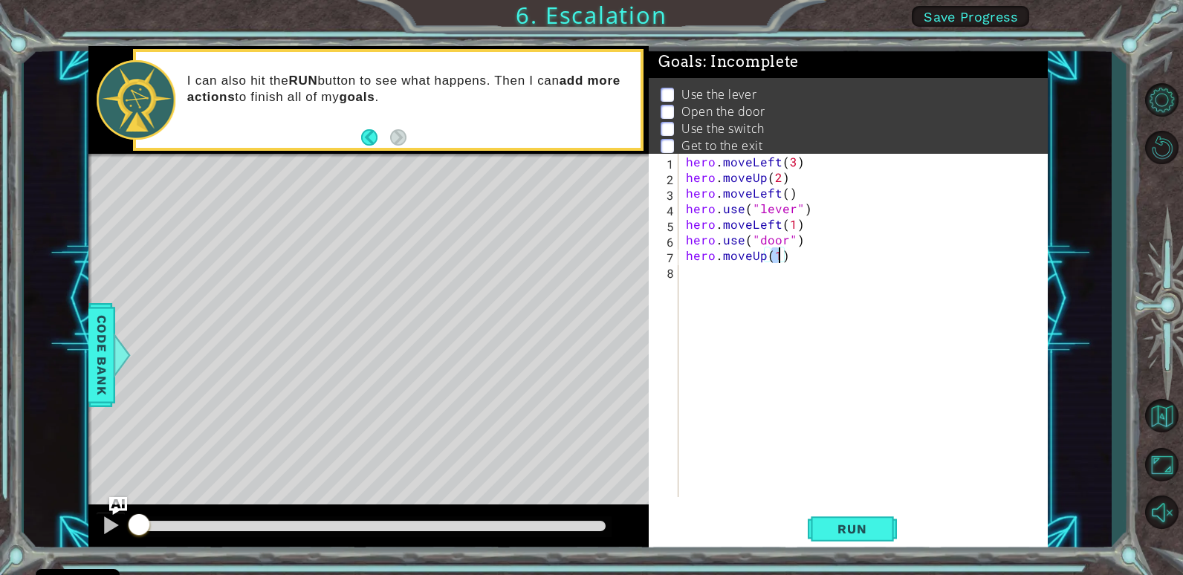
scroll to position [0, 5]
type textarea "hero.moveUp(2)"
click at [708, 285] on div "hero . moveLeft ( 3 ) hero . moveUp ( 2 ) hero . moveLeft ( ) hero . use ( "lev…" at bounding box center [867, 341] width 368 height 375
click at [838, 519] on button "Run" at bounding box center [852, 529] width 89 height 40
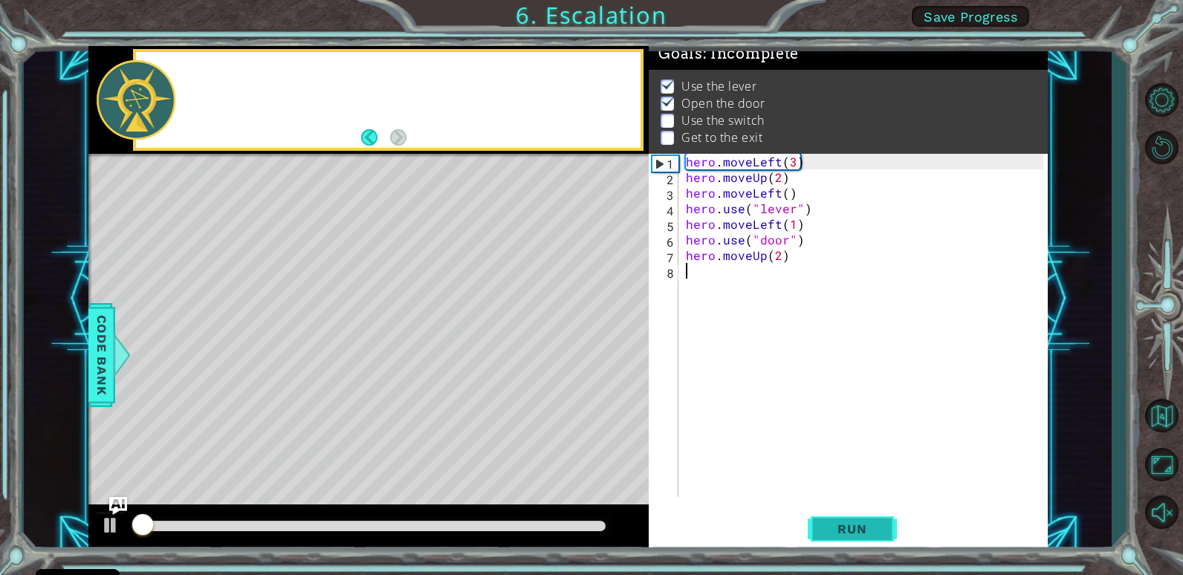
scroll to position [13, 0]
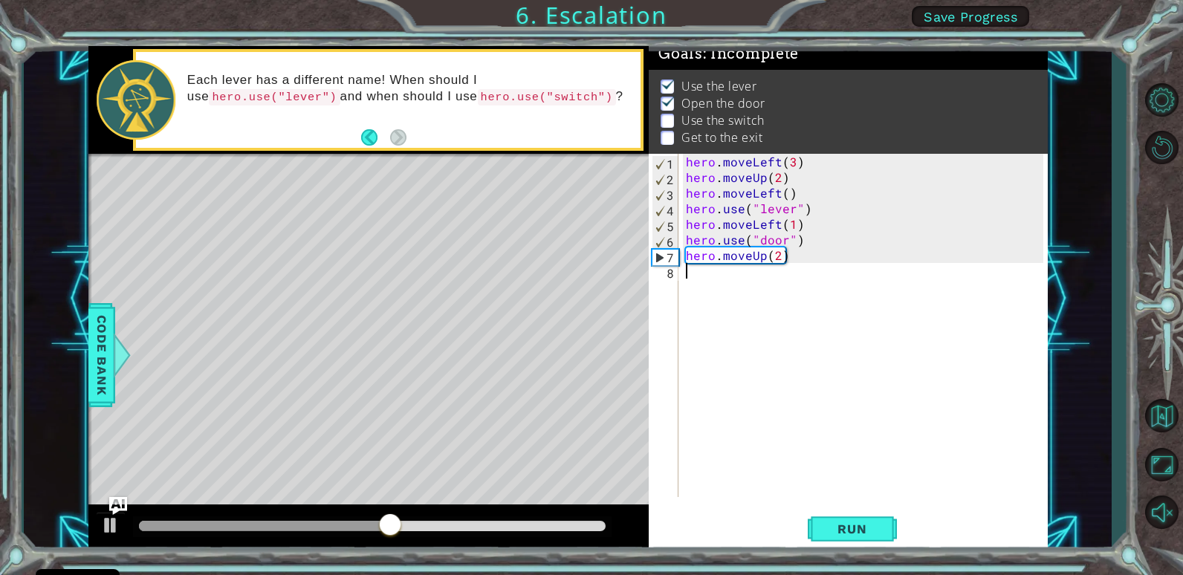
click at [748, 292] on div "hero . moveLeft ( 3 ) hero . moveUp ( 2 ) hero . moveLeft ( ) hero . use ( "lev…" at bounding box center [867, 341] width 368 height 375
